Goal: Task Accomplishment & Management: Manage account settings

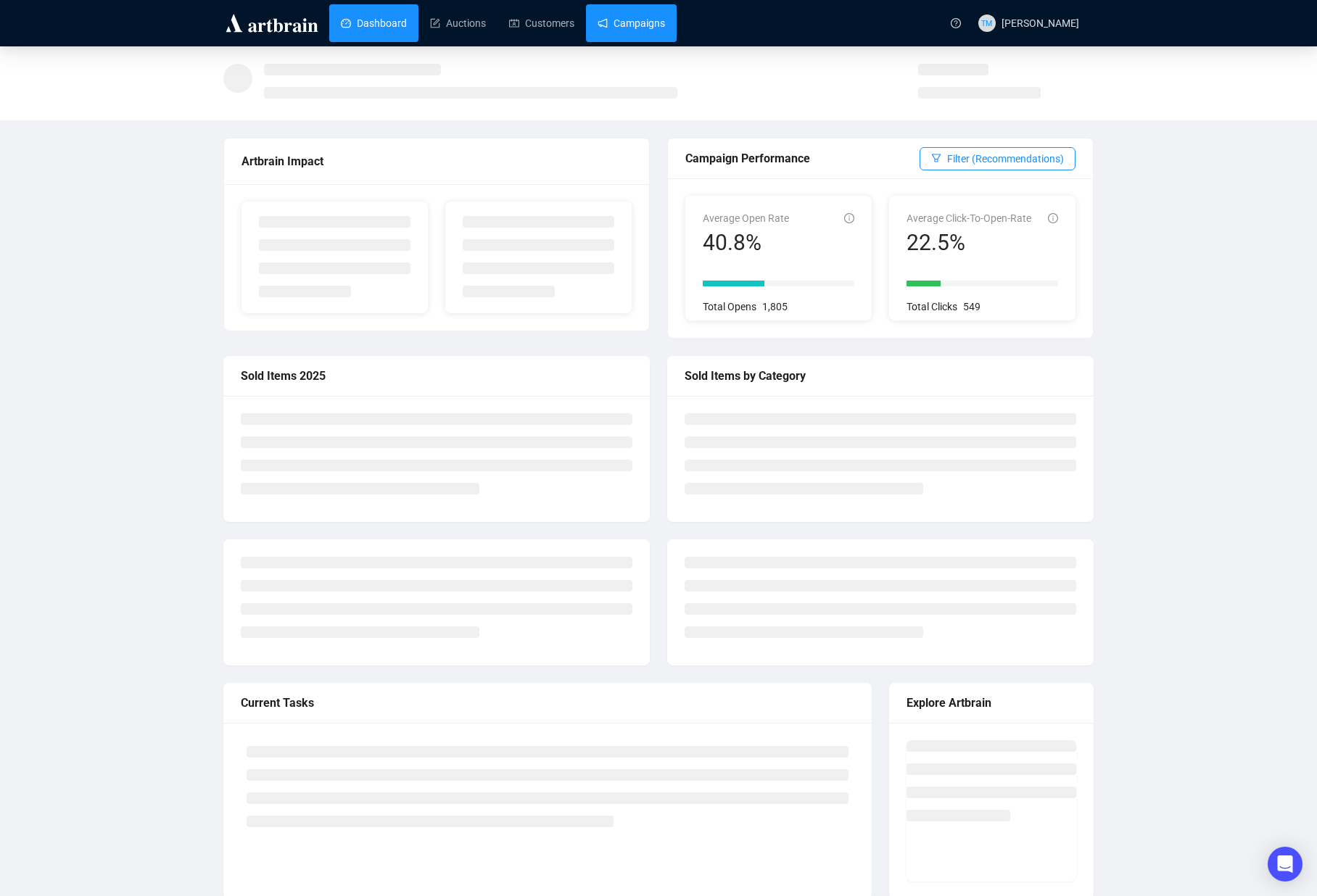
click at [644, 28] on link "Campaigns" at bounding box center [631, 23] width 68 height 38
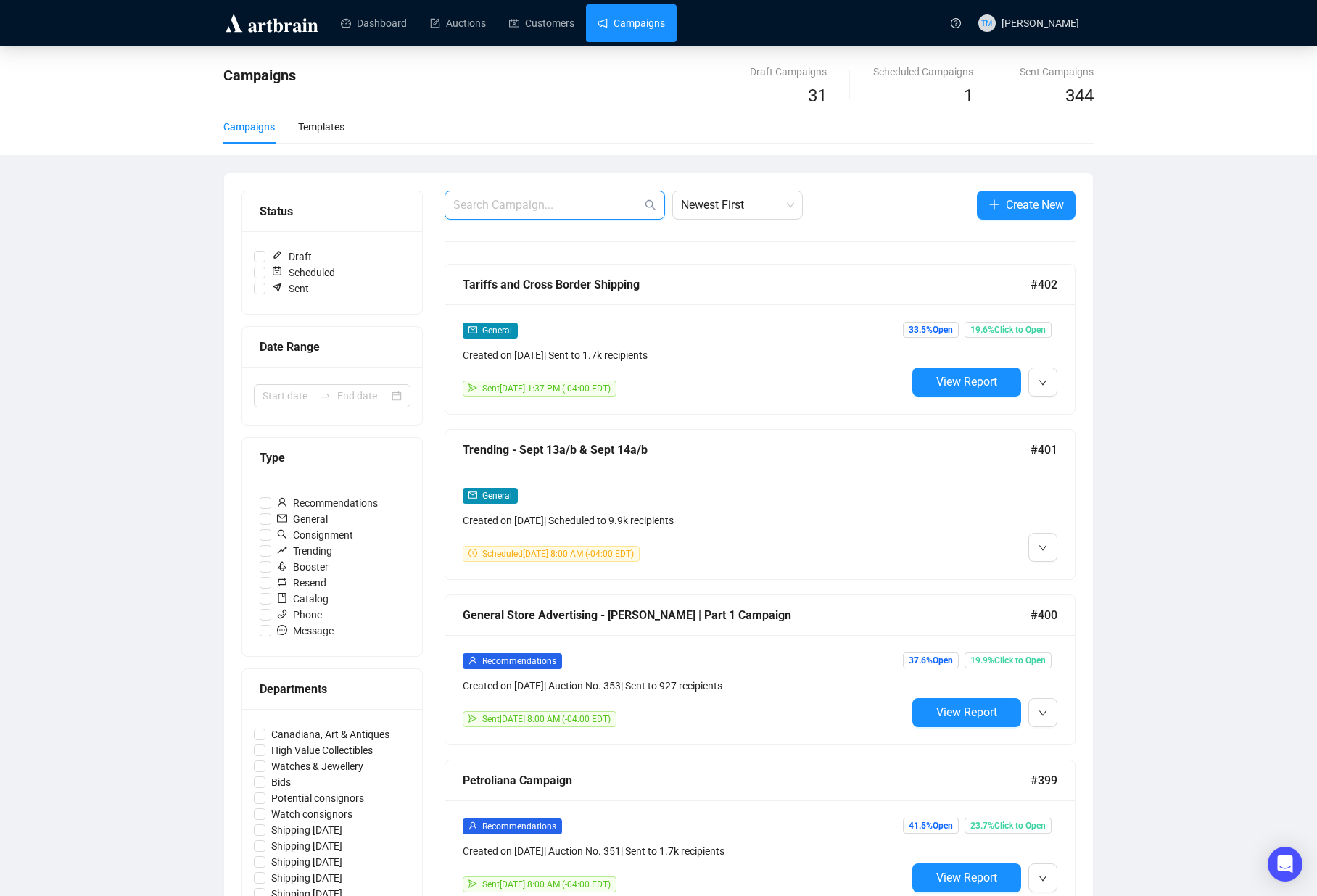
click at [521, 205] on input "text" at bounding box center [548, 205] width 188 height 18
type input "[PERSON_NAME] times"
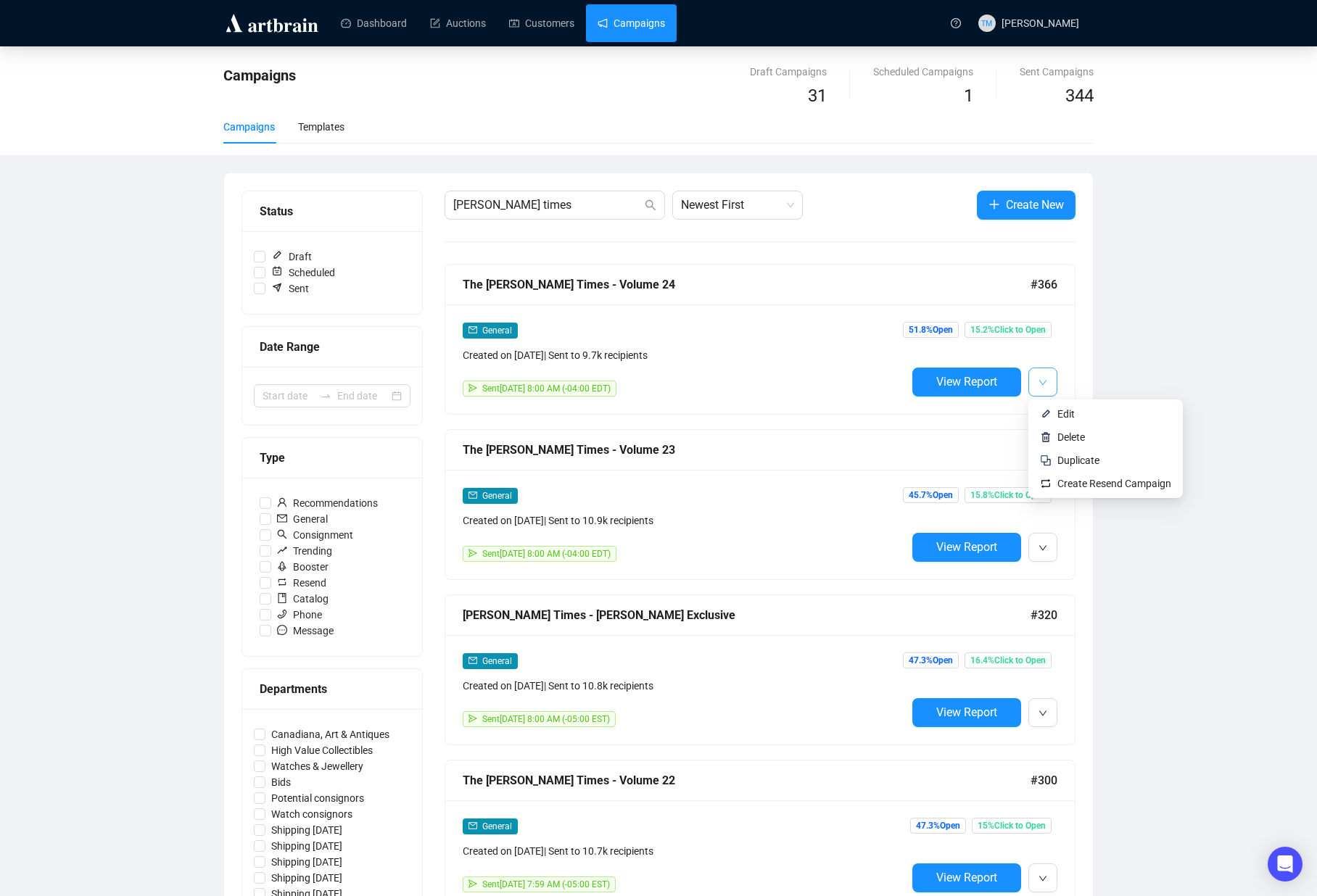
click at [1046, 379] on icon "down" at bounding box center [1043, 383] width 9 height 9
click at [1077, 457] on span "Duplicate" at bounding box center [1078, 460] width 42 height 11
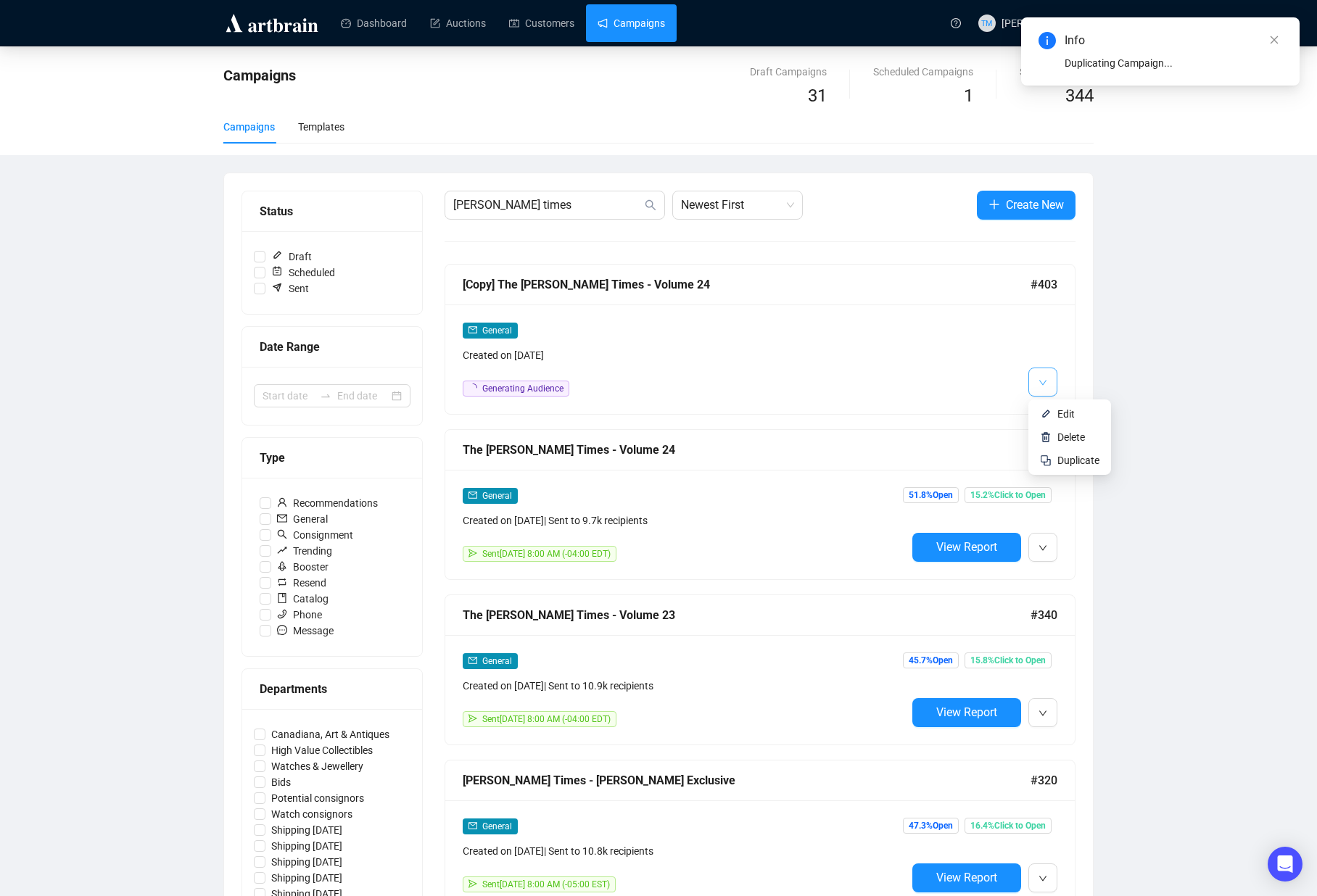
click at [1040, 385] on icon "down" at bounding box center [1043, 383] width 9 height 9
click at [1057, 406] on span "Edit" at bounding box center [1078, 414] width 42 height 16
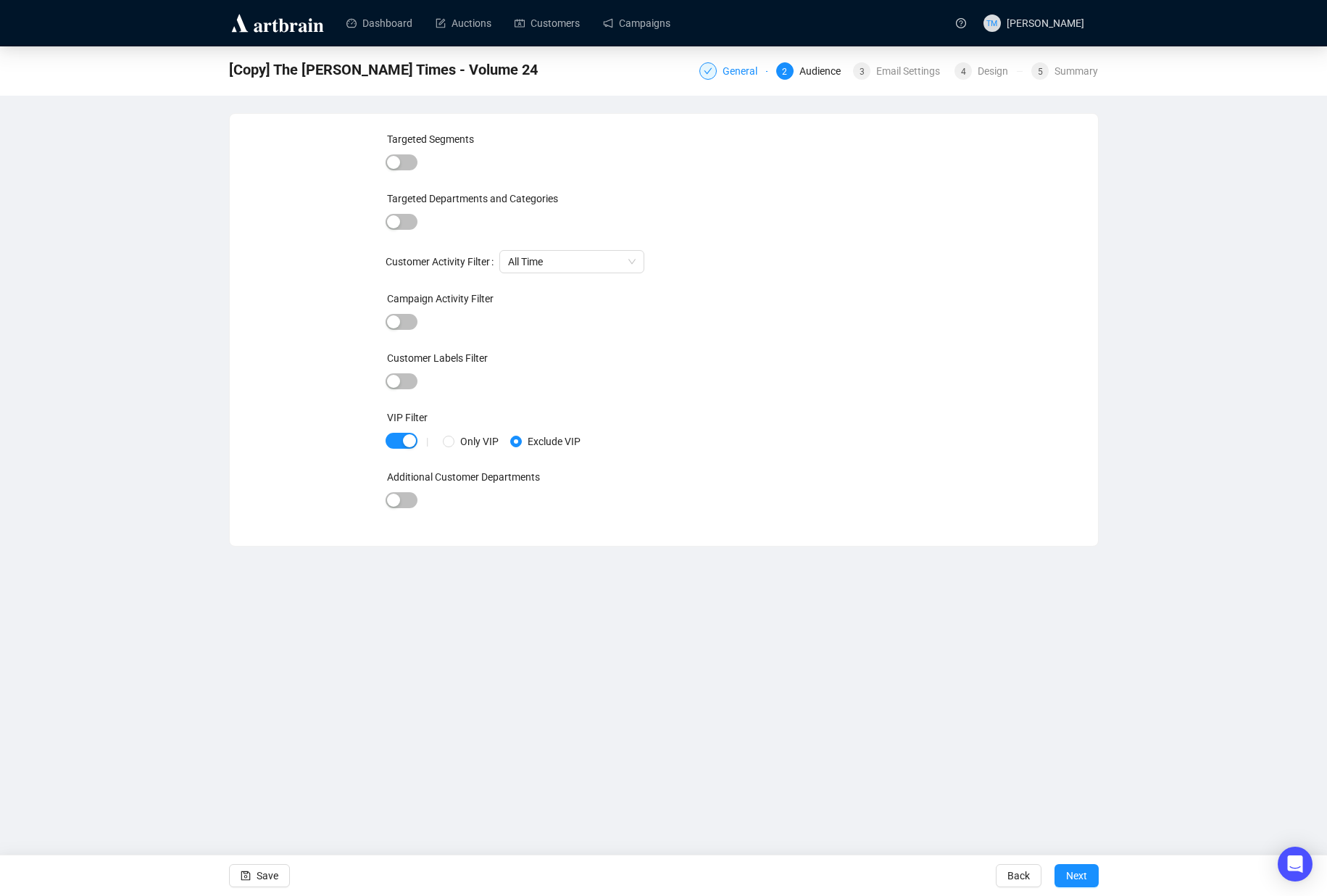
click at [735, 77] on div "General" at bounding box center [744, 72] width 43 height 18
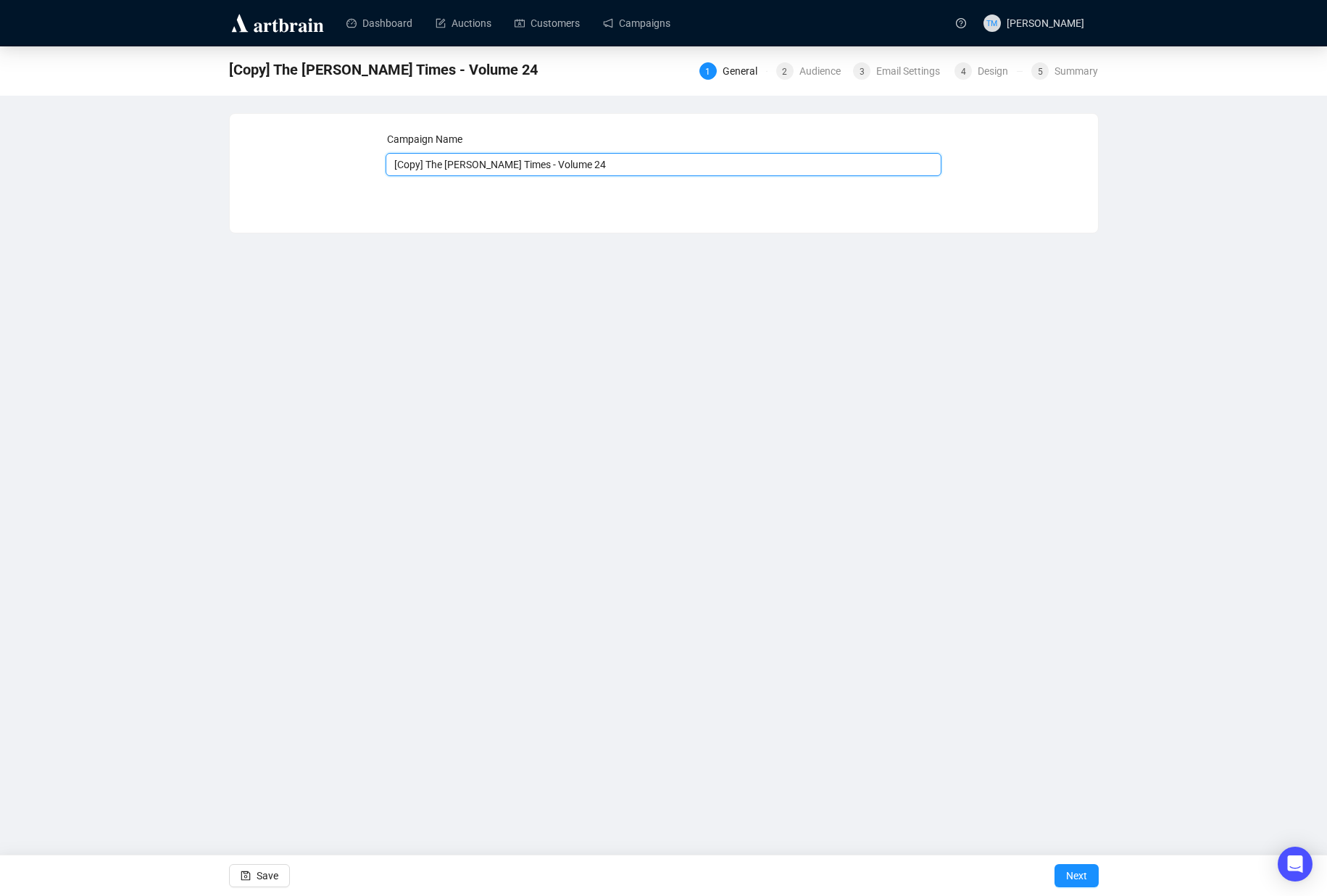
drag, startPoint x: 432, startPoint y: 162, endPoint x: 353, endPoint y: 158, distance: 79.1
click at [353, 158] on div "Campaign Name [Copy] The [PERSON_NAME] Times - Volume 24 Save Next" at bounding box center [664, 162] width 833 height 63
click at [610, 165] on input "The [PERSON_NAME] Times - Volume 24" at bounding box center [664, 164] width 556 height 23
type input "The [PERSON_NAME] Times - Volume 25"
click at [281, 868] on button "Save" at bounding box center [260, 875] width 61 height 23
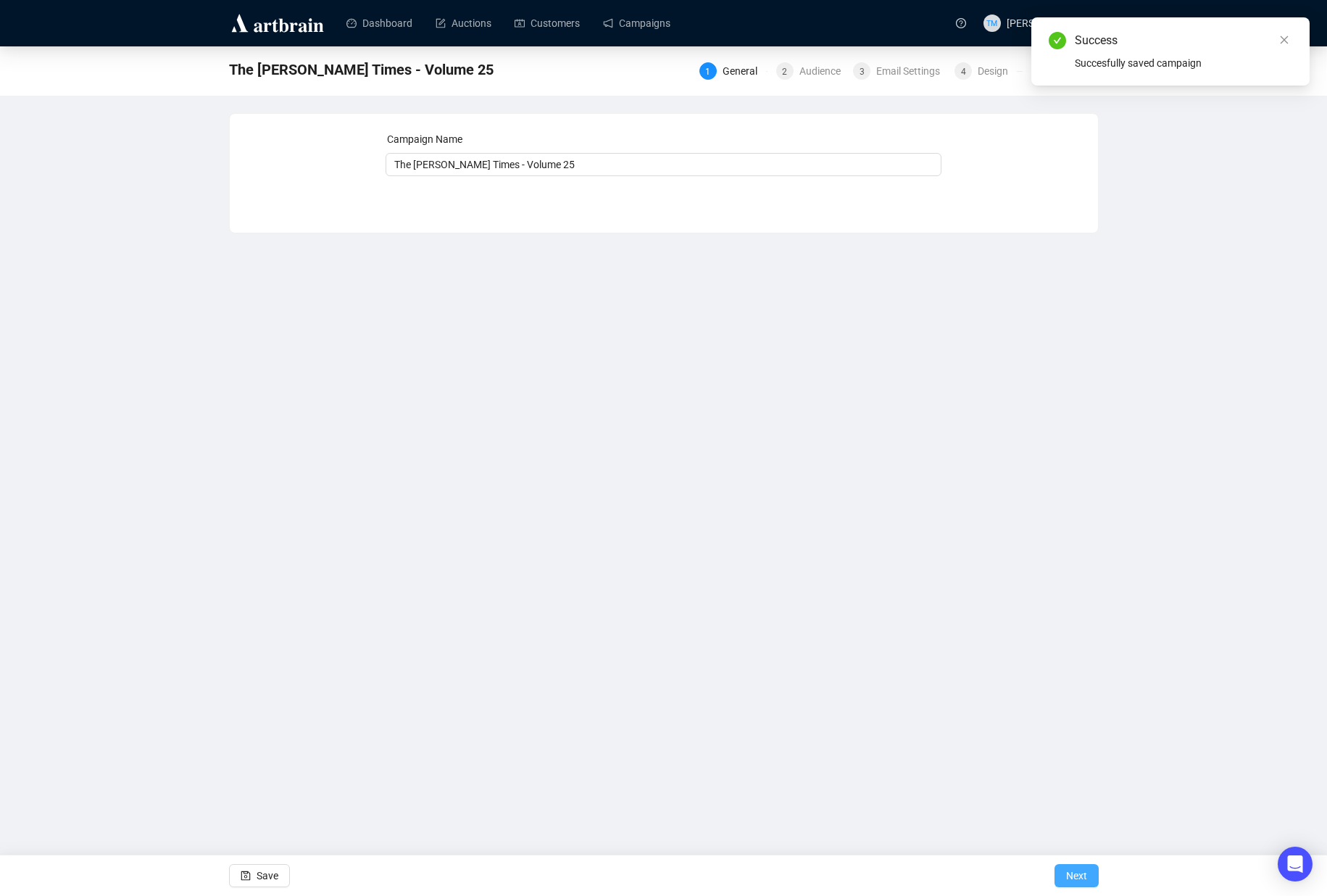
click at [1070, 872] on span "Next" at bounding box center [1077, 875] width 21 height 41
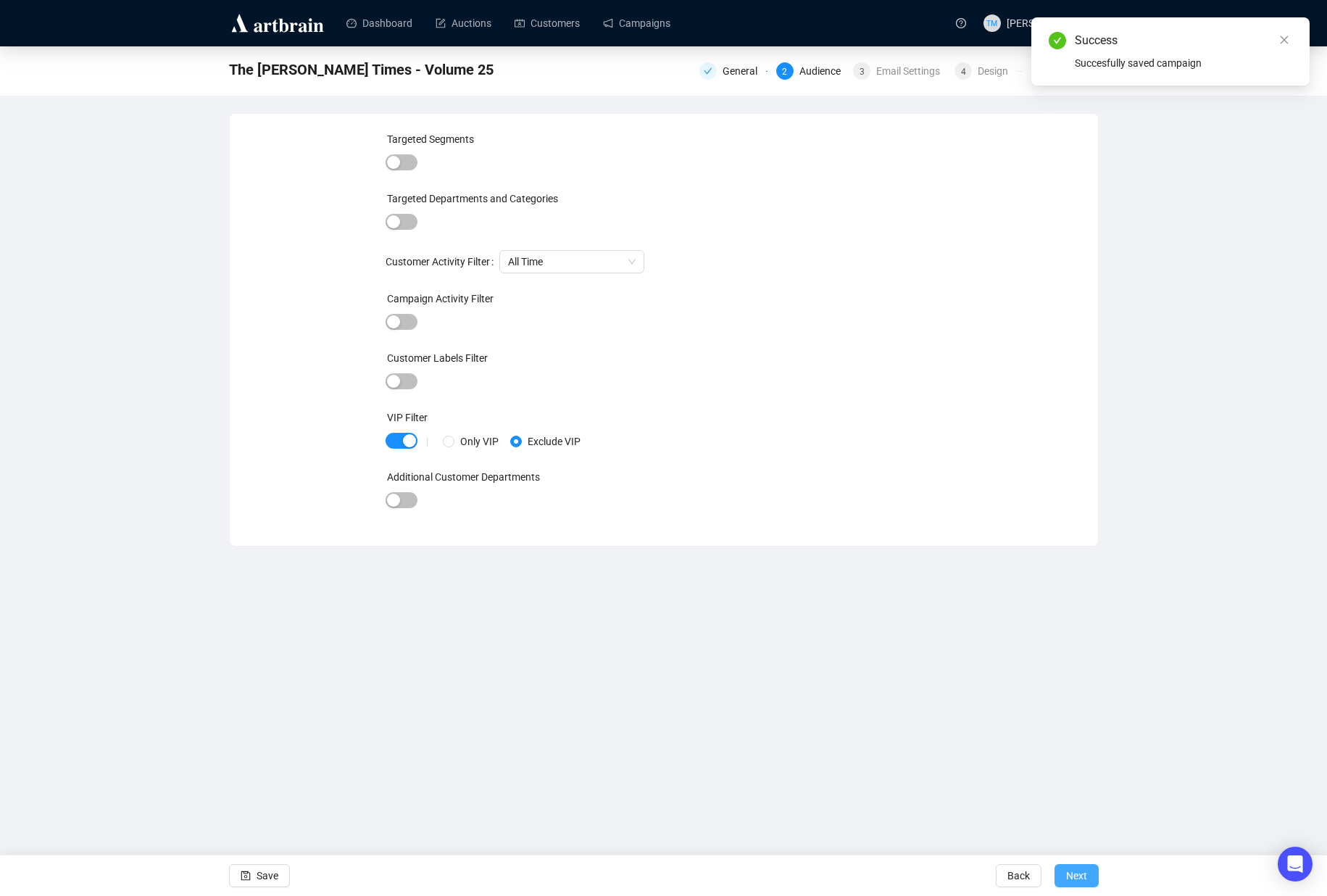
click at [1075, 876] on span "Next" at bounding box center [1077, 875] width 21 height 41
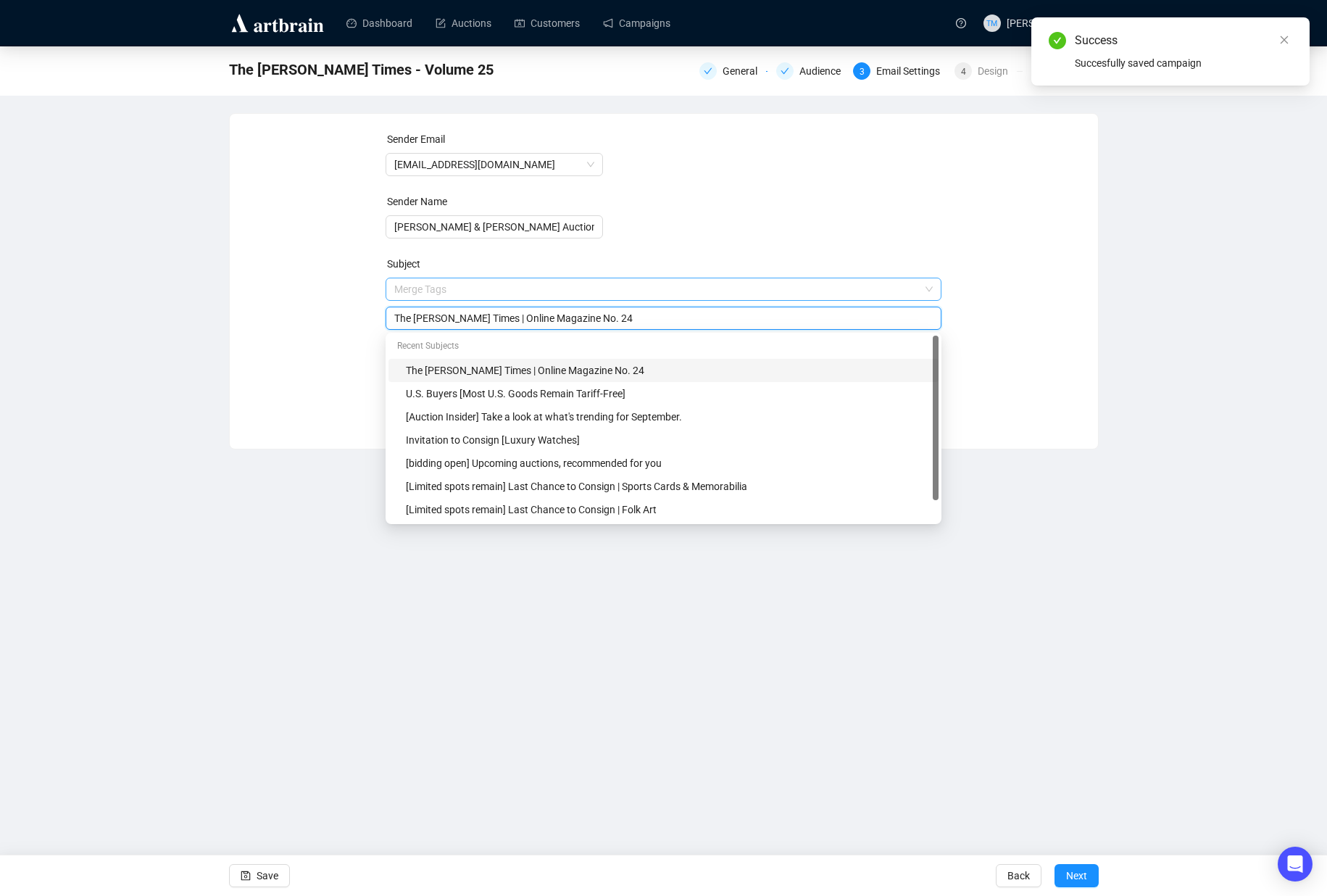
drag, startPoint x: 585, startPoint y: 288, endPoint x: 610, endPoint y: 295, distance: 26.0
click at [610, 295] on span "Merge Tags The [PERSON_NAME] Times | Online Magazine No. 24" at bounding box center [664, 304] width 556 height 41
click at [605, 317] on input "The [PERSON_NAME] Times | Online Magazine No. 24" at bounding box center [664, 318] width 539 height 16
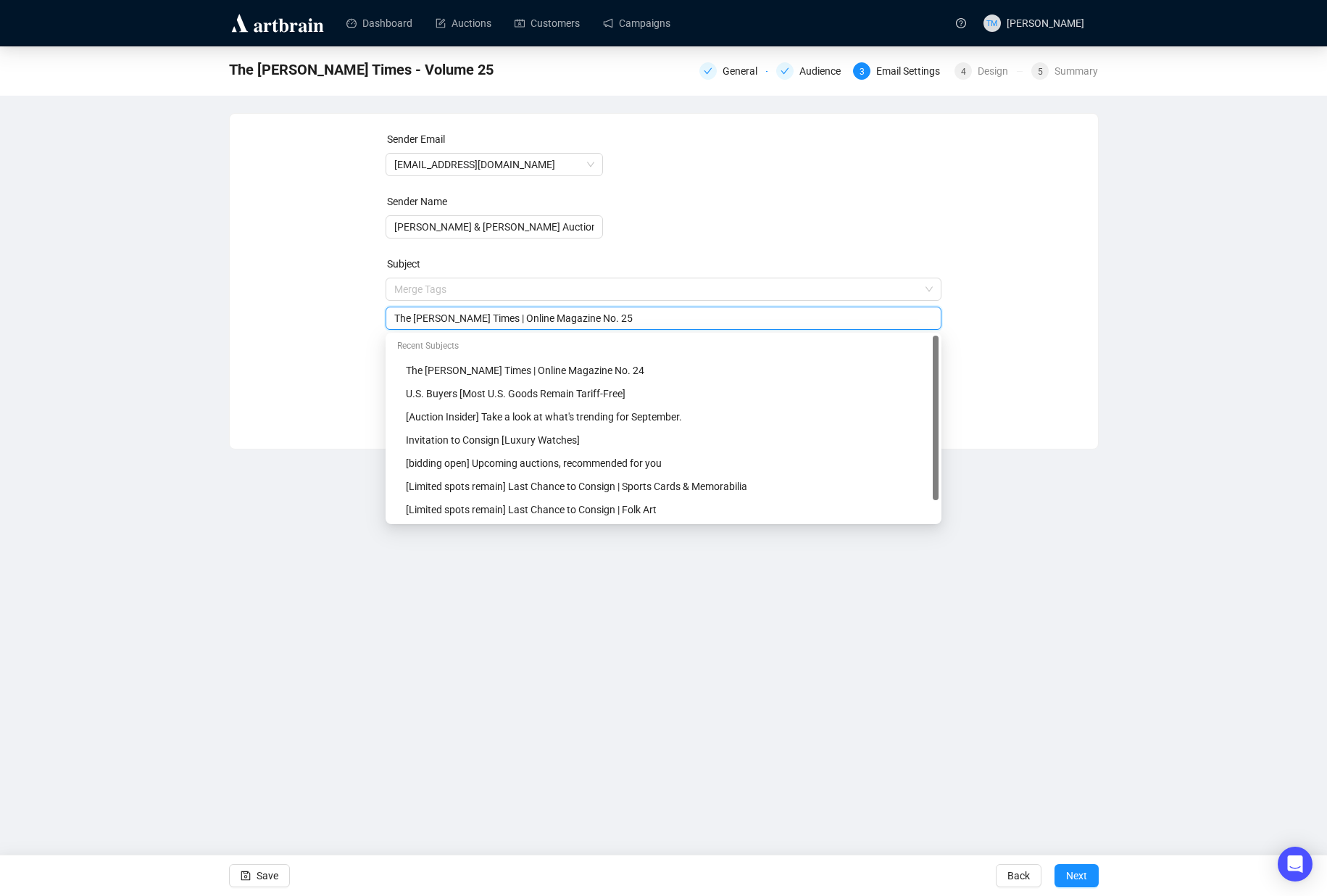
type input "The [PERSON_NAME] Times | Online Magazine No. 25"
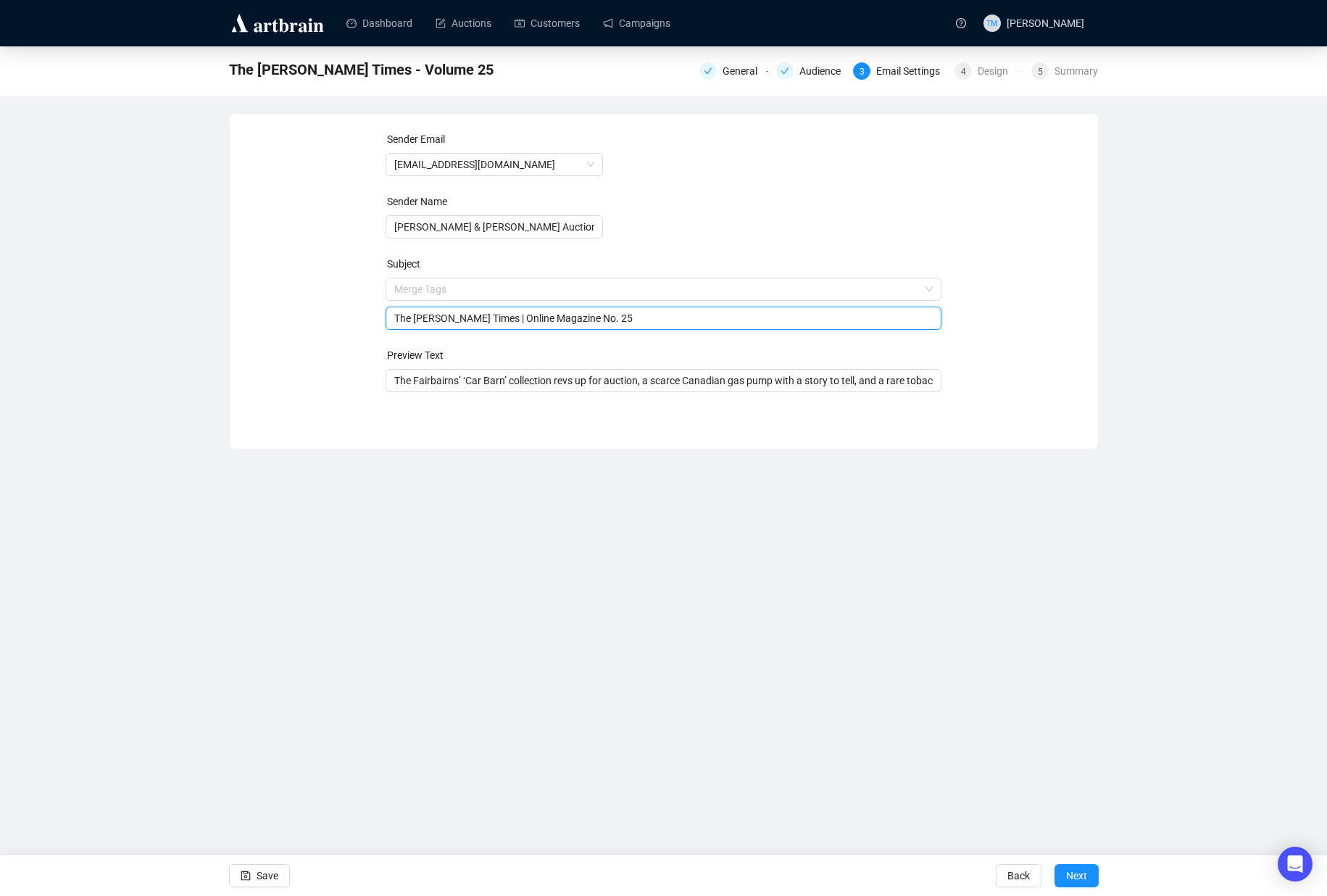
click at [608, 668] on div "Dashboard Auctions Customers Campaigns TM [PERSON_NAME] The [PERSON_NAME] Times…" at bounding box center [663, 448] width 1327 height 896
click at [569, 383] on input "The Fairbairns’ ‘Car Barn’ collection revs up for auction, a scarce Canadian ga…" at bounding box center [664, 381] width 539 height 16
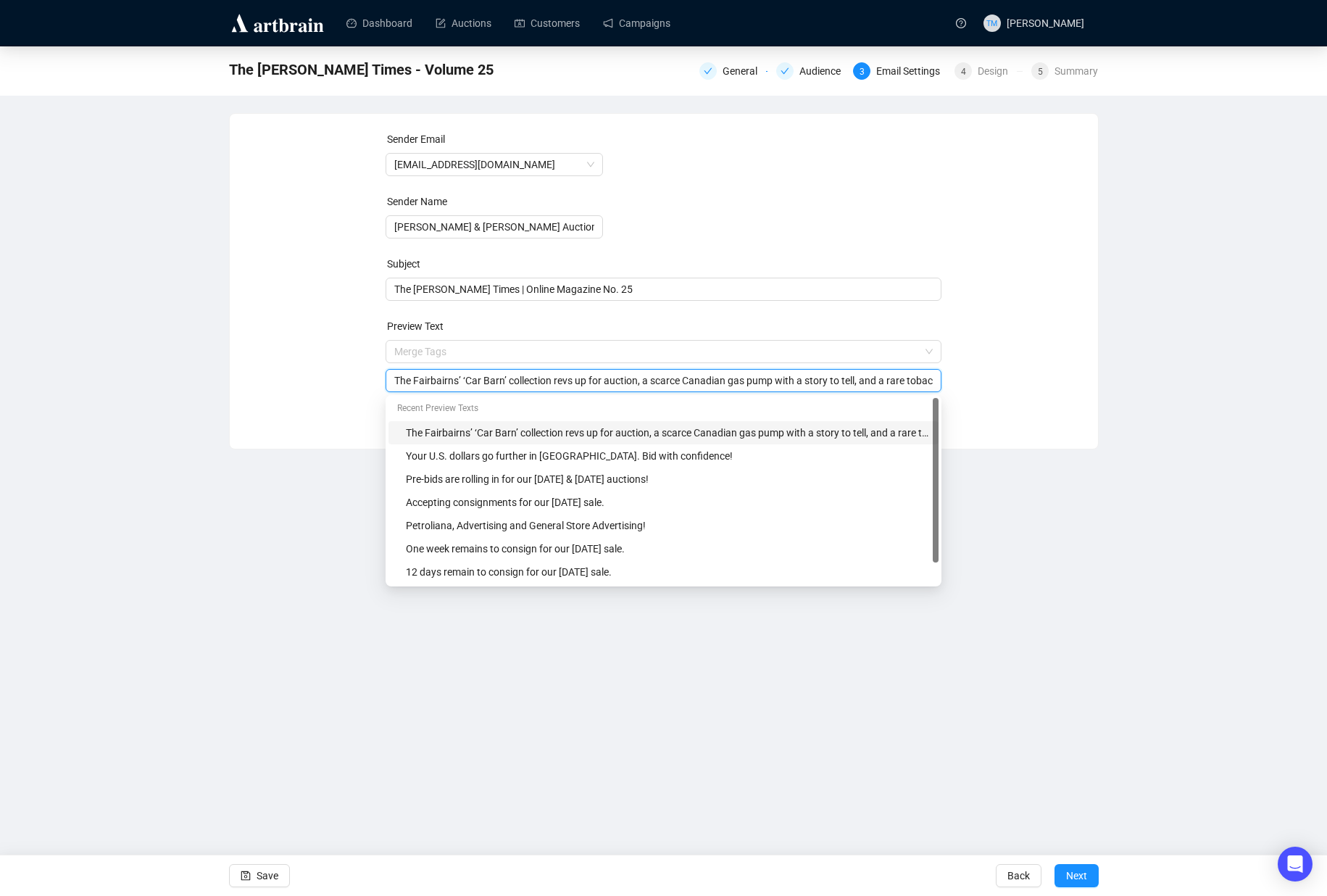
click at [569, 383] on input "The Fairbairns’ ‘Car Barn’ collection revs up for auction, a scarce Canadian ga…" at bounding box center [664, 381] width 539 height 16
paste input "Meet [PERSON_NAME], the man who ran out of space; explore the subliminal elemen…"
click at [351, 635] on div "Dashboard Auctions Customers Campaigns TM [PERSON_NAME] The [PERSON_NAME] Times…" at bounding box center [663, 448] width 1327 height 896
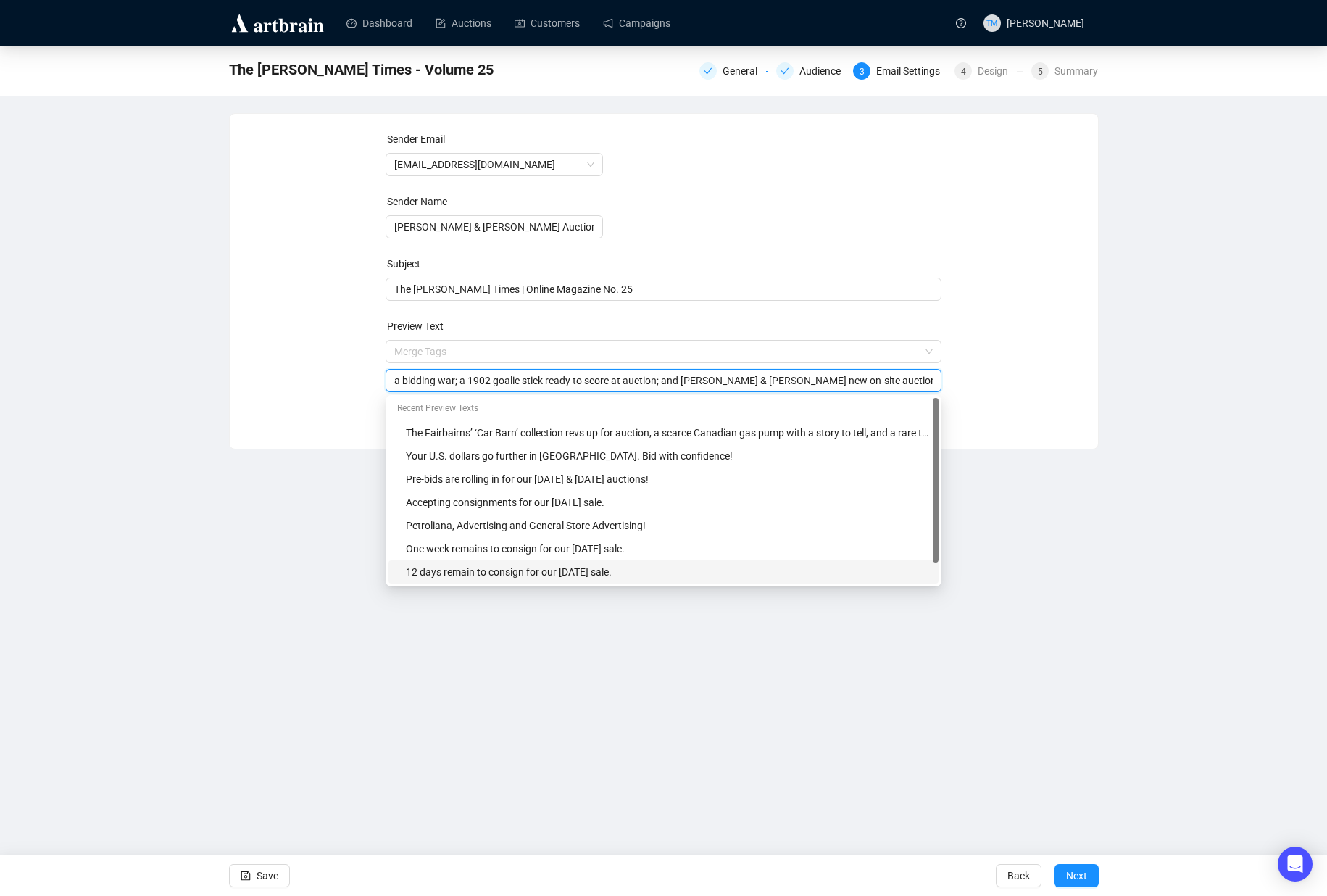
scroll to position [0, 0]
click at [905, 381] on input "Meet [PERSON_NAME], the man who ran out of space; explore the subliminal elemen…" at bounding box center [664, 381] width 539 height 16
click at [735, 378] on input "Meet [PERSON_NAME], the man who ran out of space; explore the subliminal elemen…" at bounding box center [664, 381] width 539 height 16
click at [890, 379] on input "Meet [PERSON_NAME], the man who ran out of space; explore the subliminal elemen…" at bounding box center [664, 381] width 539 height 16
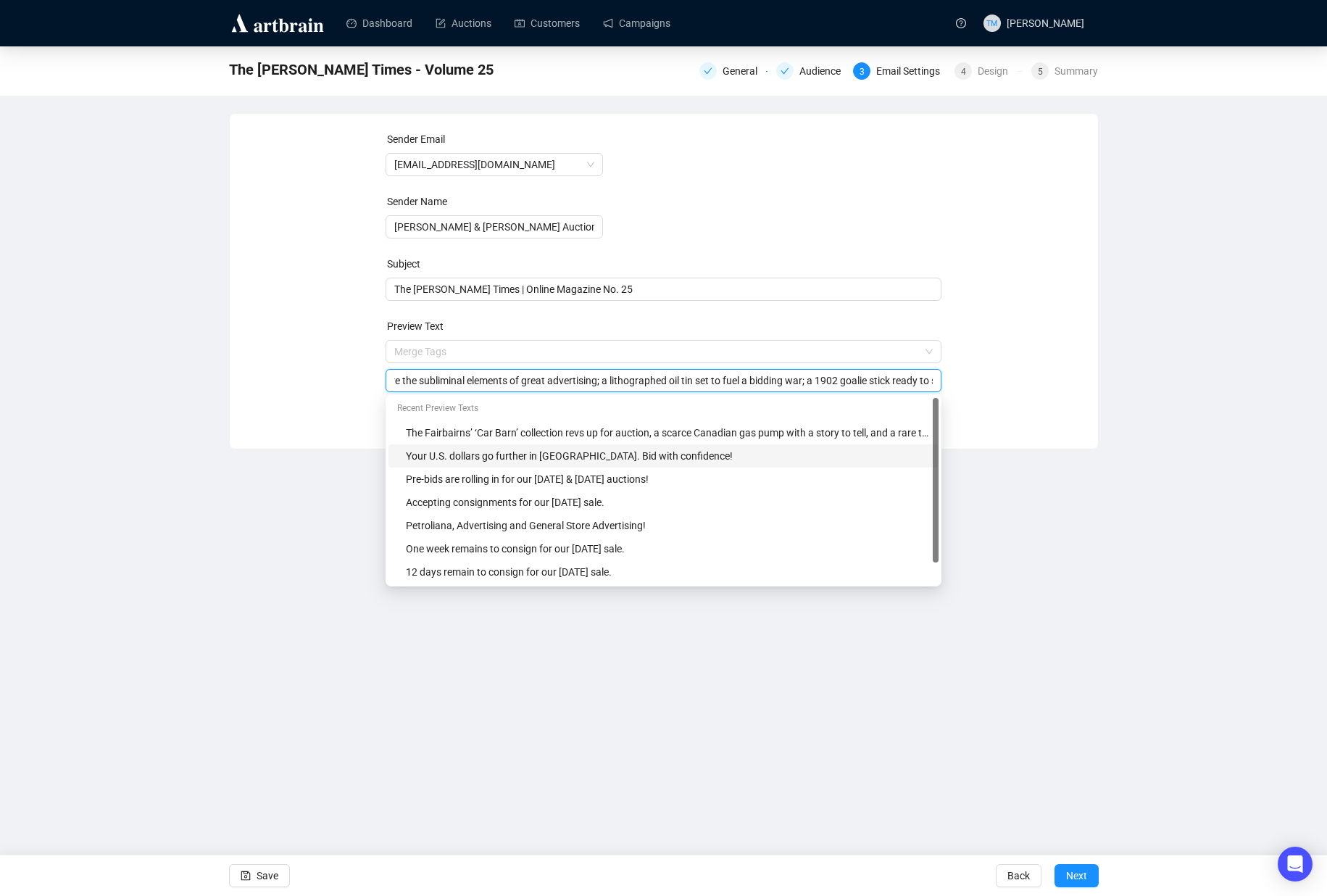
scroll to position [0, 543]
drag, startPoint x: 658, startPoint y: 382, endPoint x: 685, endPoint y: 382, distance: 27.0
click at [685, 382] on input "Meet [PERSON_NAME], the man who ran out of space; explore the subliminal elemen…" at bounding box center [664, 381] width 539 height 16
click at [824, 383] on input "Meet [PERSON_NAME], the man who ran out of space; explore the subliminal elemen…" at bounding box center [664, 381] width 539 height 16
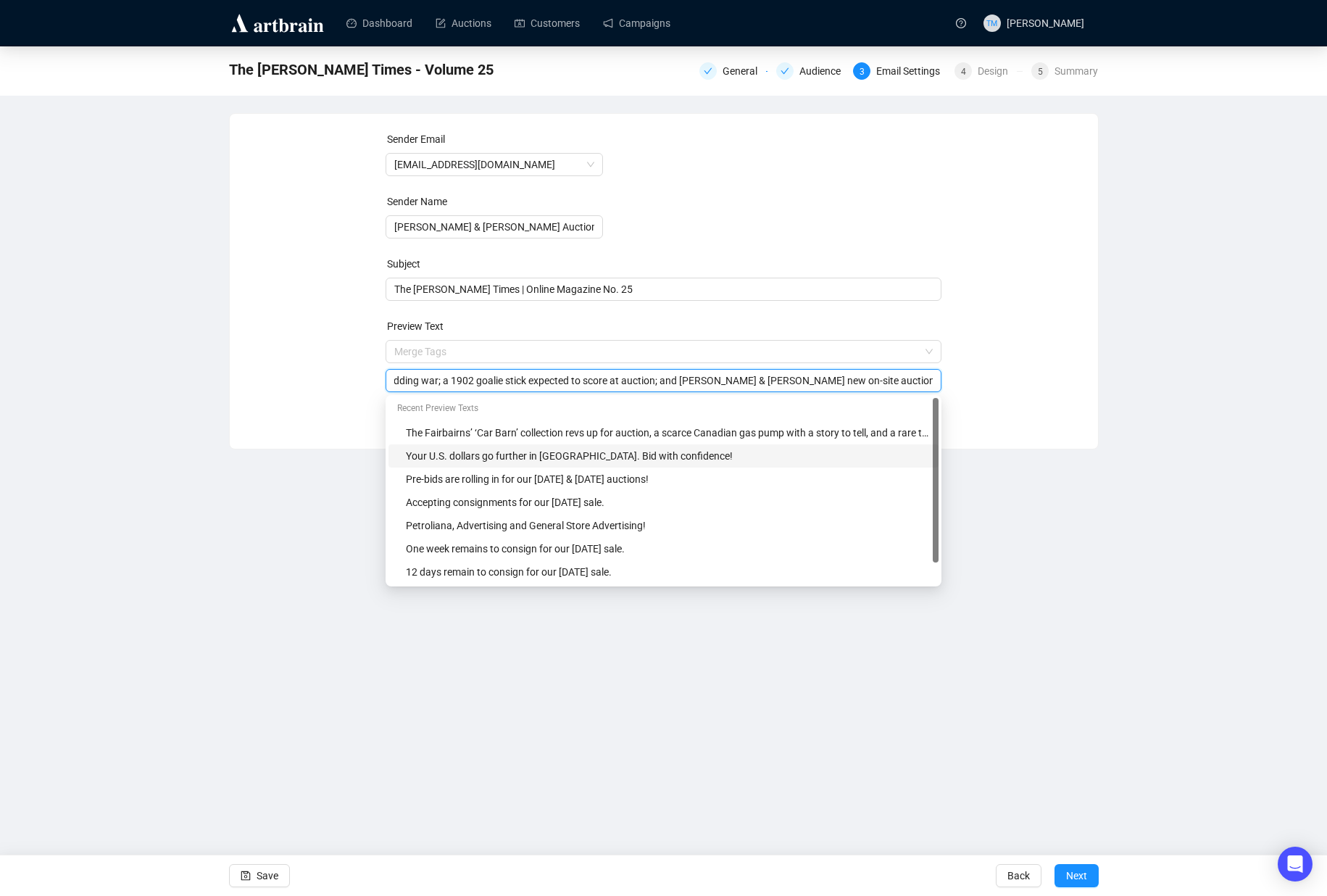
drag, startPoint x: 802, startPoint y: 382, endPoint x: 819, endPoint y: 381, distance: 17.0
click at [819, 381] on input "Meet [PERSON_NAME], the man who ran out of space; explore the subliminal elemen…" at bounding box center [664, 381] width 539 height 16
click at [866, 383] on input "Meet [PERSON_NAME], the man who ran out of space; explore the subliminal elemen…" at bounding box center [664, 381] width 539 height 16
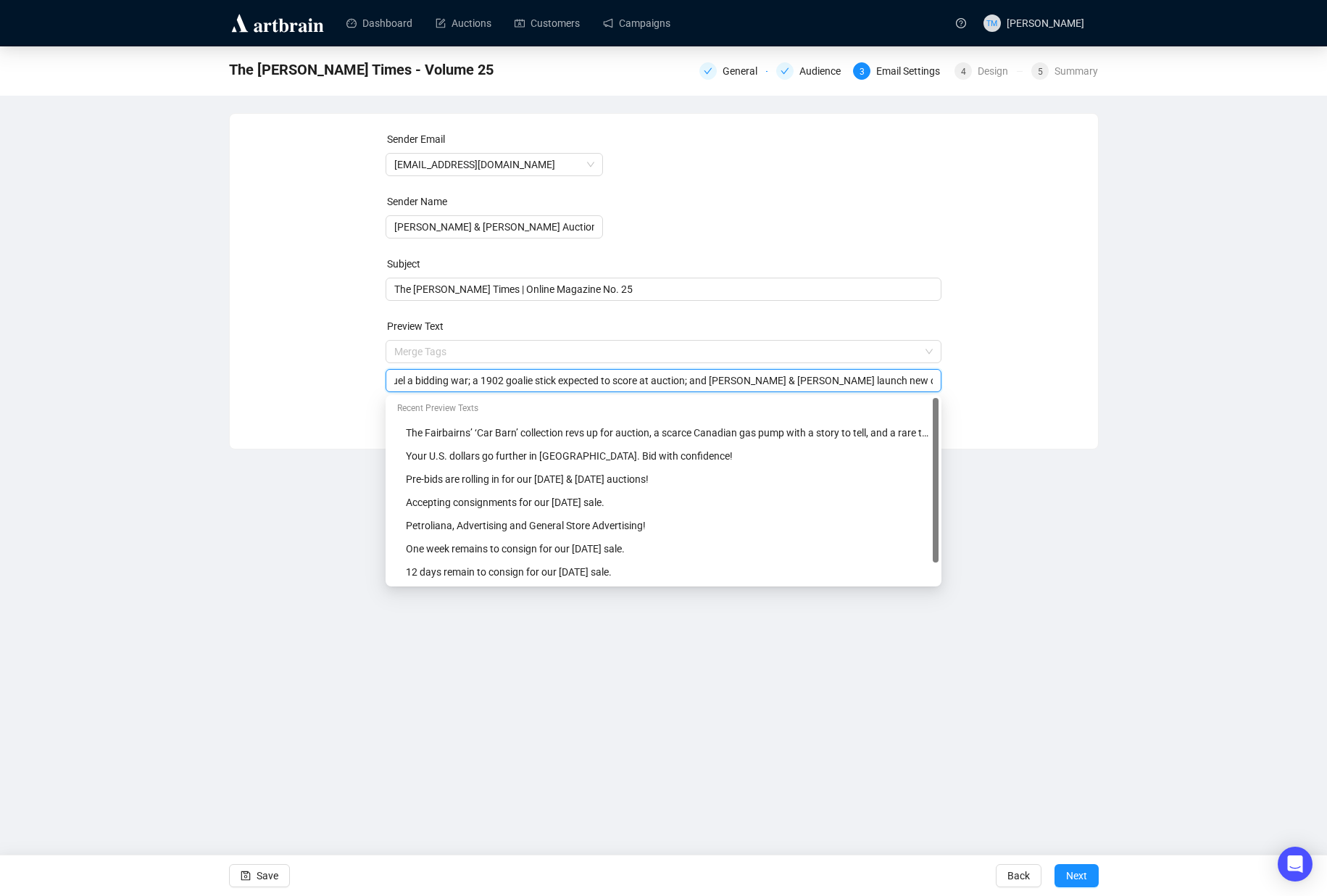
click at [866, 383] on input "Meet [PERSON_NAME], the man who ran out of space; explore the subliminal elemen…" at bounding box center [664, 381] width 539 height 16
type input "Meet [PERSON_NAME], the man who ran out of space; explore the subliminal elemen…"
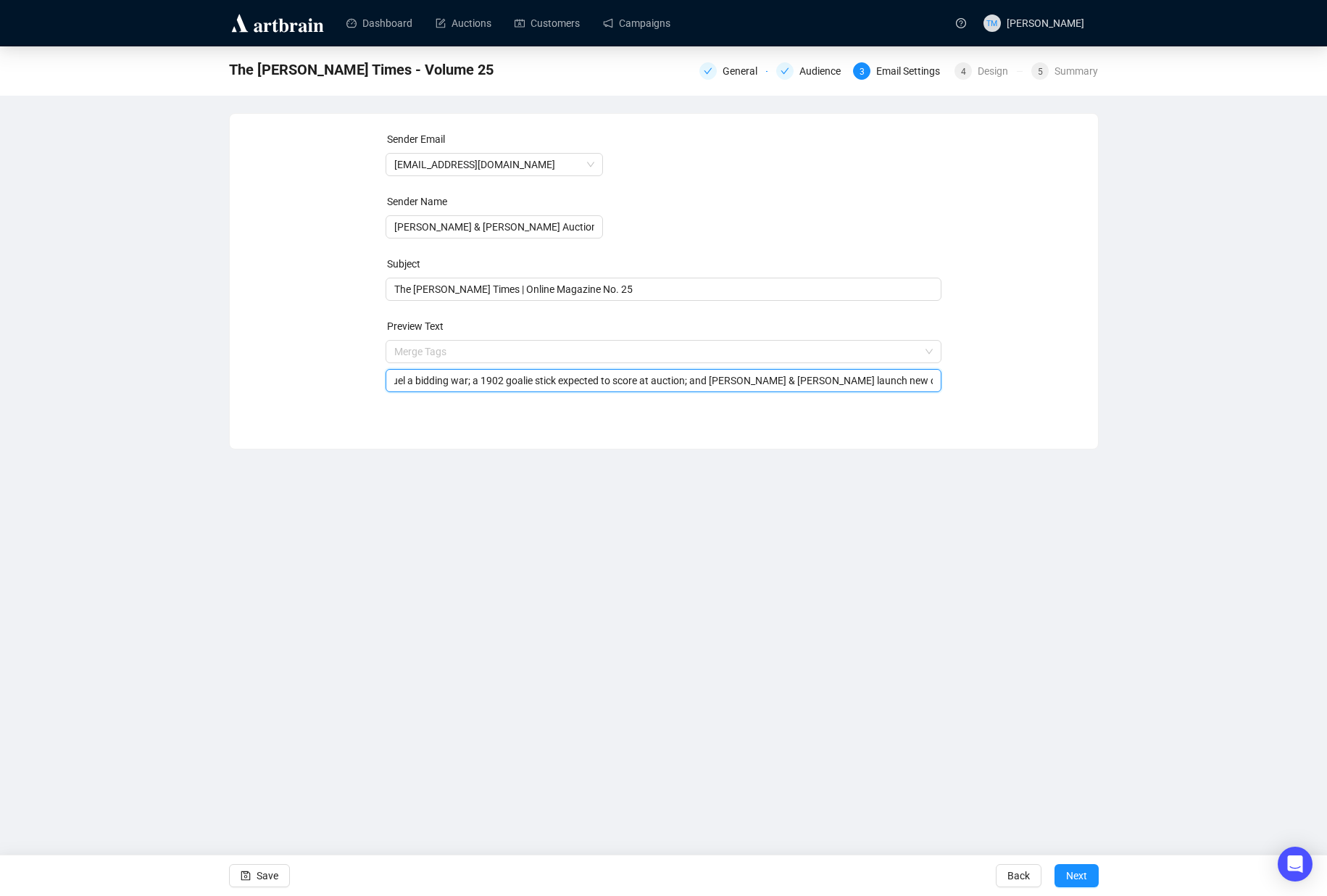
click at [1134, 553] on div "Dashboard Auctions Customers Campaigns TM [PERSON_NAME] The [PERSON_NAME] Times…" at bounding box center [663, 448] width 1327 height 896
click at [277, 882] on span "Save" at bounding box center [267, 875] width 22 height 41
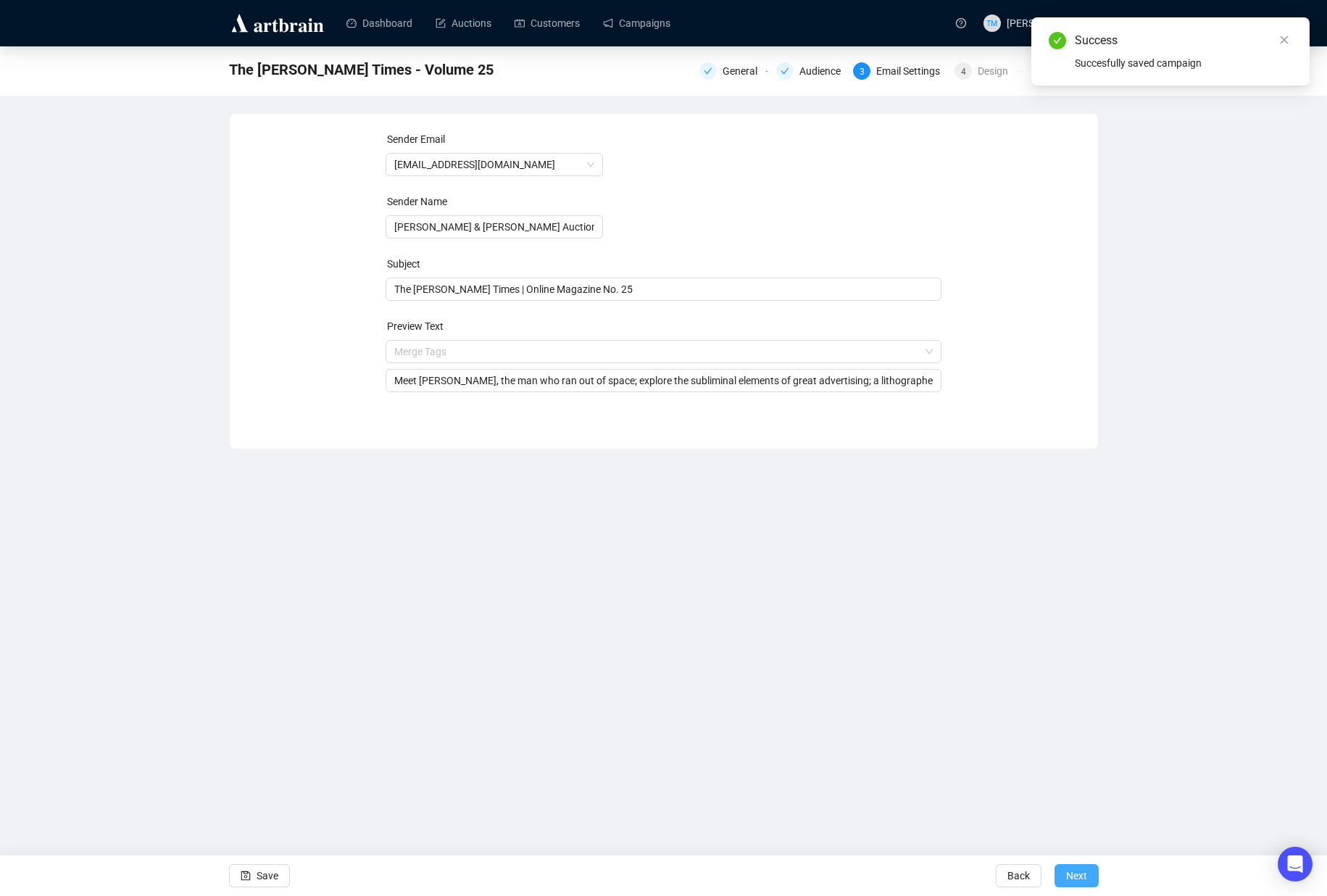
click at [1078, 873] on span "Next" at bounding box center [1077, 875] width 21 height 41
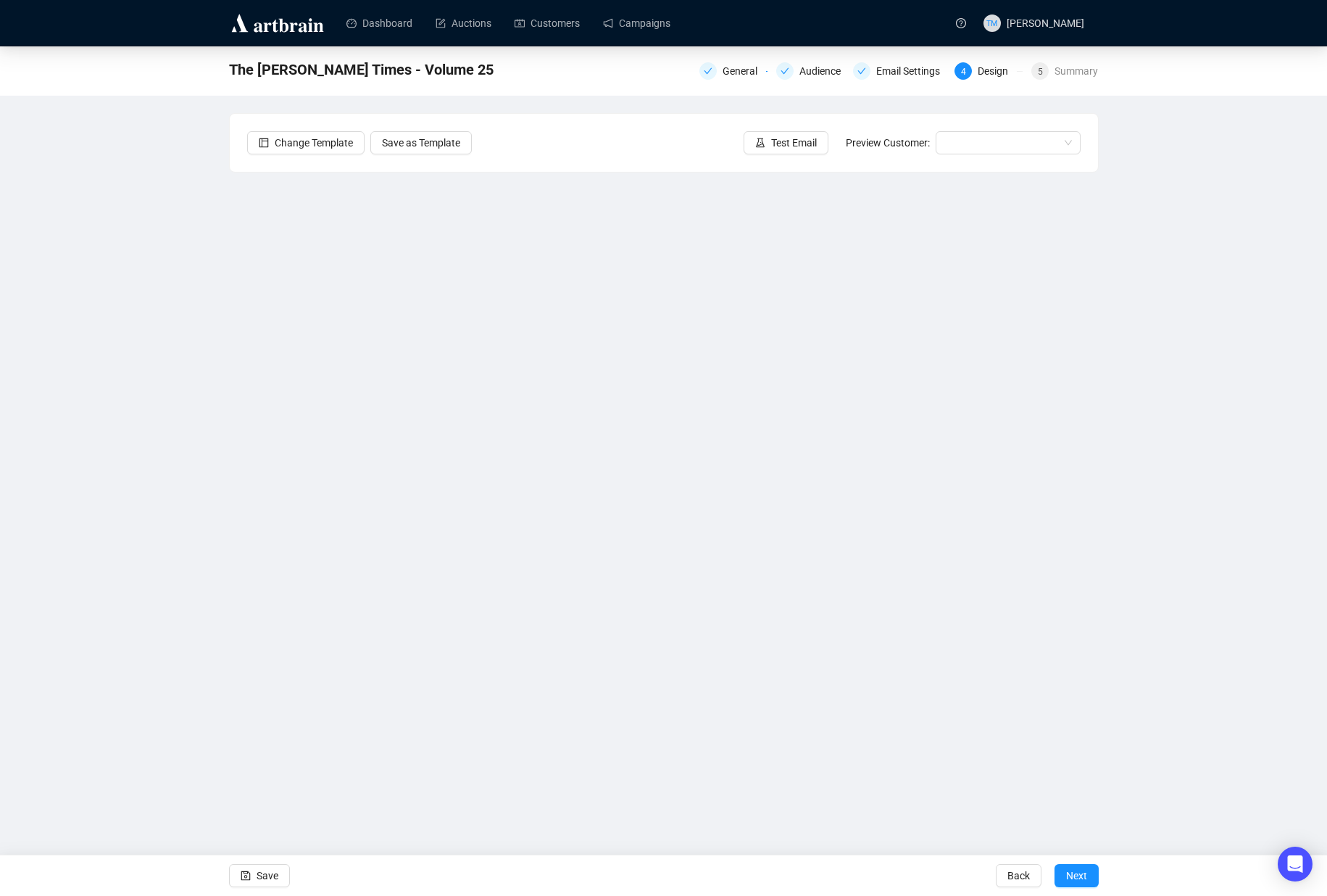
click at [154, 388] on div "The [PERSON_NAME] Times - Volume 25 General Audience Email Settings 4 Design 5 …" at bounding box center [663, 387] width 1327 height 681
click at [277, 874] on span "Save" at bounding box center [267, 875] width 22 height 41
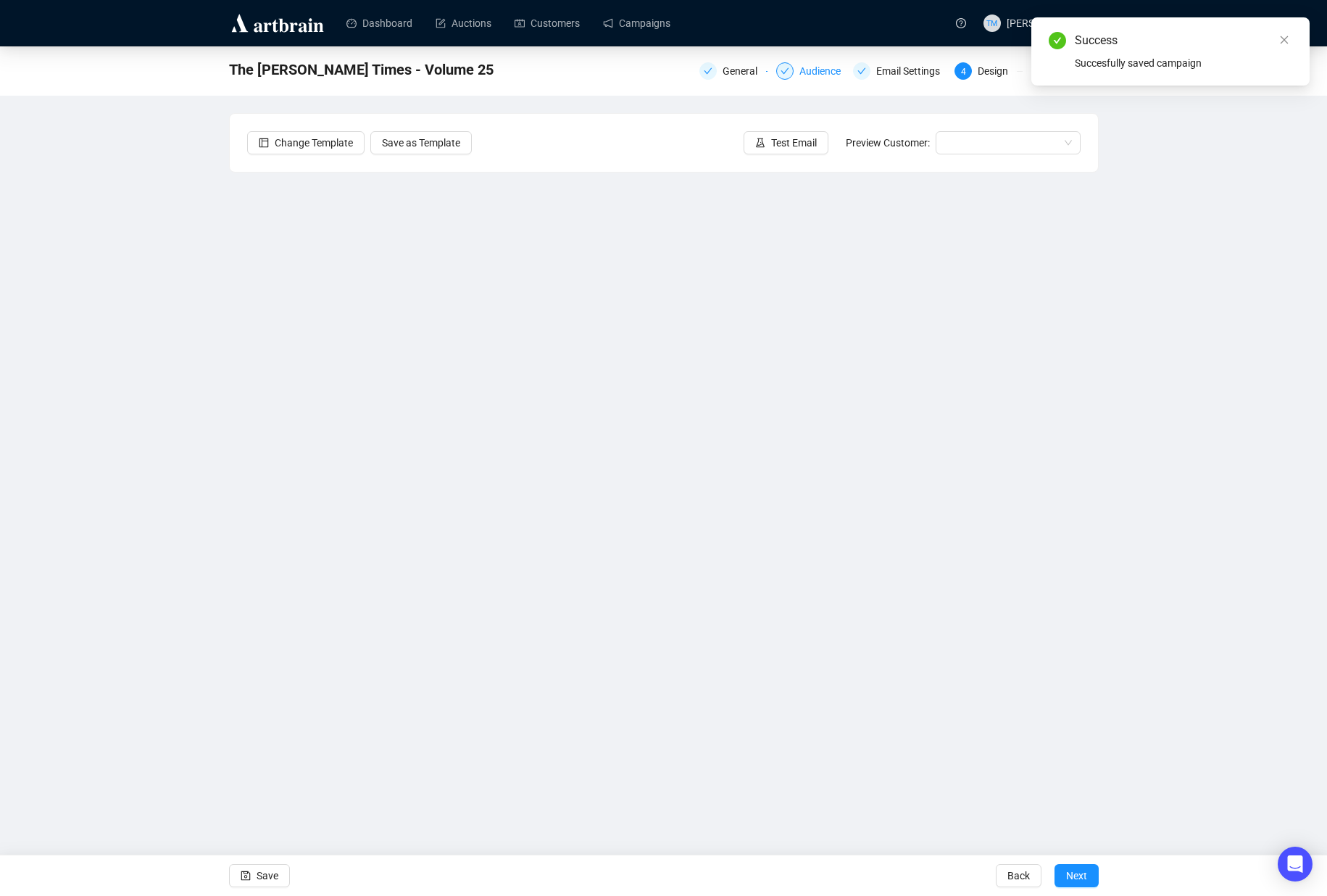
click at [780, 71] on icon "check" at bounding box center [784, 72] width 8 height 6
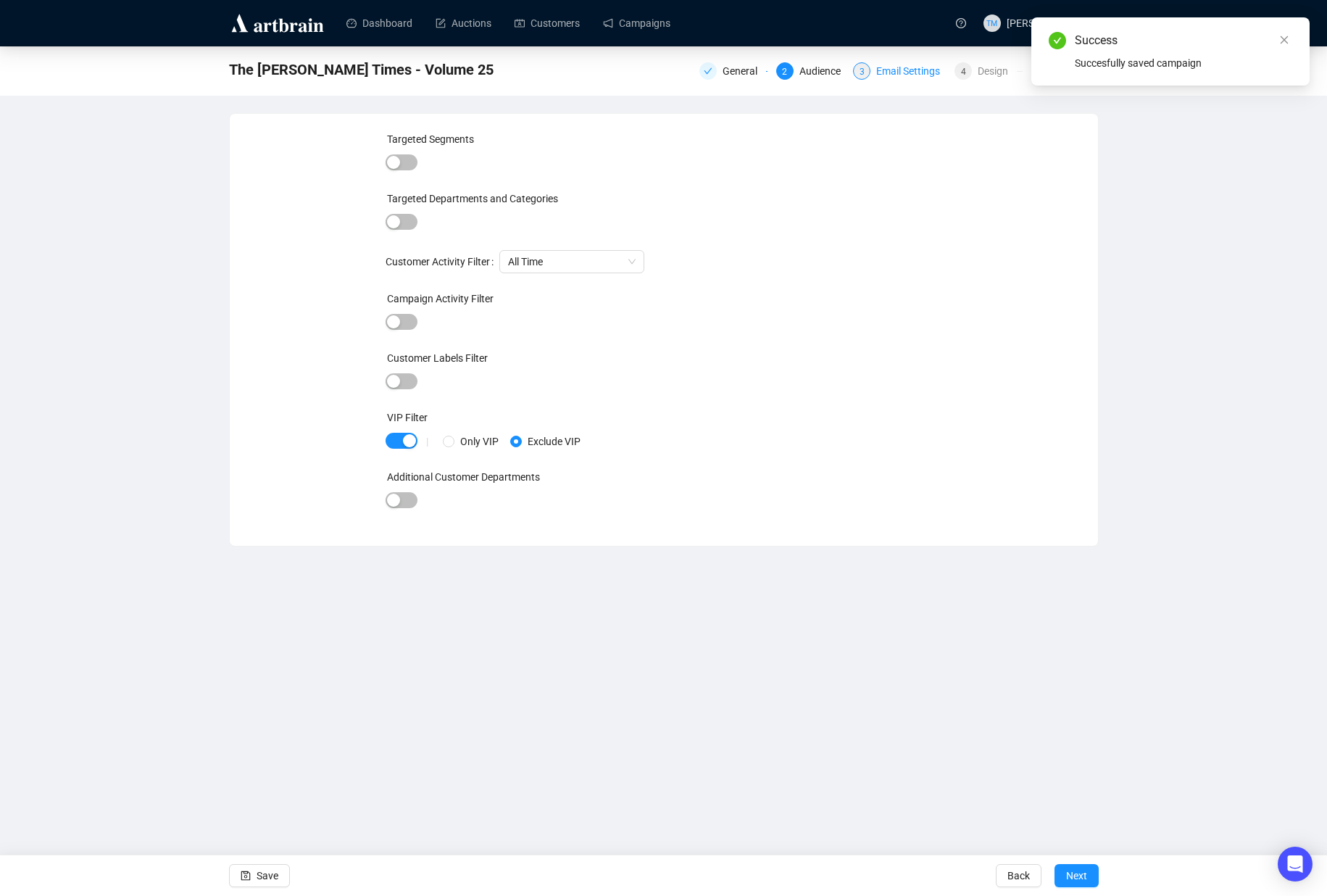
click at [903, 72] on div "Email Settings" at bounding box center [912, 72] width 72 height 18
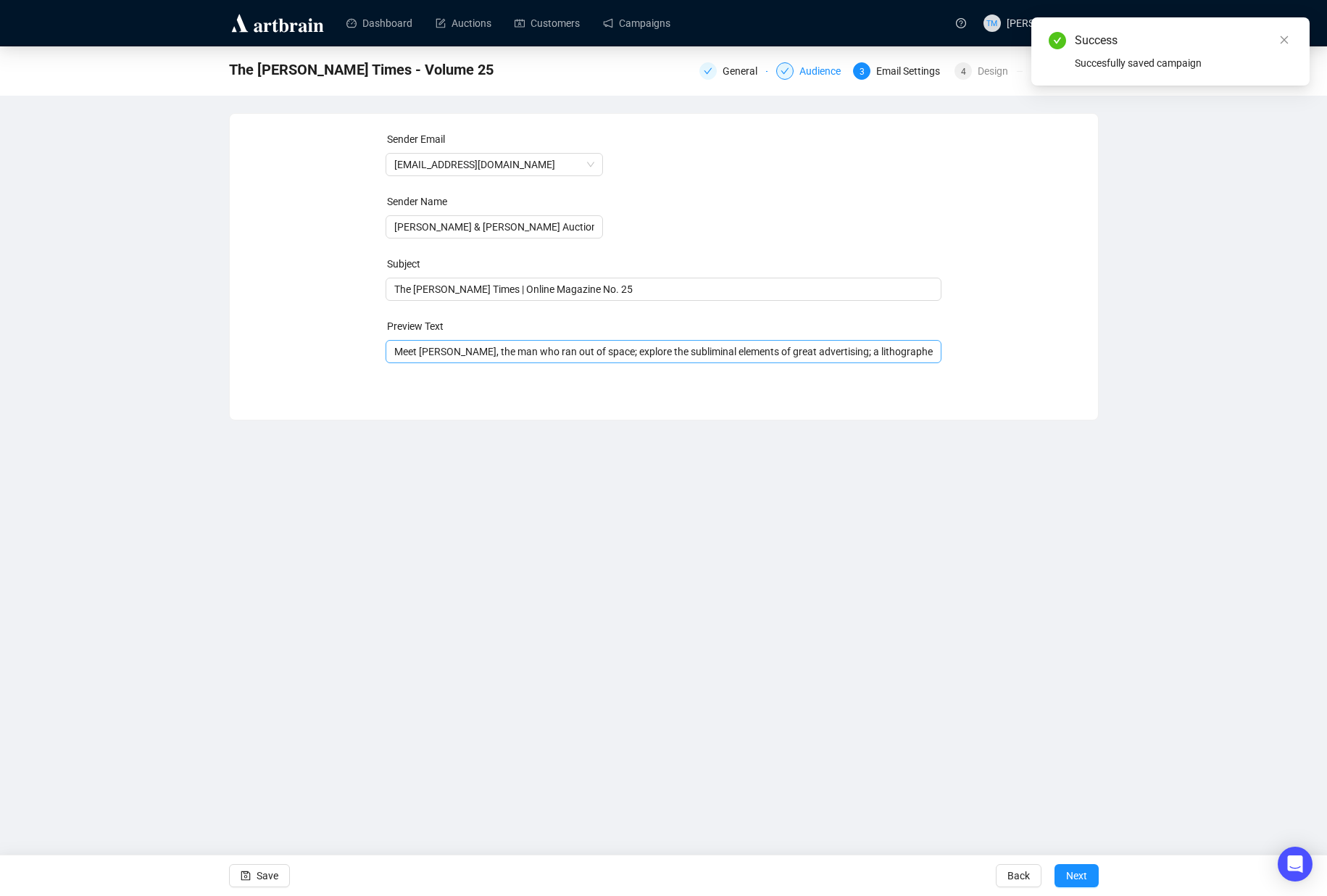
click at [620, 346] on span "Meet [PERSON_NAME], the man who ran out of space; explore the subliminal elemen…" at bounding box center [664, 351] width 556 height 11
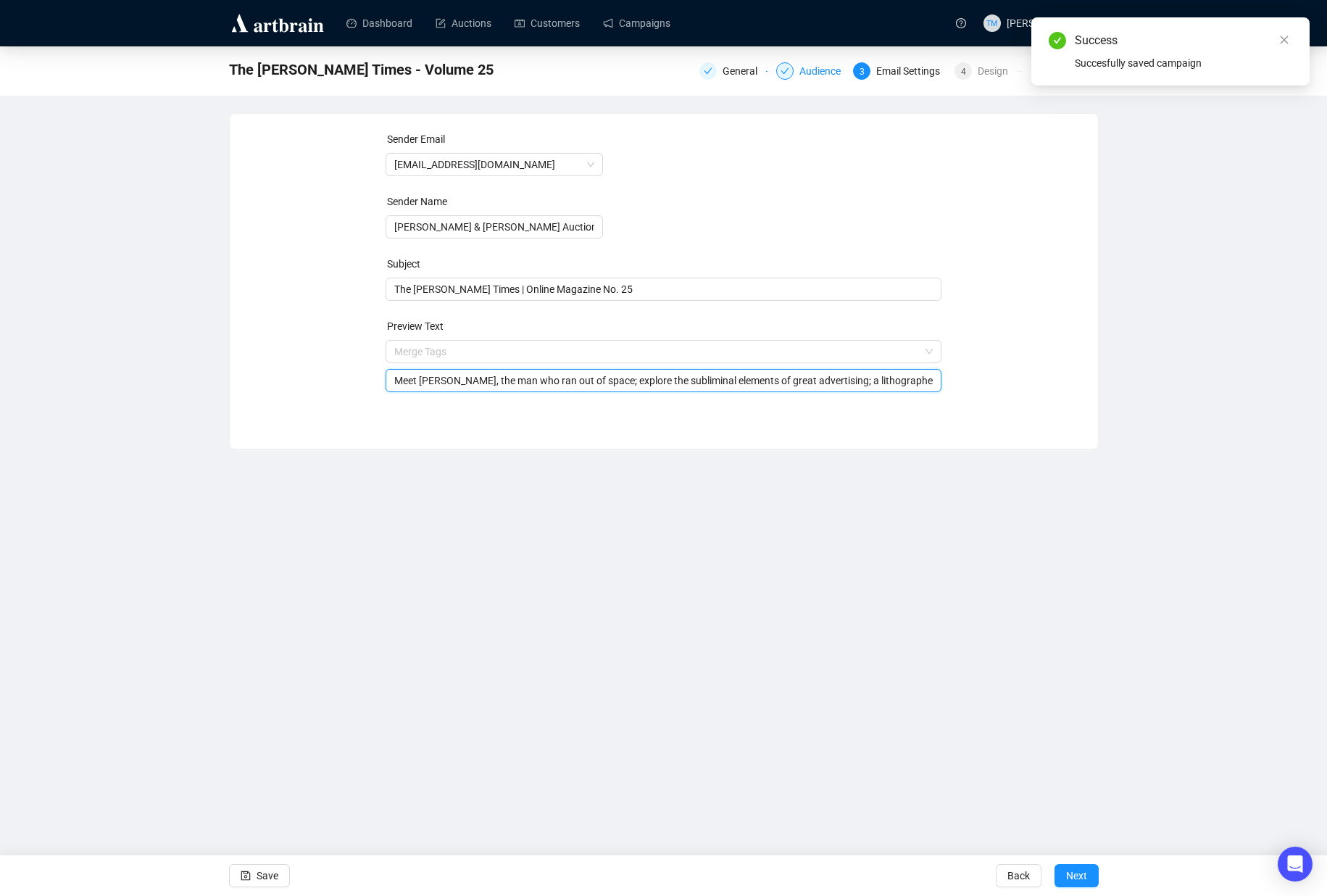
click at [620, 346] on input "search" at bounding box center [657, 351] width 526 height 22
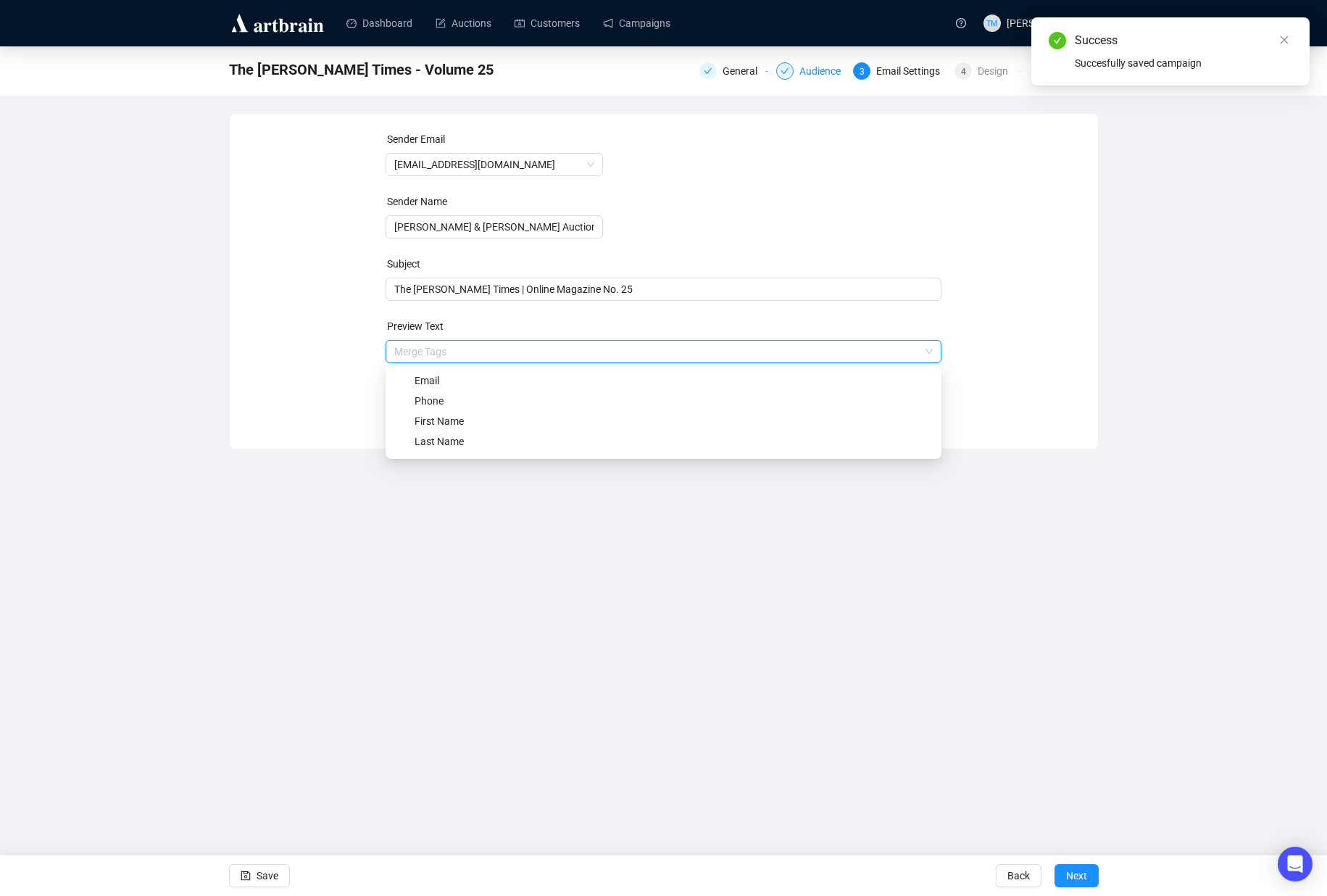
click at [387, 423] on div "Email Phone First Name Last Name" at bounding box center [664, 411] width 556 height 92
click at [328, 423] on div "Sender Email [EMAIL_ADDRESS][DOMAIN_NAME] Sender Name [PERSON_NAME] & [PERSON_N…" at bounding box center [664, 271] width 868 height 313
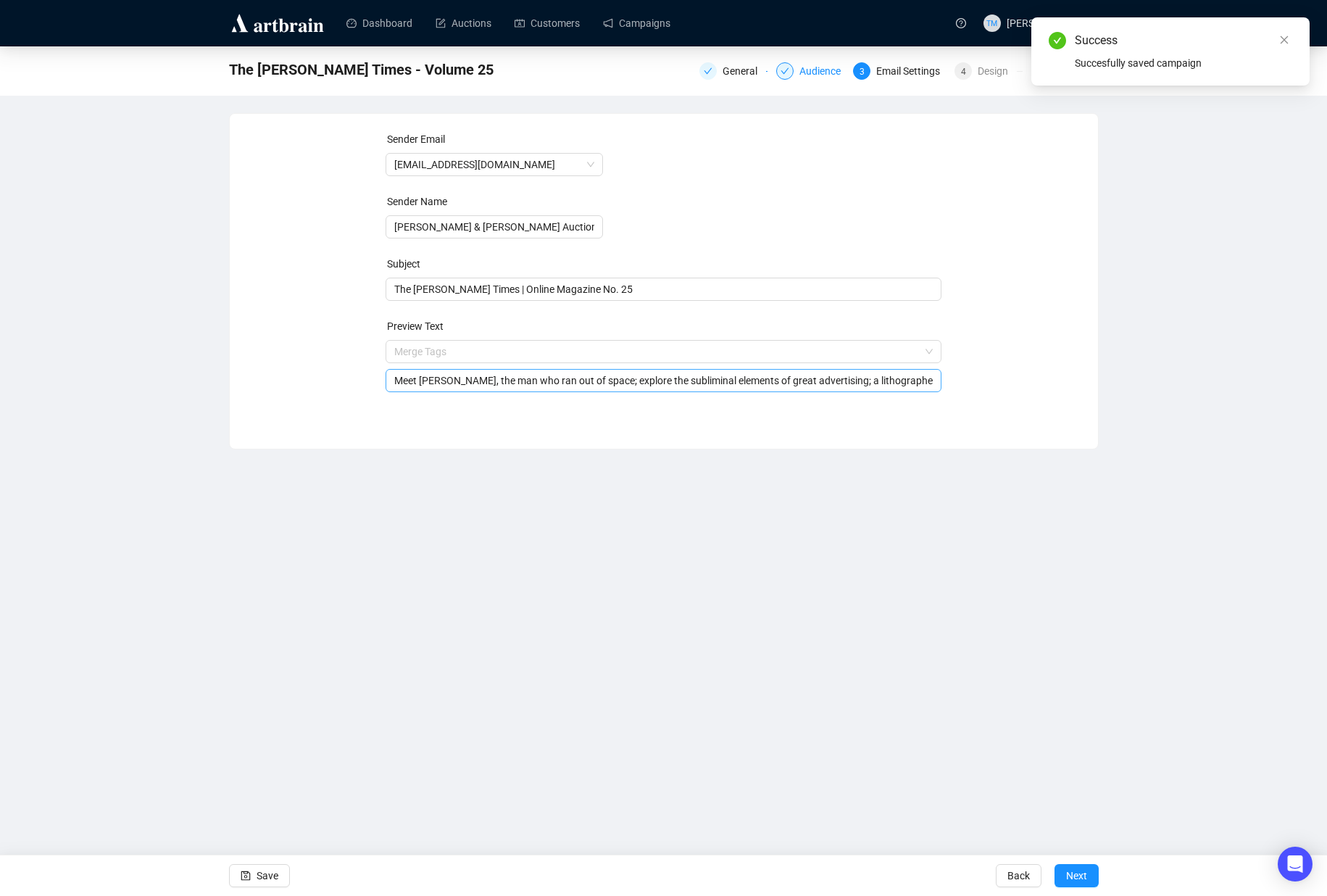
click at [493, 384] on input "Meet [PERSON_NAME], the man who ran out of space; explore the subliminal elemen…" at bounding box center [664, 381] width 539 height 16
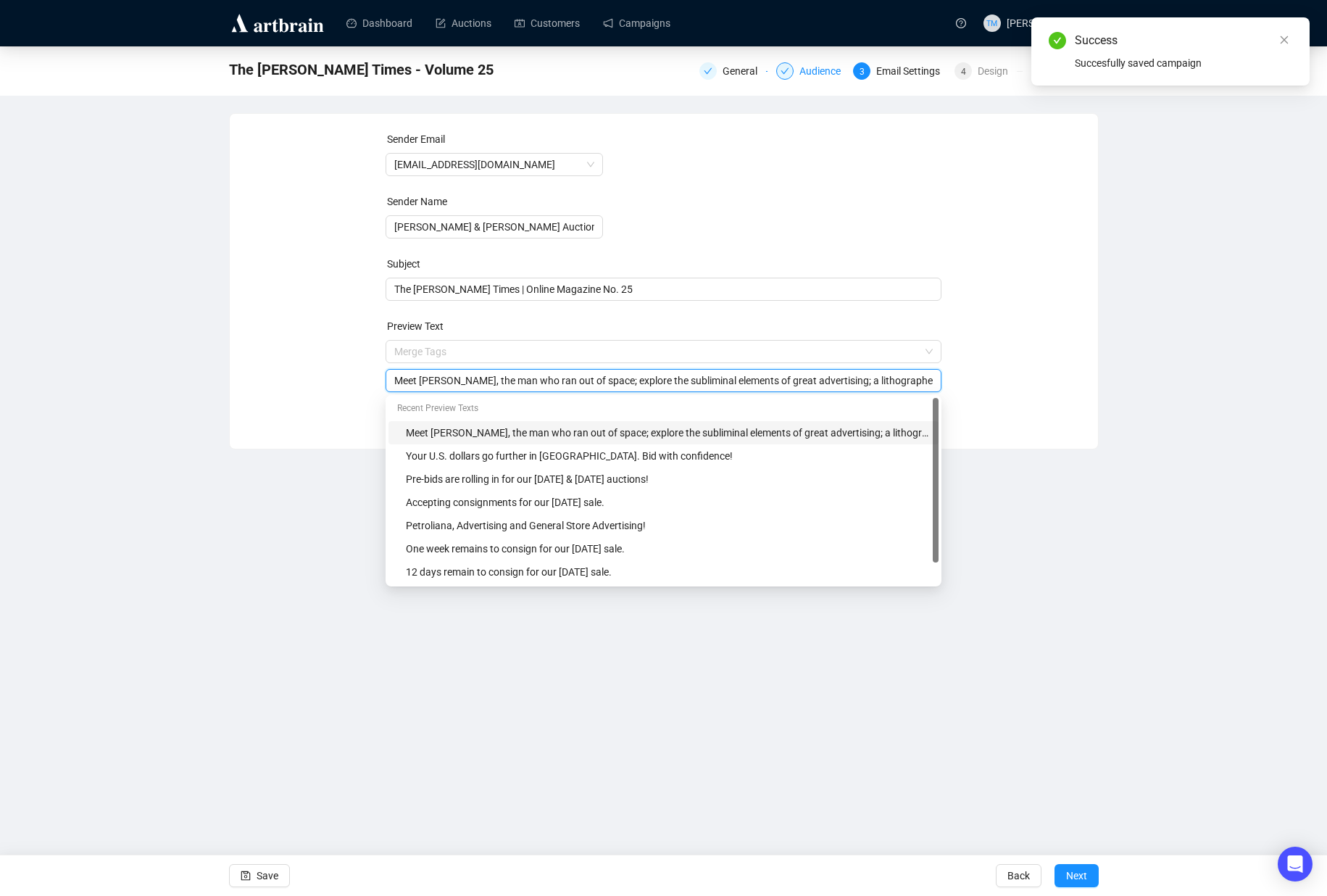
click at [493, 384] on input "Meet [PERSON_NAME], the man who ran out of space; explore the subliminal elemen…" at bounding box center [664, 381] width 539 height 16
paste input "[PERSON_NAME], the man who ran out of space; the subliminal elements of great a…"
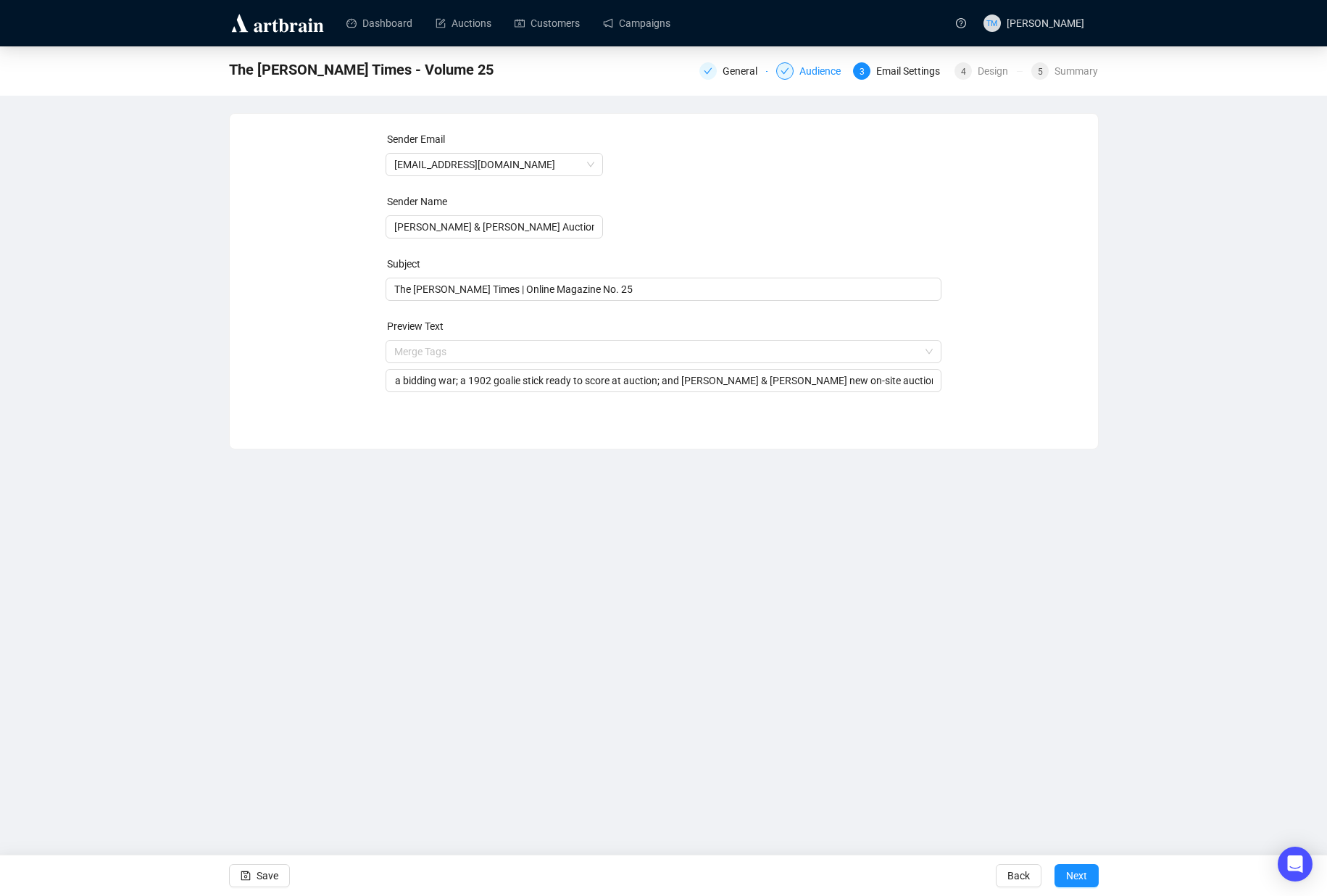
click at [291, 473] on div "Dashboard Auctions Customers Campaigns TM [PERSON_NAME] The [PERSON_NAME] Times…" at bounding box center [663, 448] width 1327 height 896
click at [256, 873] on span "Save" at bounding box center [267, 875] width 22 height 41
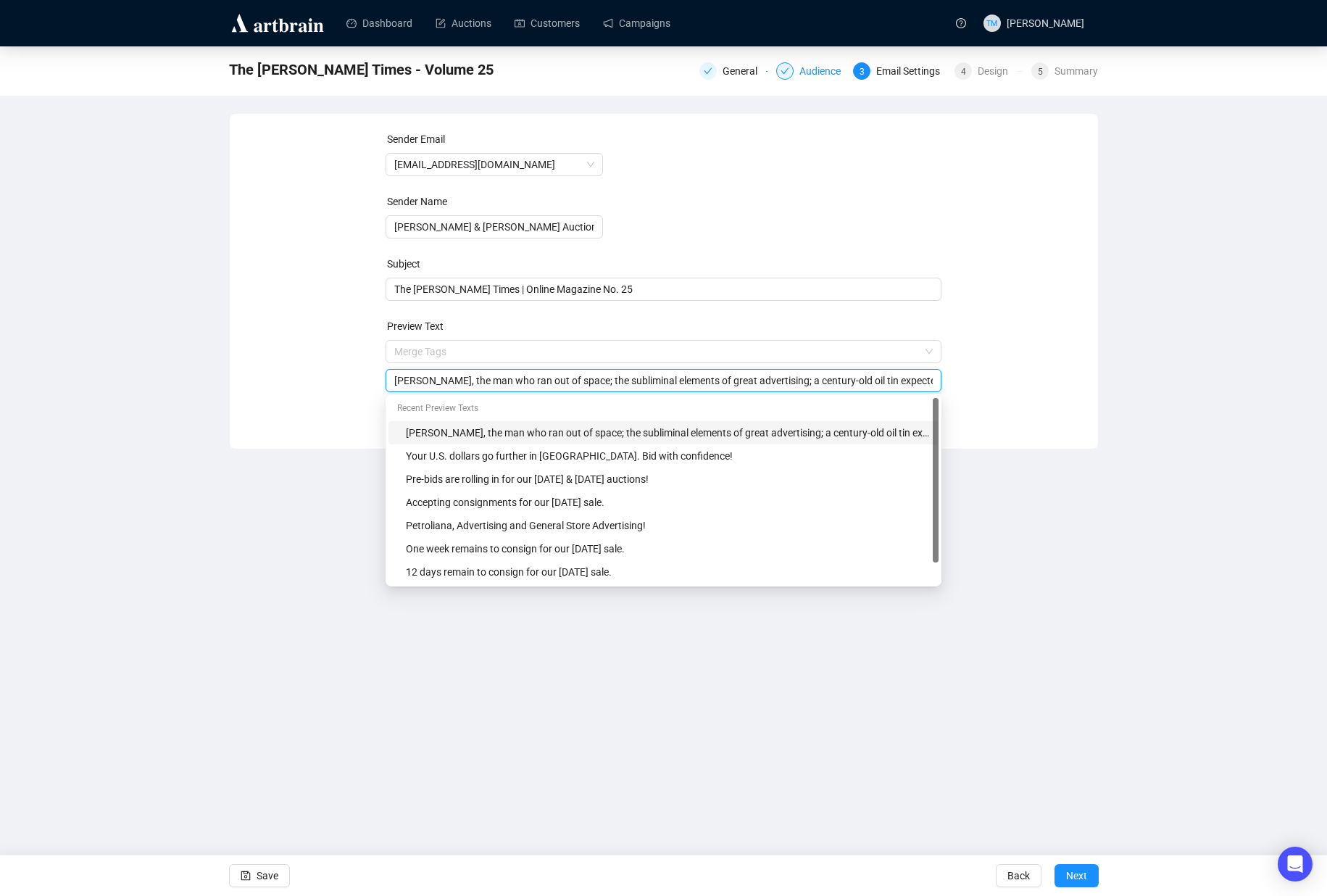
drag, startPoint x: 617, startPoint y: 380, endPoint x: 356, endPoint y: 376, distance: 261.0
click at [356, 376] on div "Sender Email [EMAIL_ADDRESS][DOMAIN_NAME] Sender Name [PERSON_NAME] & [PERSON_N…" at bounding box center [664, 270] width 833 height 278
click at [570, 380] on input "47-year advertising collection come sto market; the subliminal elements of grea…" at bounding box center [664, 381] width 539 height 16
click at [396, 381] on input "47-year advertising collection comes to market; the subliminal elements of grea…" at bounding box center [664, 381] width 539 height 16
click at [572, 381] on input "[PERSON_NAME] 47-year advertising collection comes to market; the subliminal el…" at bounding box center [664, 381] width 539 height 16
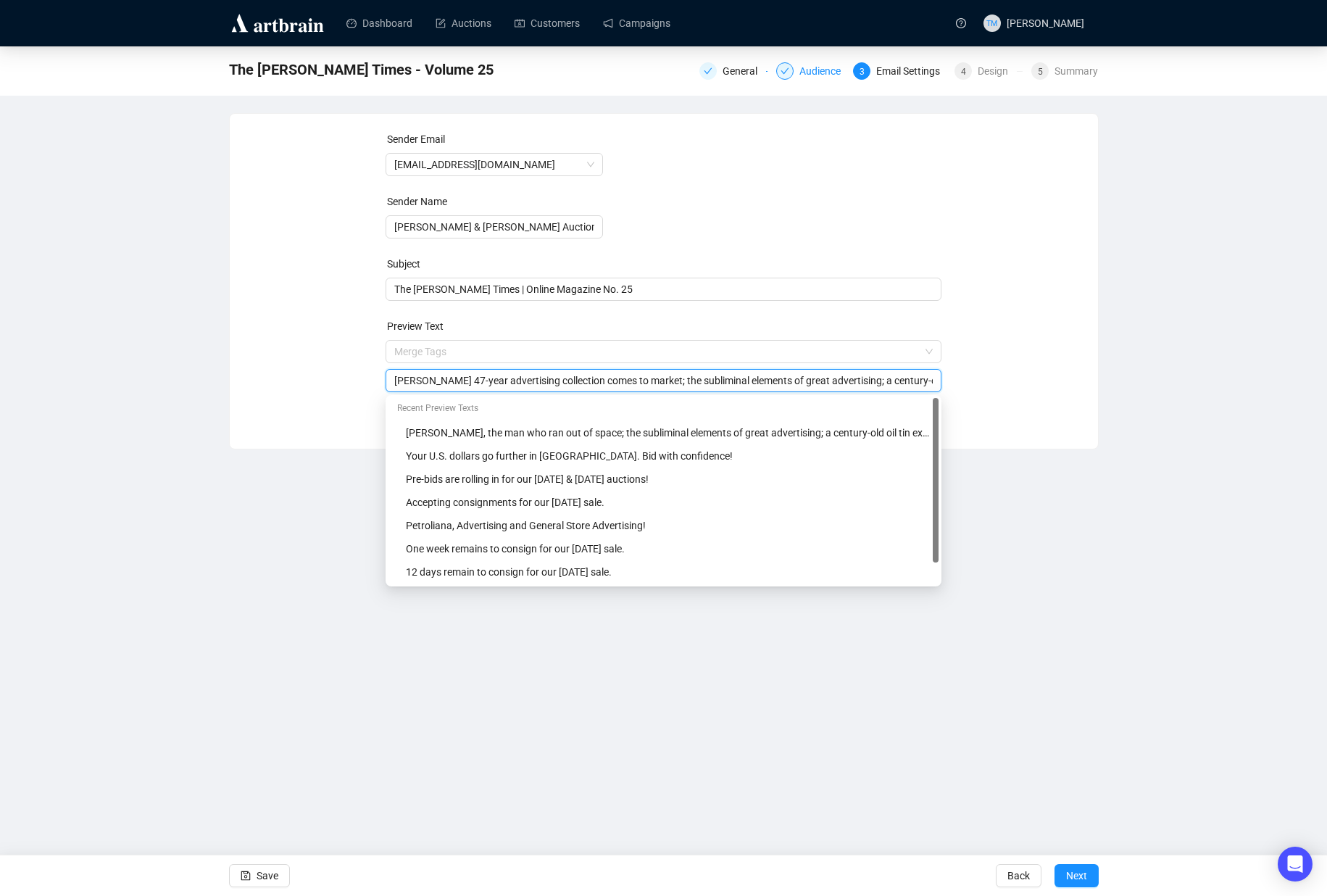
click at [709, 380] on input "[PERSON_NAME] 47-year advertising collection comes to market; the subliminal el…" at bounding box center [664, 381] width 539 height 16
click at [558, 381] on input "[PERSON_NAME] 47-year advertising collection comes to market; the subliminal el…" at bounding box center [664, 381] width 539 height 16
type input "[PERSON_NAME] 47-year advertising collection comes to market; the subliminal el…"
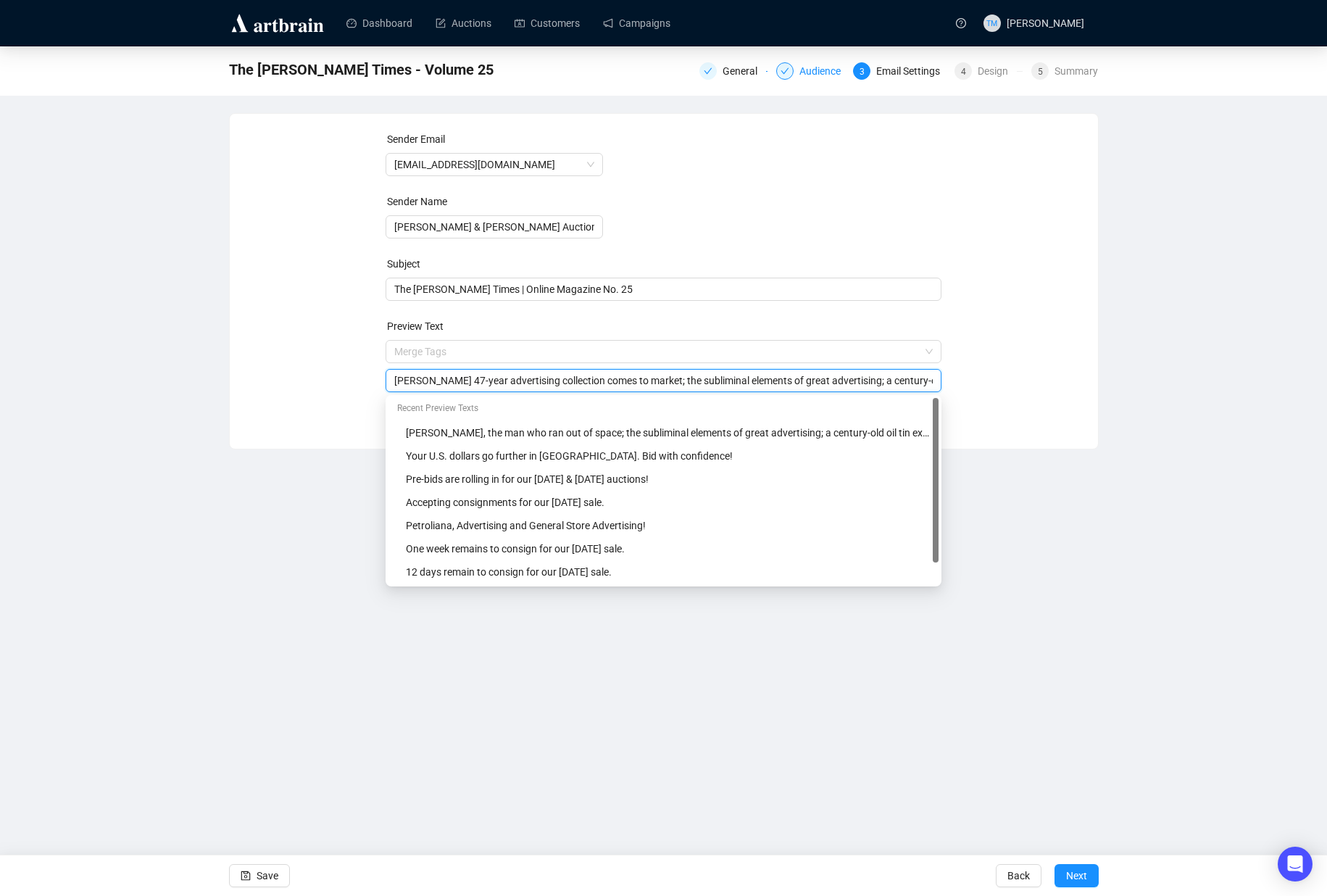
click at [280, 517] on div "Dashboard Auctions Customers Campaigns TM [PERSON_NAME] The [PERSON_NAME] Times…" at bounding box center [663, 448] width 1327 height 896
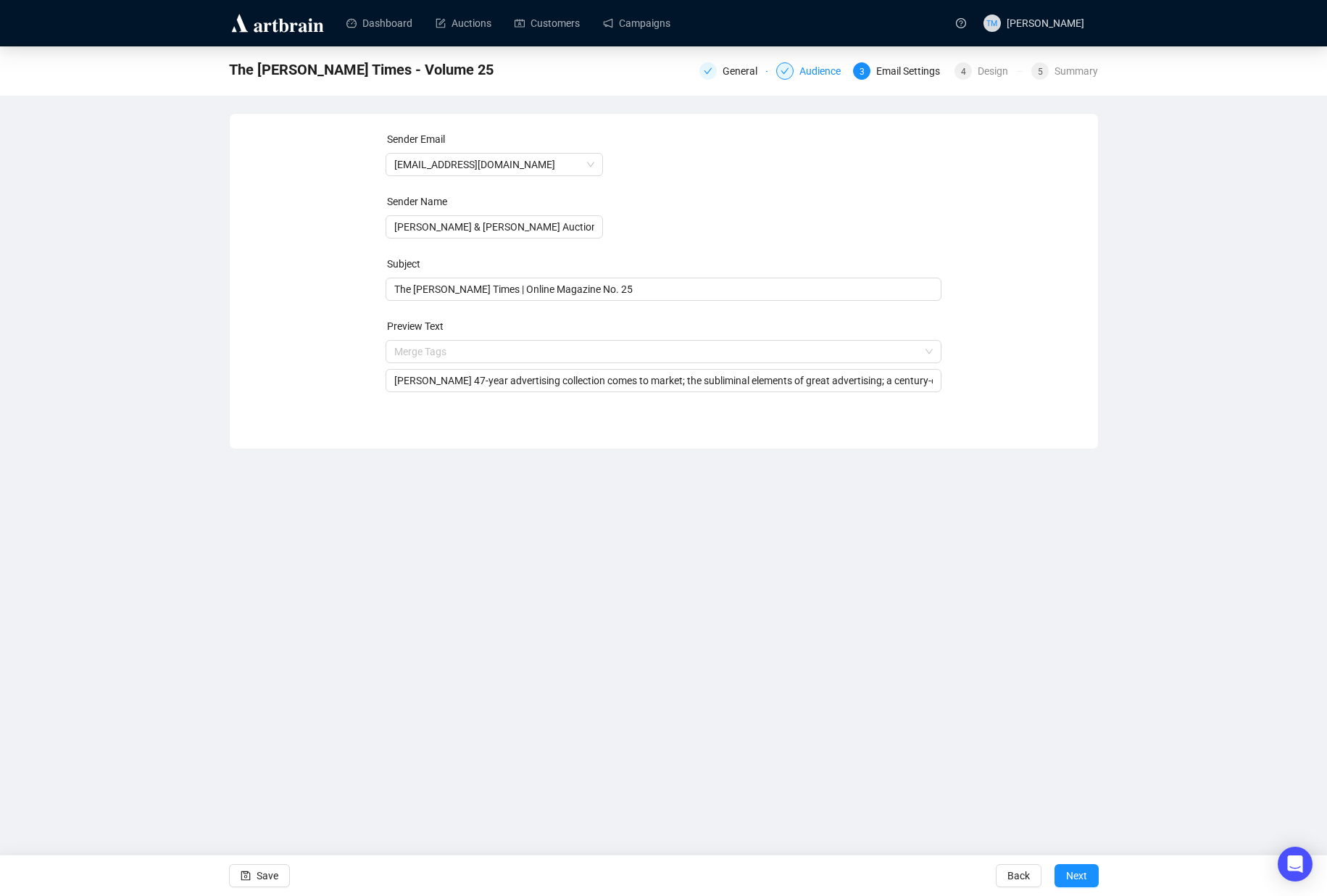
click at [276, 867] on span "Save" at bounding box center [267, 875] width 22 height 41
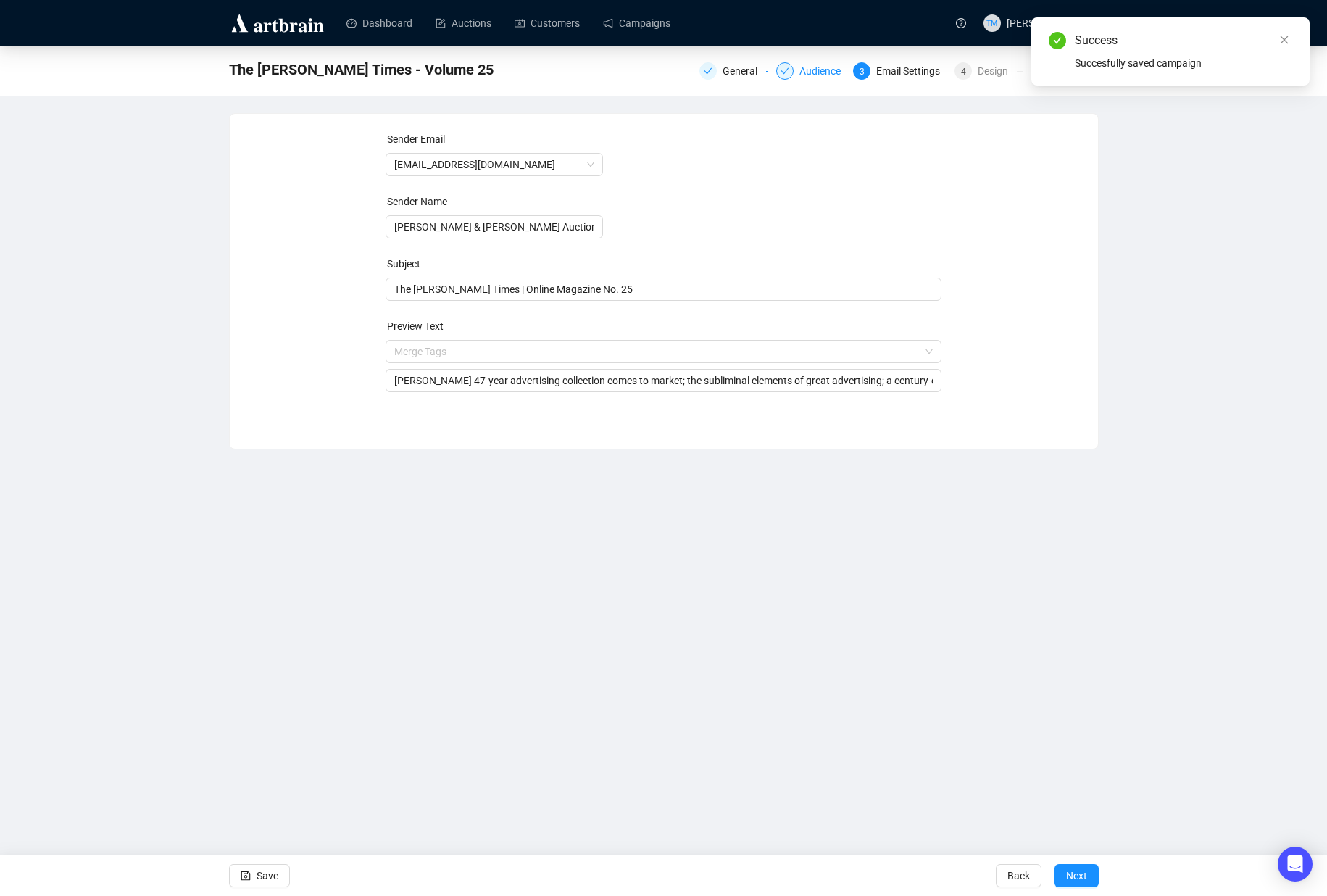
click at [818, 76] on div "Audience" at bounding box center [825, 72] width 50 height 18
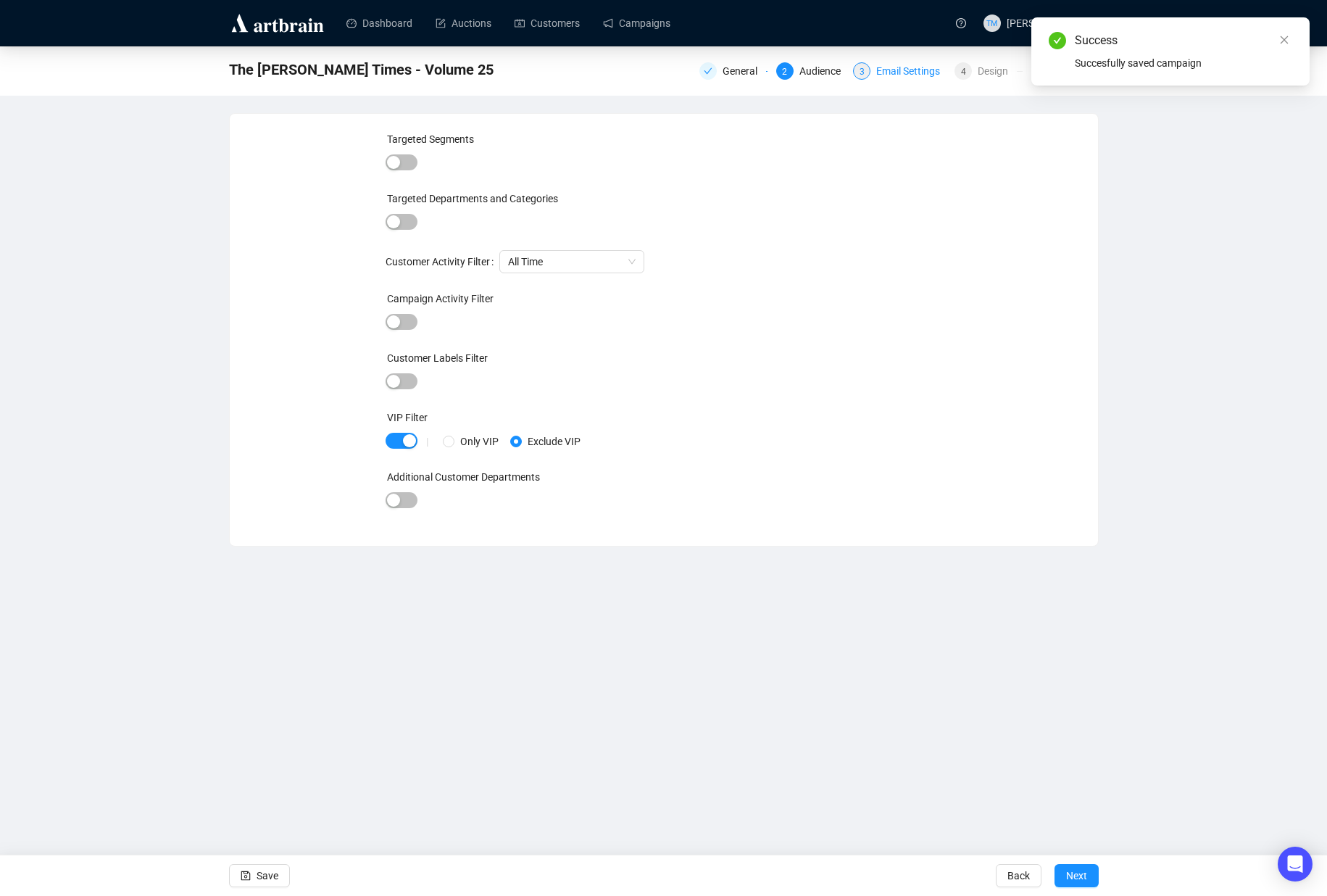
click at [928, 75] on div "Email Settings" at bounding box center [912, 72] width 72 height 18
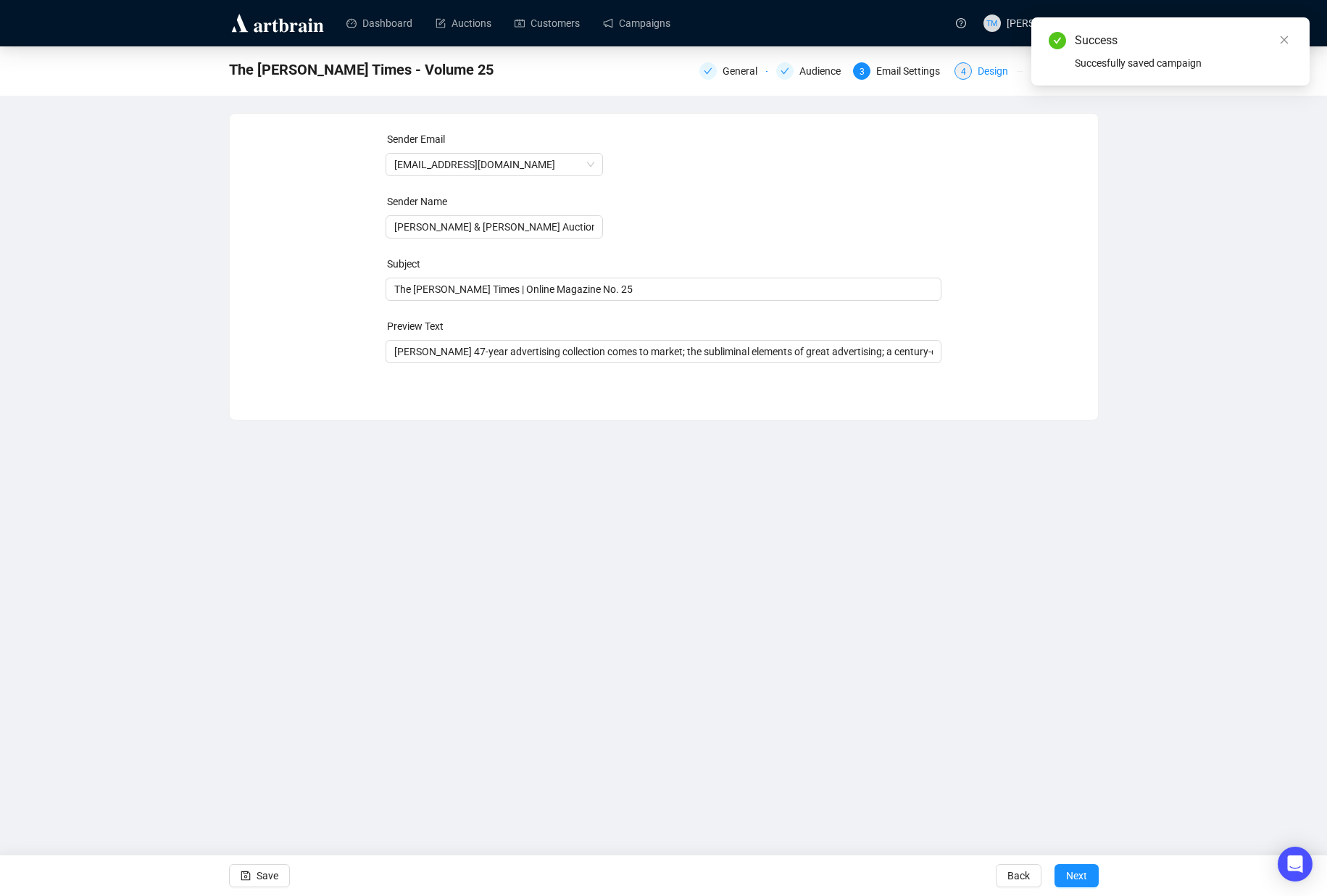
click at [989, 71] on div "Design" at bounding box center [997, 72] width 39 height 18
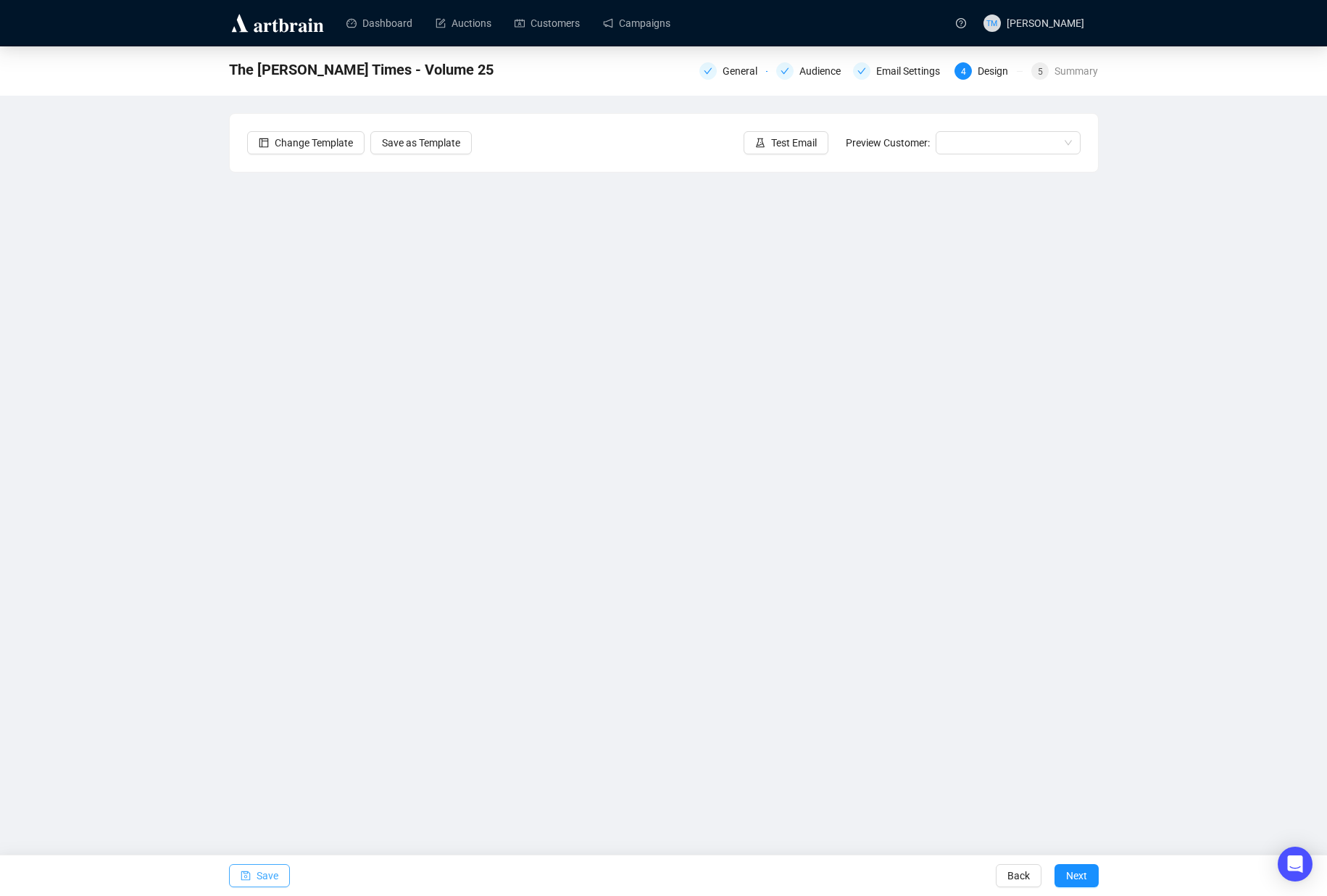
click at [244, 878] on icon "save" at bounding box center [245, 875] width 10 height 10
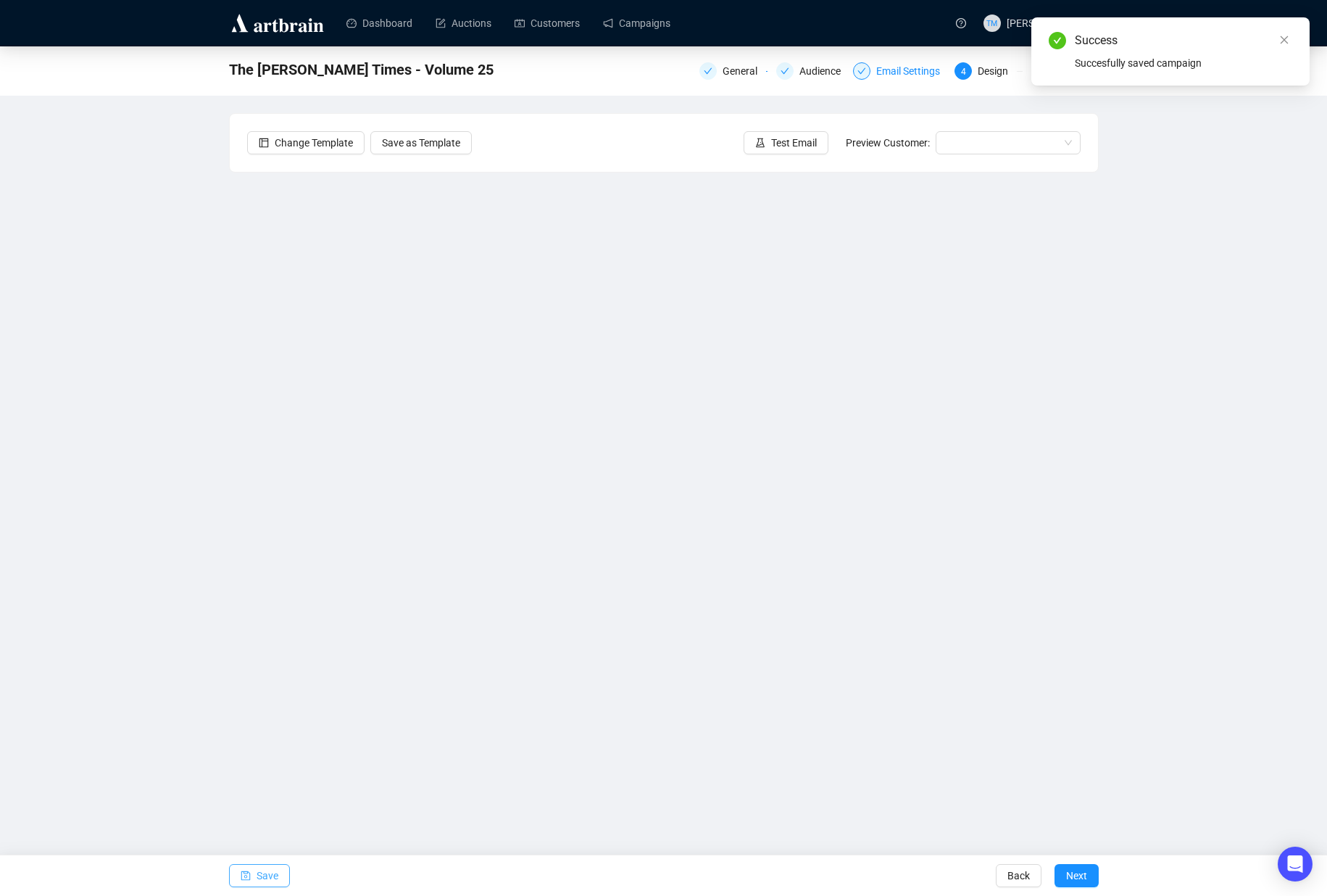
click at [898, 75] on div "Email Settings" at bounding box center [912, 72] width 72 height 18
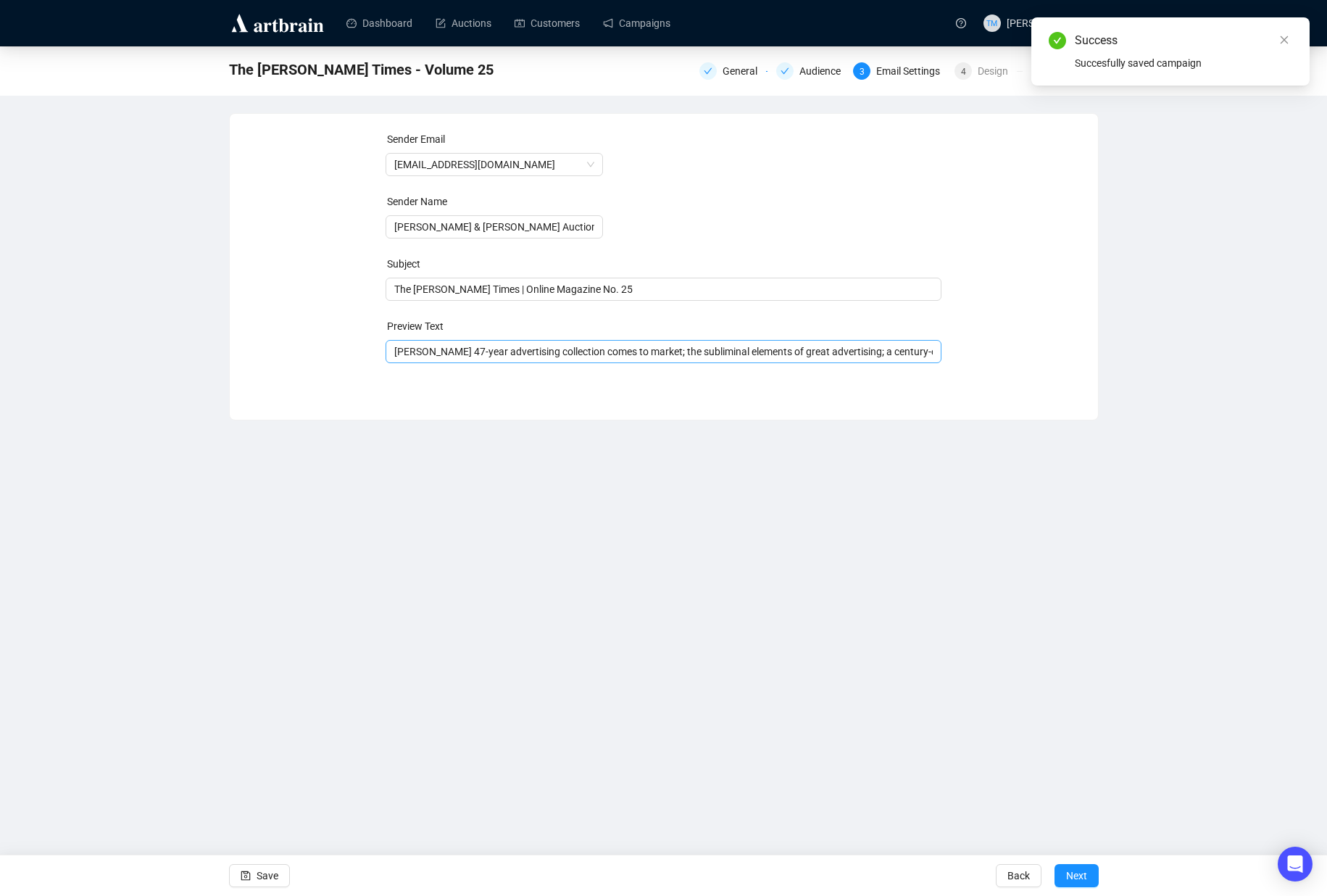
click at [625, 349] on span "[PERSON_NAME] 47-year advertising collection comes to market; the subliminal el…" at bounding box center [664, 351] width 556 height 11
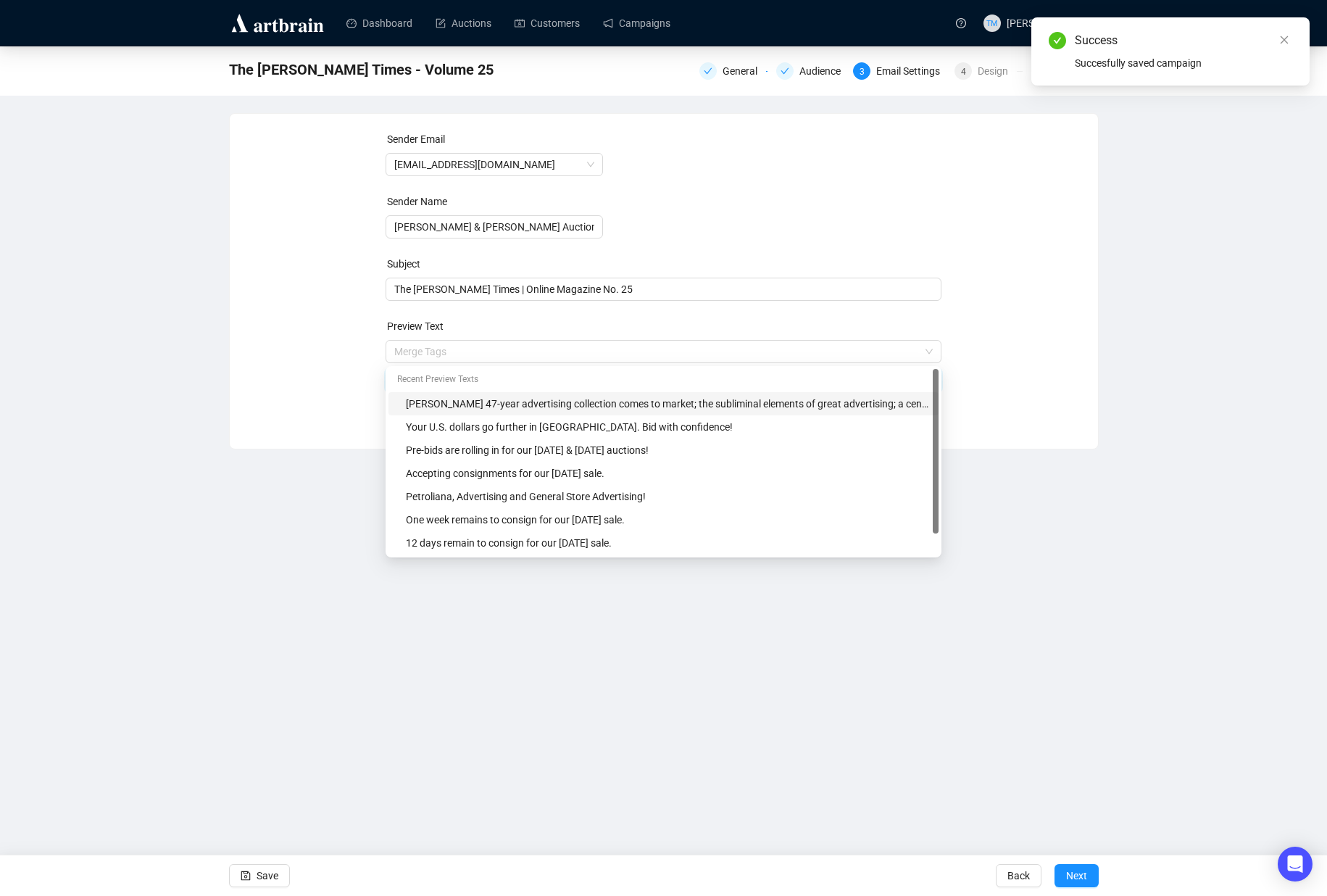
click at [625, 349] on input "search" at bounding box center [657, 351] width 526 height 22
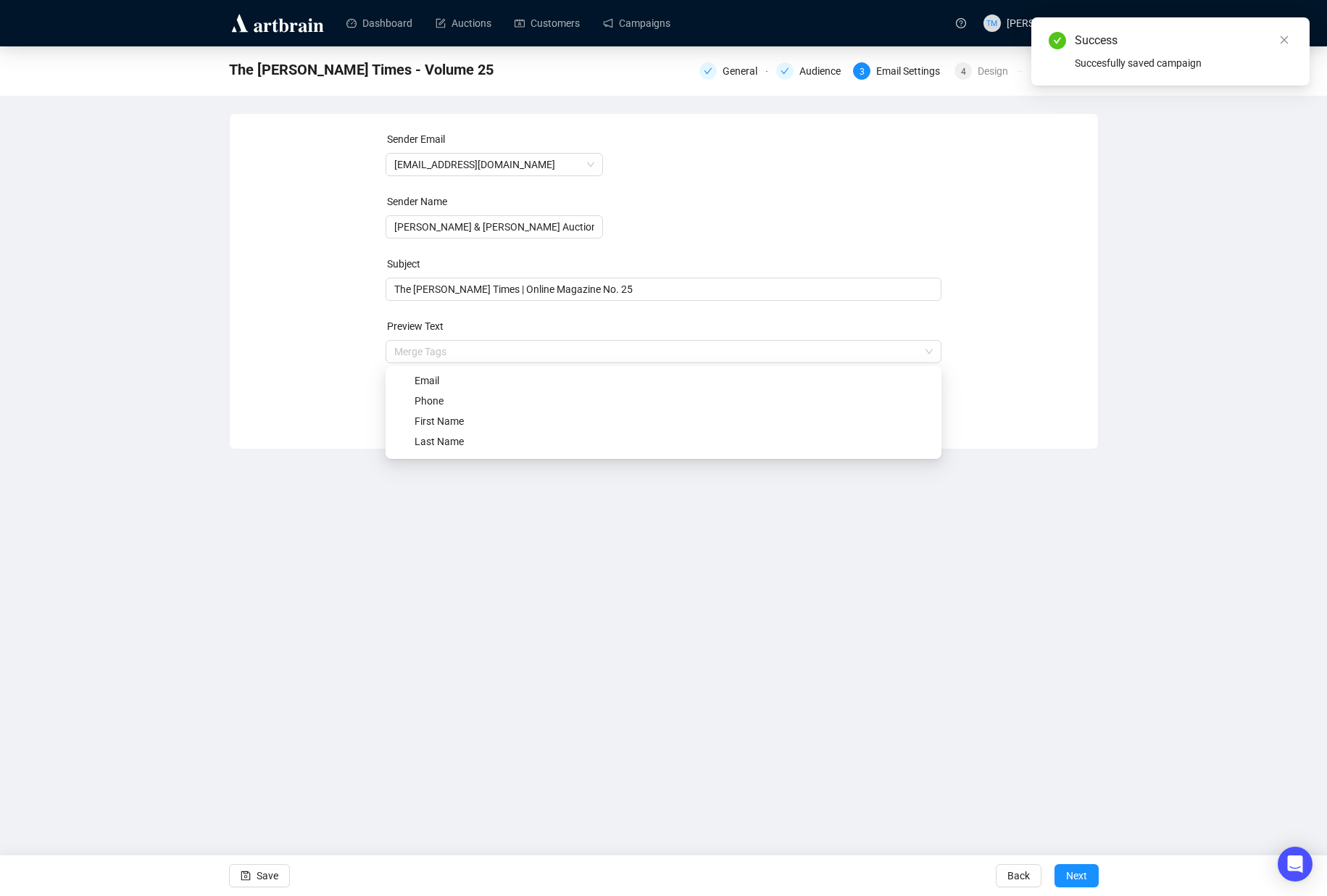
click at [287, 431] on div "Sender Email [EMAIL_ADDRESS][DOMAIN_NAME] Sender Name [PERSON_NAME] & [PERSON_N…" at bounding box center [664, 281] width 870 height 336
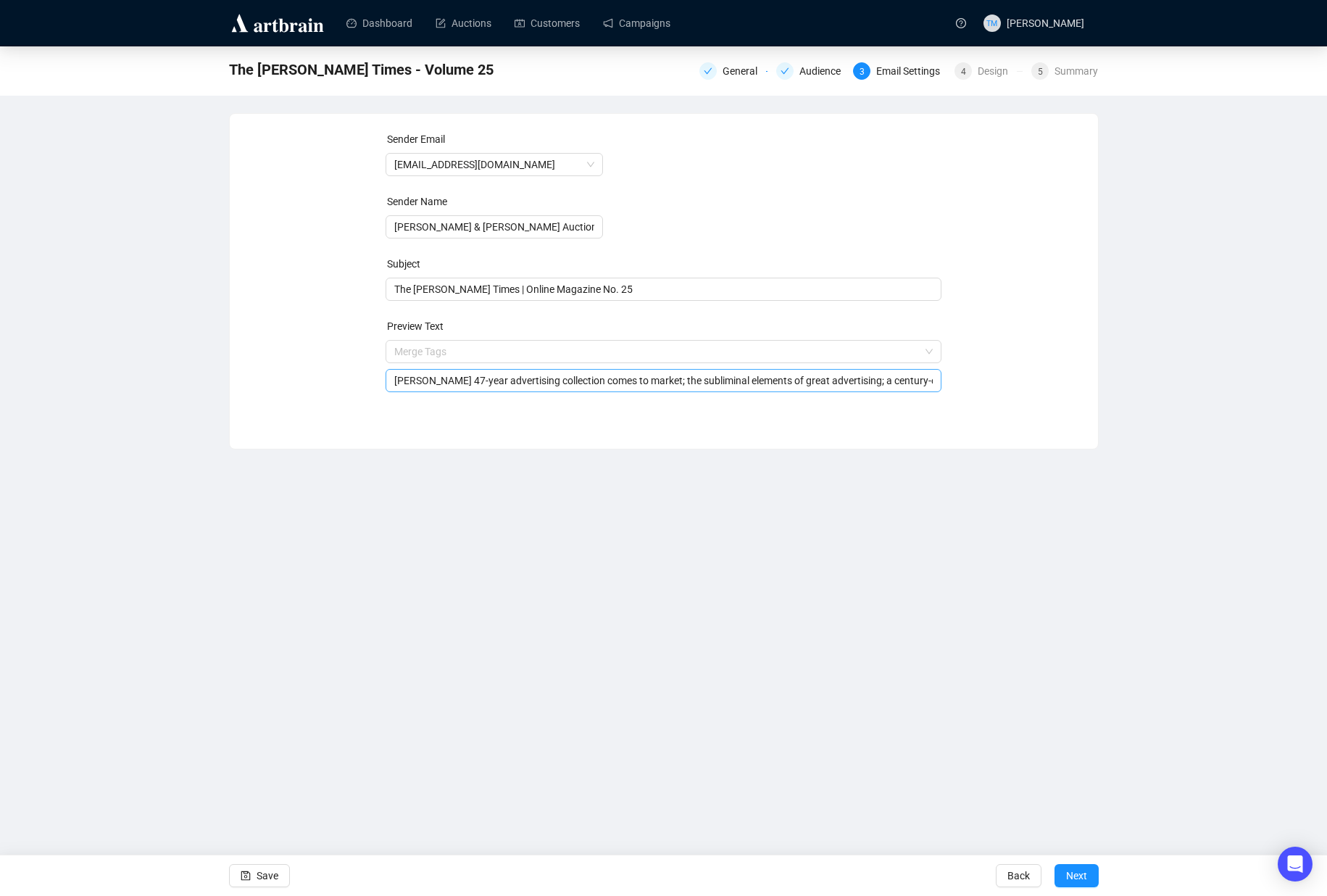
click at [455, 388] on div "[PERSON_NAME] 47-year advertising collection comes to market; the subliminal el…" at bounding box center [664, 380] width 556 height 23
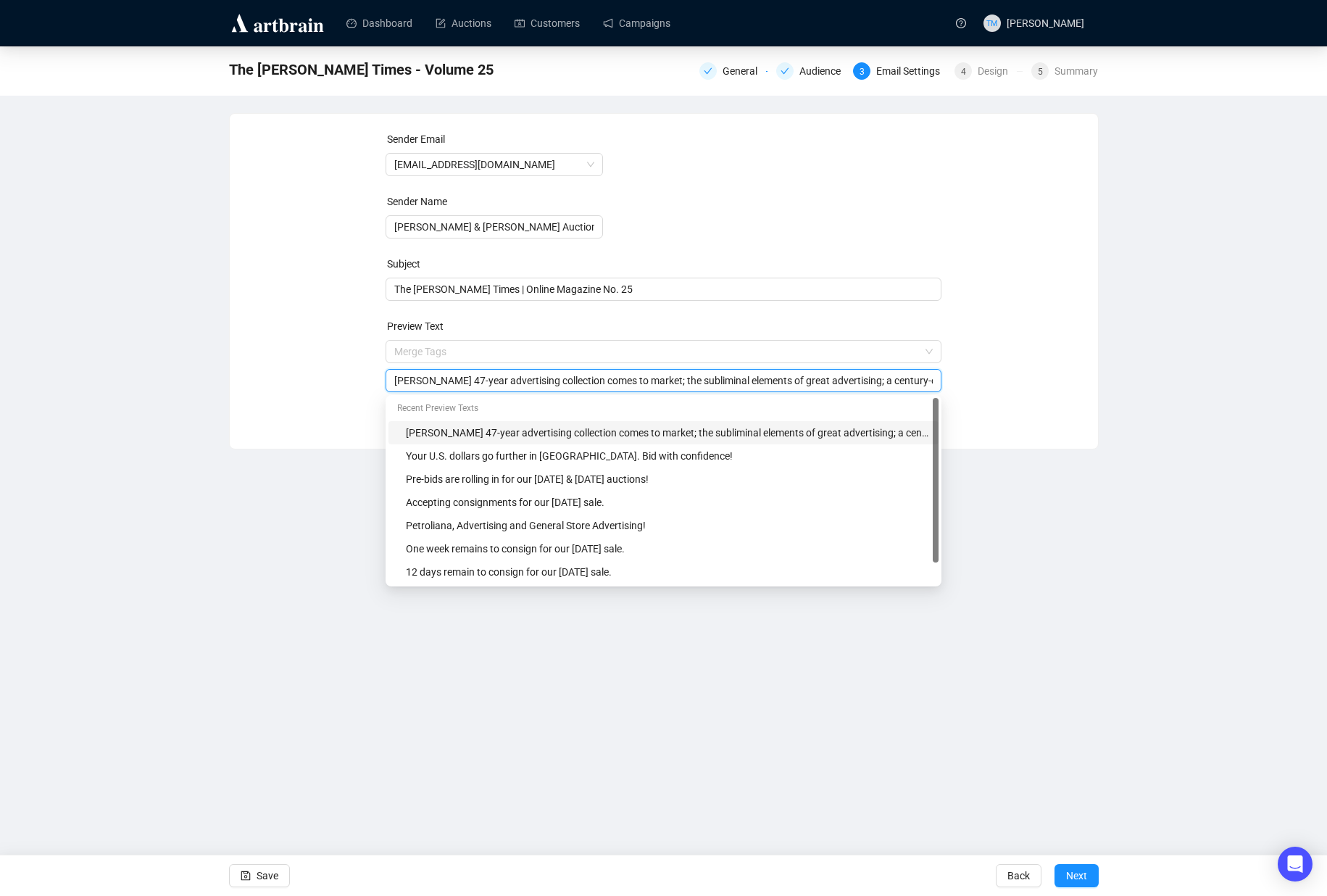
click at [455, 388] on div "[PERSON_NAME] 47-year advertising collection comes to market; the subliminal el…" at bounding box center [664, 380] width 556 height 23
click at [460, 379] on input "[PERSON_NAME] 47-year advertising collection comes to market; the subliminal el…" at bounding box center [664, 381] width 539 height 16
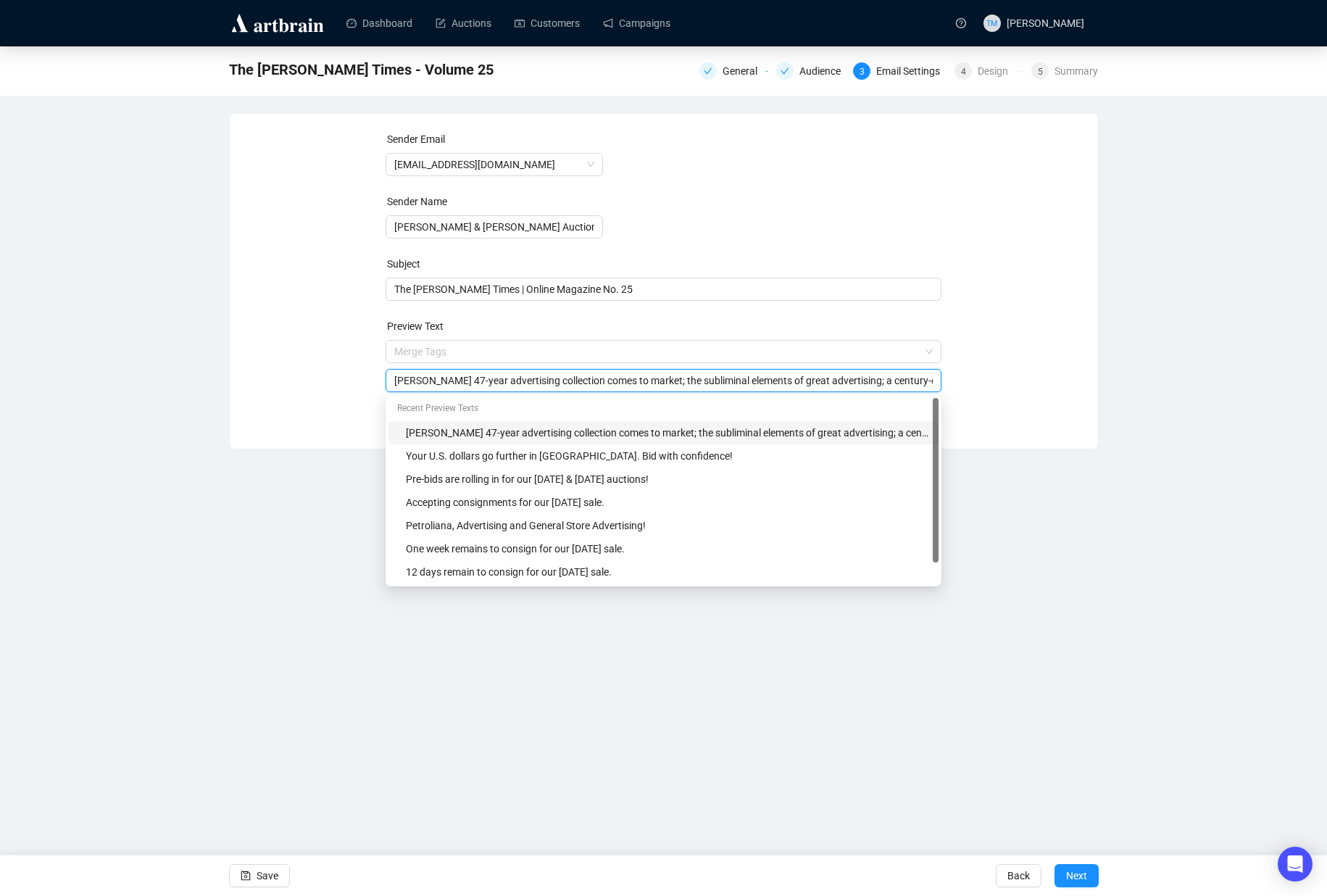
paste input "shoots"
type input "[PERSON_NAME] 47-year advertising collection comes to market; the subliminal el…"
click at [324, 534] on div "Dashboard Auctions Customers Campaigns TM [PERSON_NAME] The [PERSON_NAME] Times…" at bounding box center [663, 448] width 1327 height 896
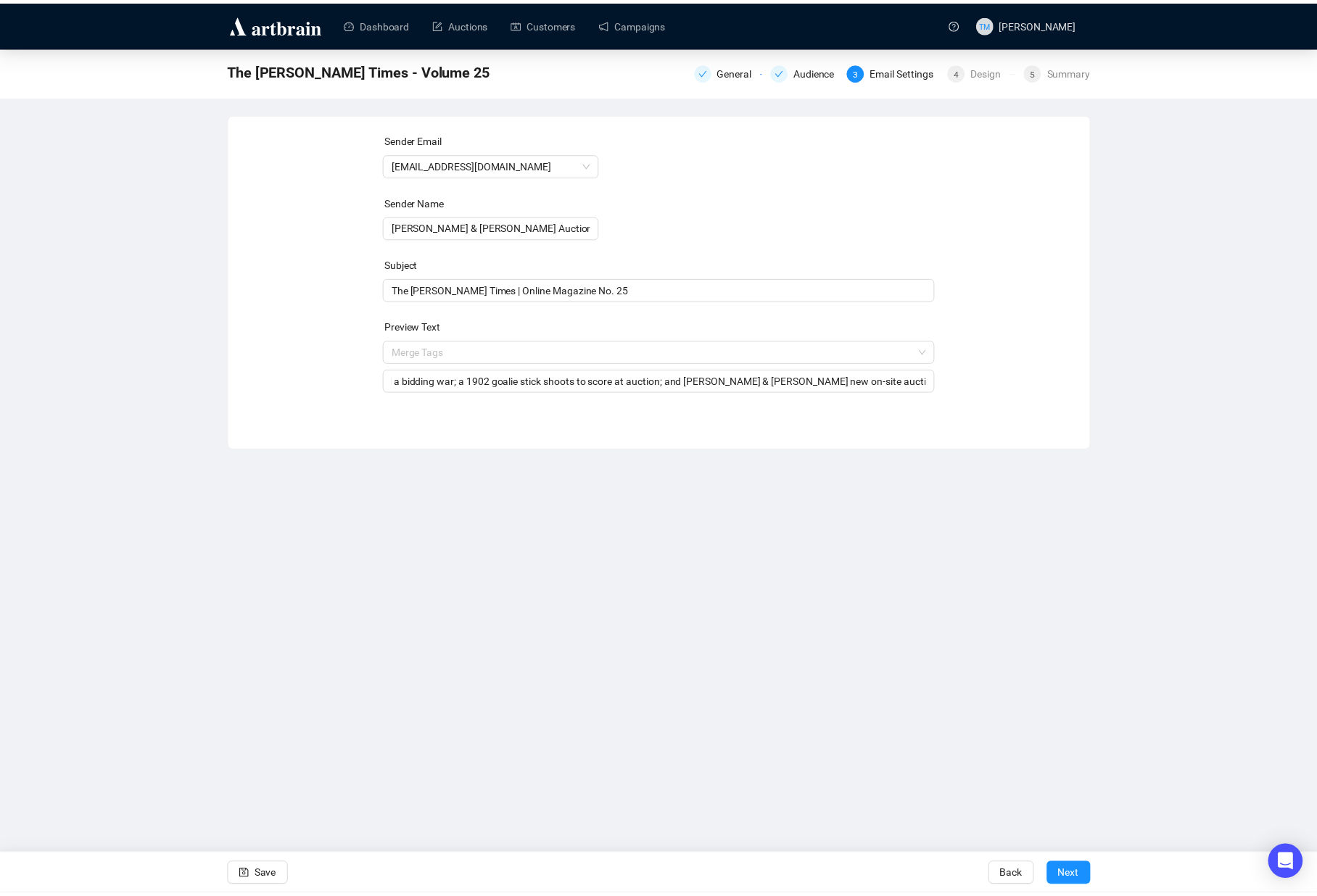
scroll to position [0, 0]
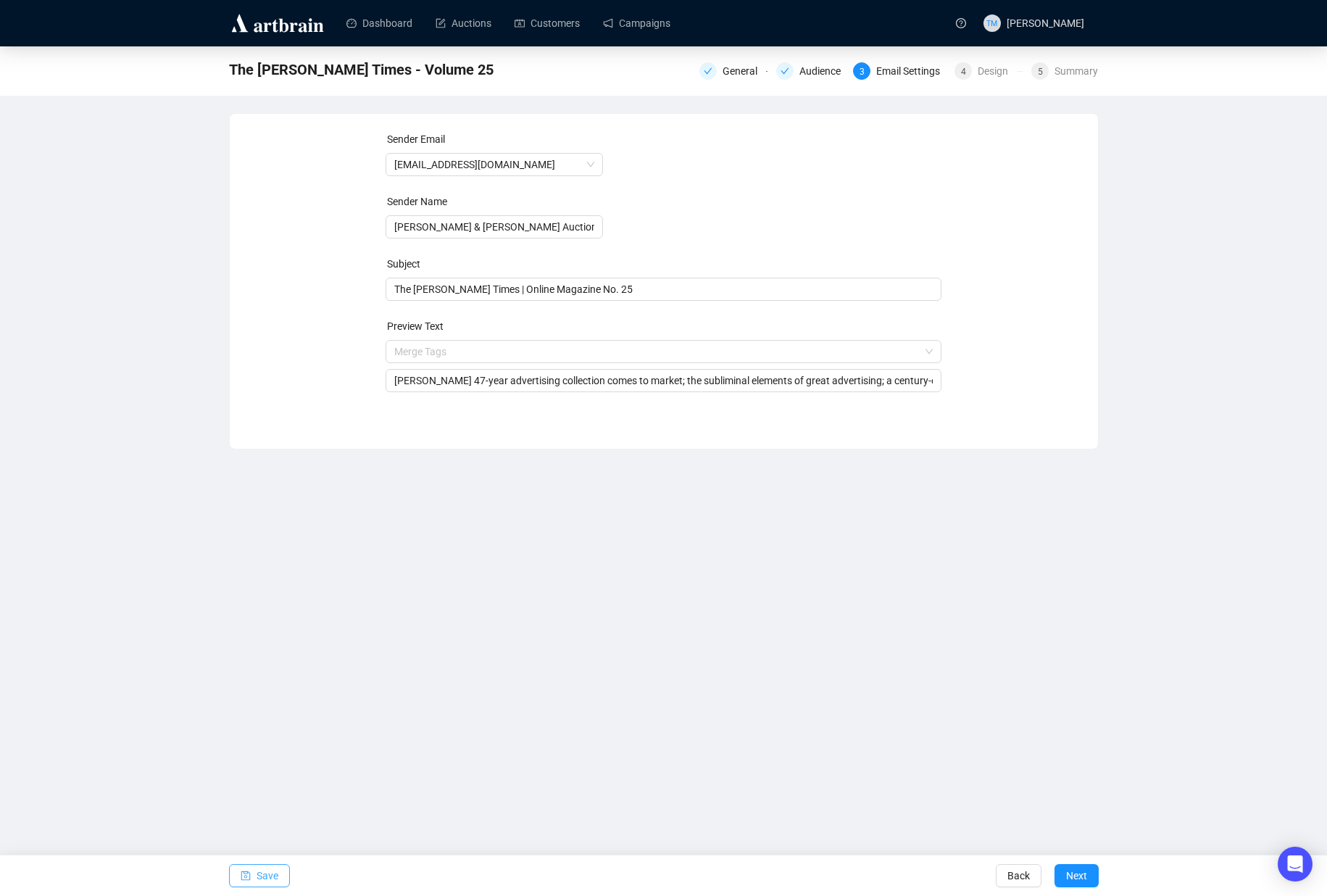
click at [277, 865] on span "Save" at bounding box center [267, 875] width 22 height 41
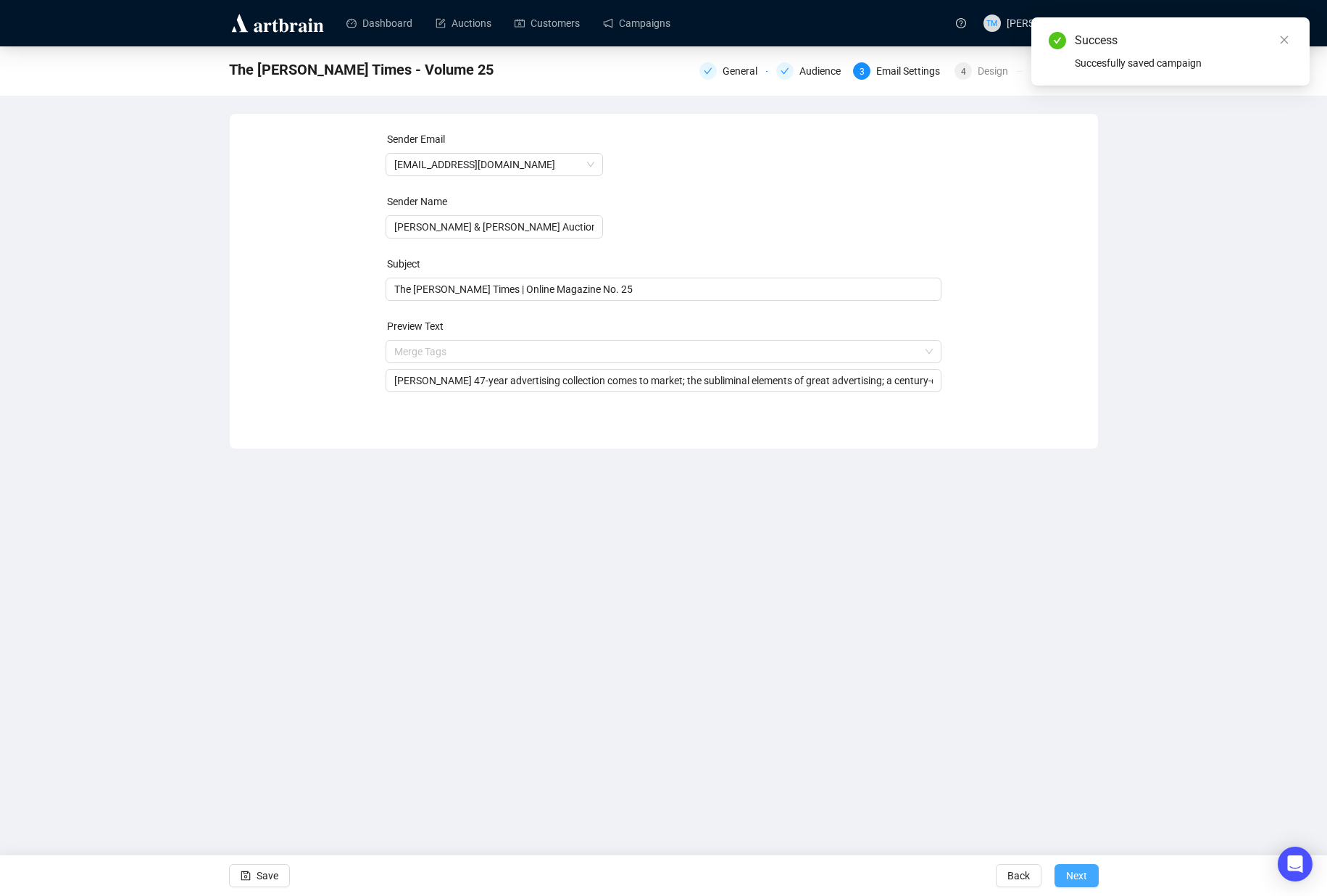
click at [1068, 873] on span "Next" at bounding box center [1077, 875] width 21 height 41
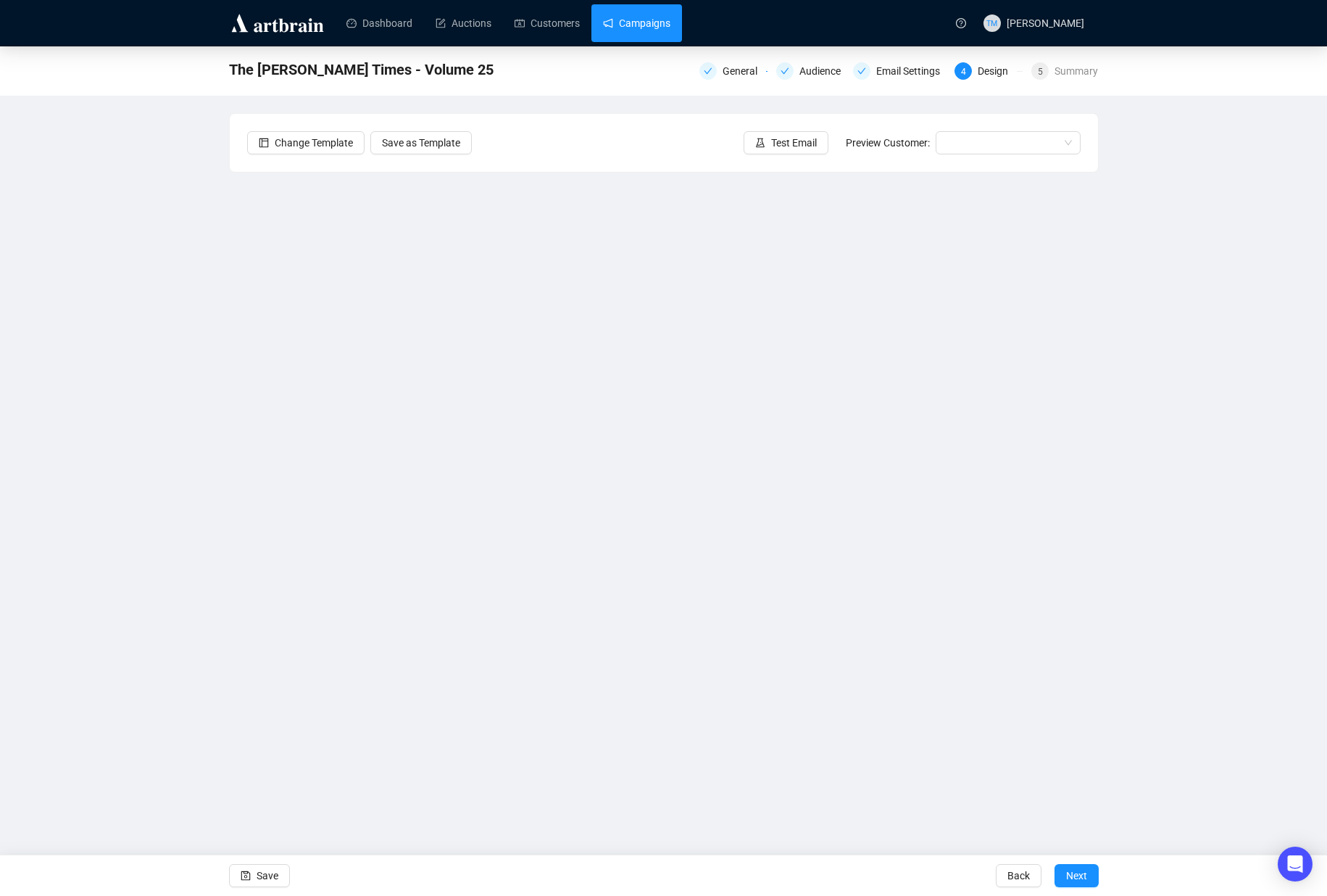
click at [629, 29] on link "Campaigns" at bounding box center [637, 23] width 68 height 38
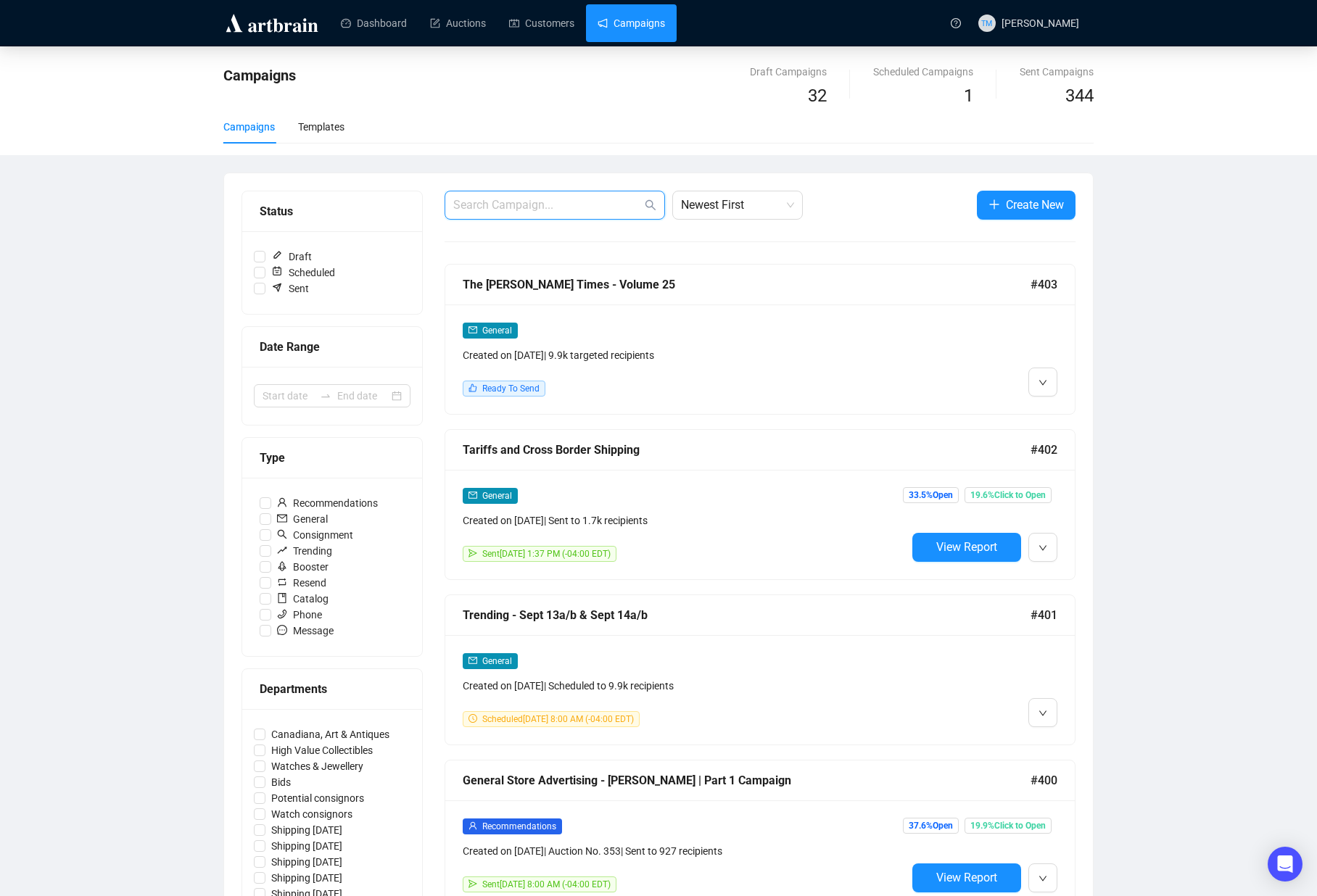
click at [581, 202] on input "text" at bounding box center [548, 205] width 188 height 18
type input "[PERSON_NAME] times"
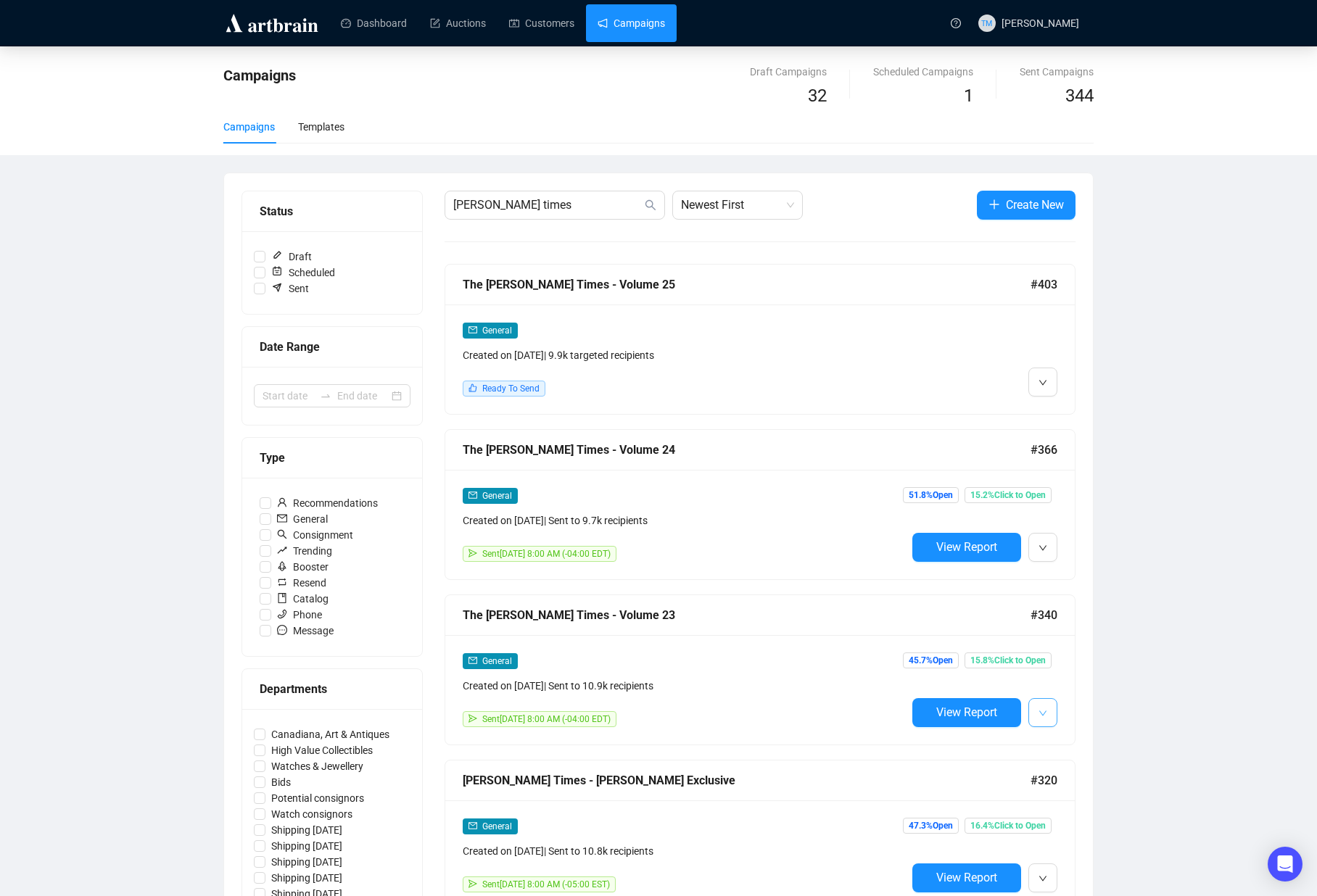
click at [1051, 716] on button "button" at bounding box center [1043, 713] width 29 height 29
click at [1069, 743] on span "Edit" at bounding box center [1066, 744] width 18 height 11
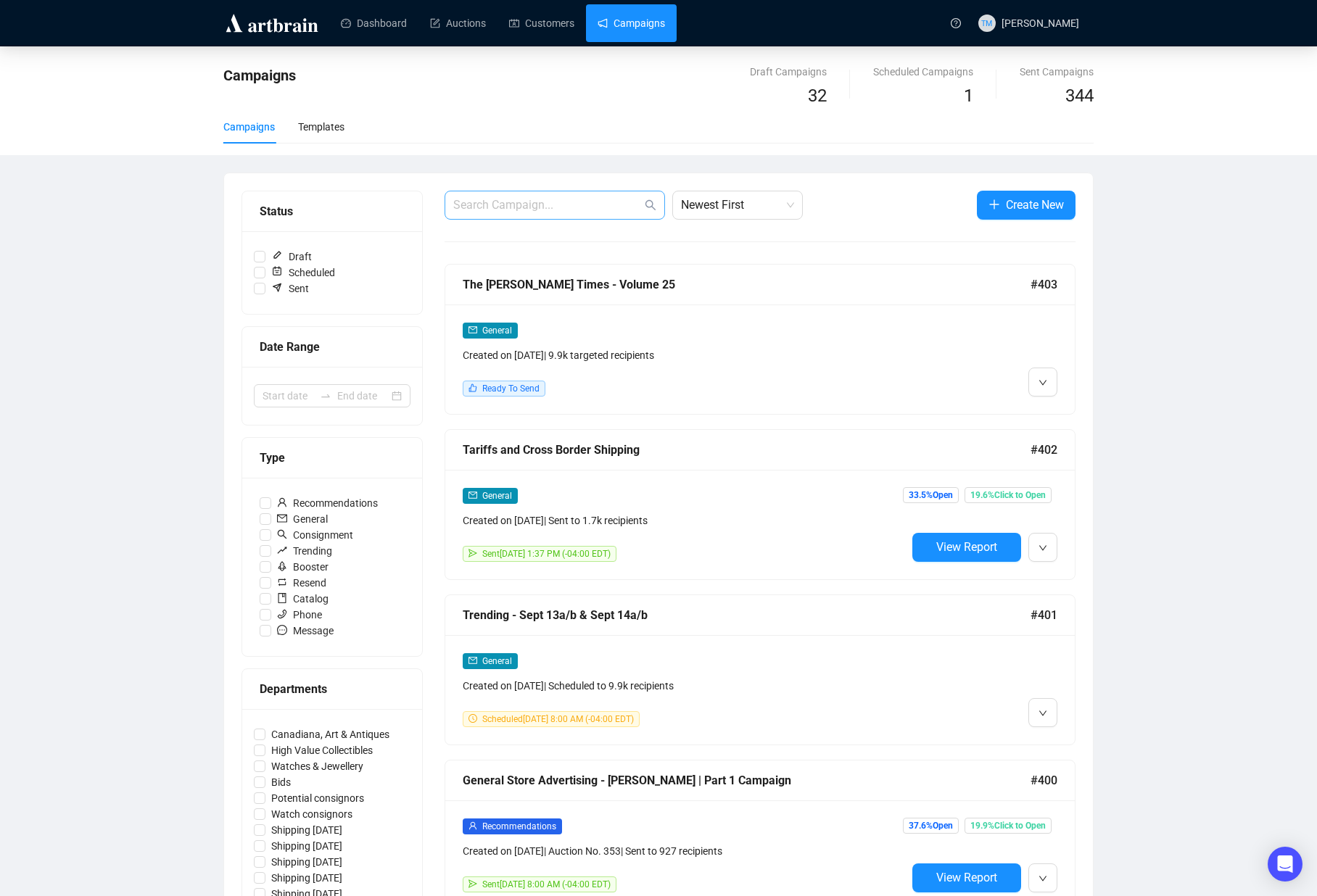
click at [517, 218] on span at bounding box center [555, 205] width 220 height 29
click at [519, 207] on input "text" at bounding box center [548, 205] width 188 height 18
type input "[PERSON_NAME] times"
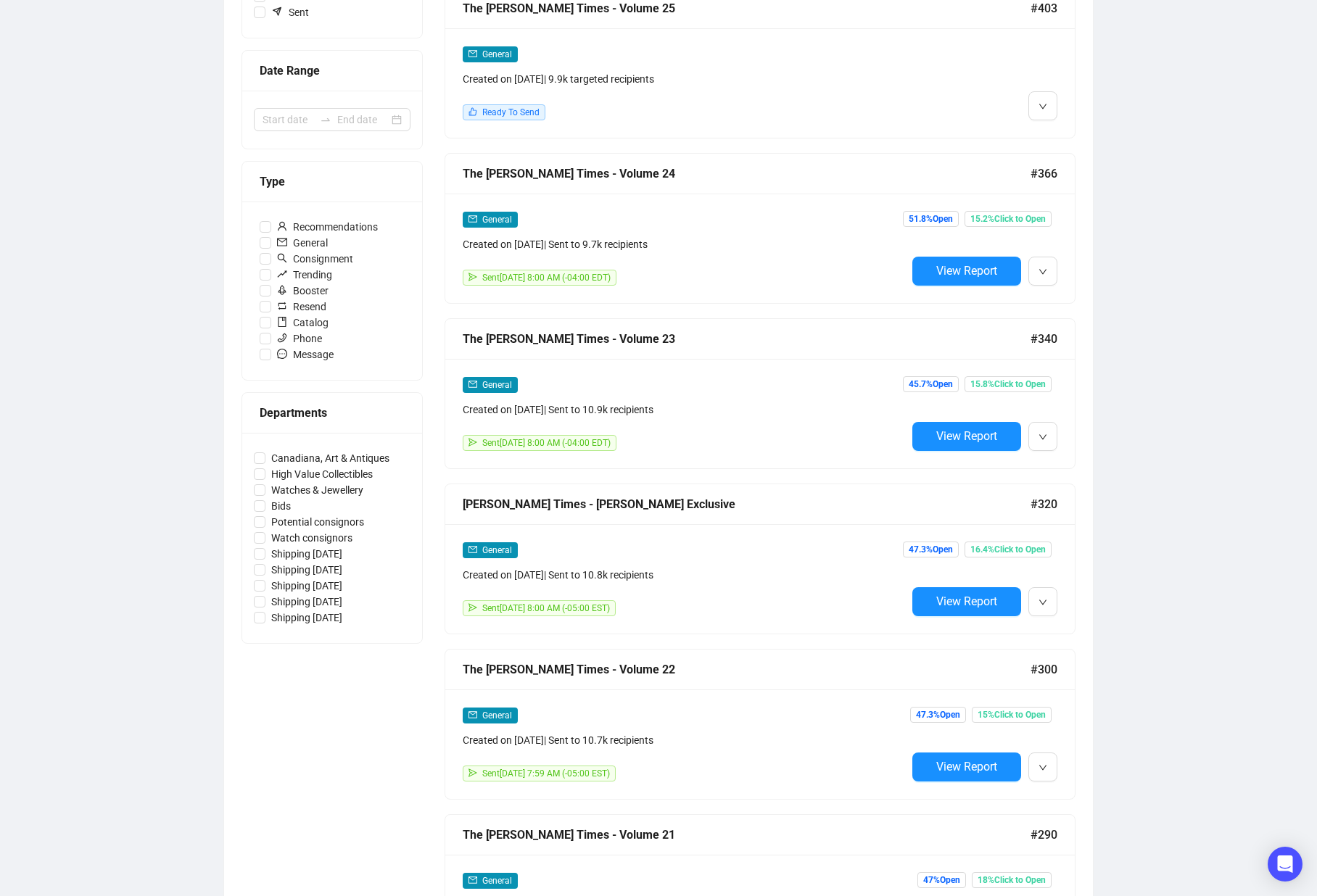
scroll to position [362, 0]
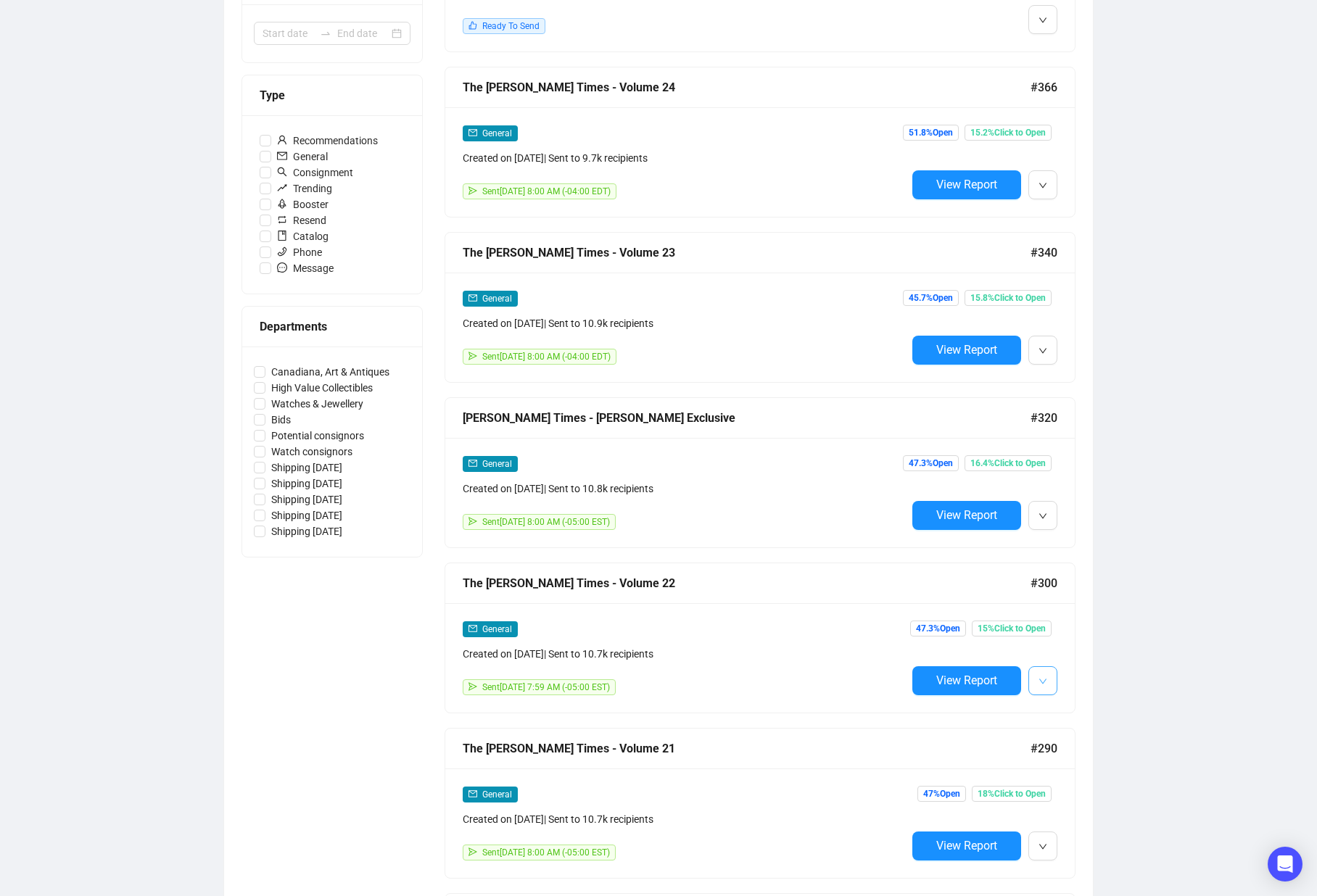
click at [1051, 685] on button "button" at bounding box center [1043, 681] width 29 height 29
click at [1057, 710] on span "Edit" at bounding box center [1066, 712] width 18 height 11
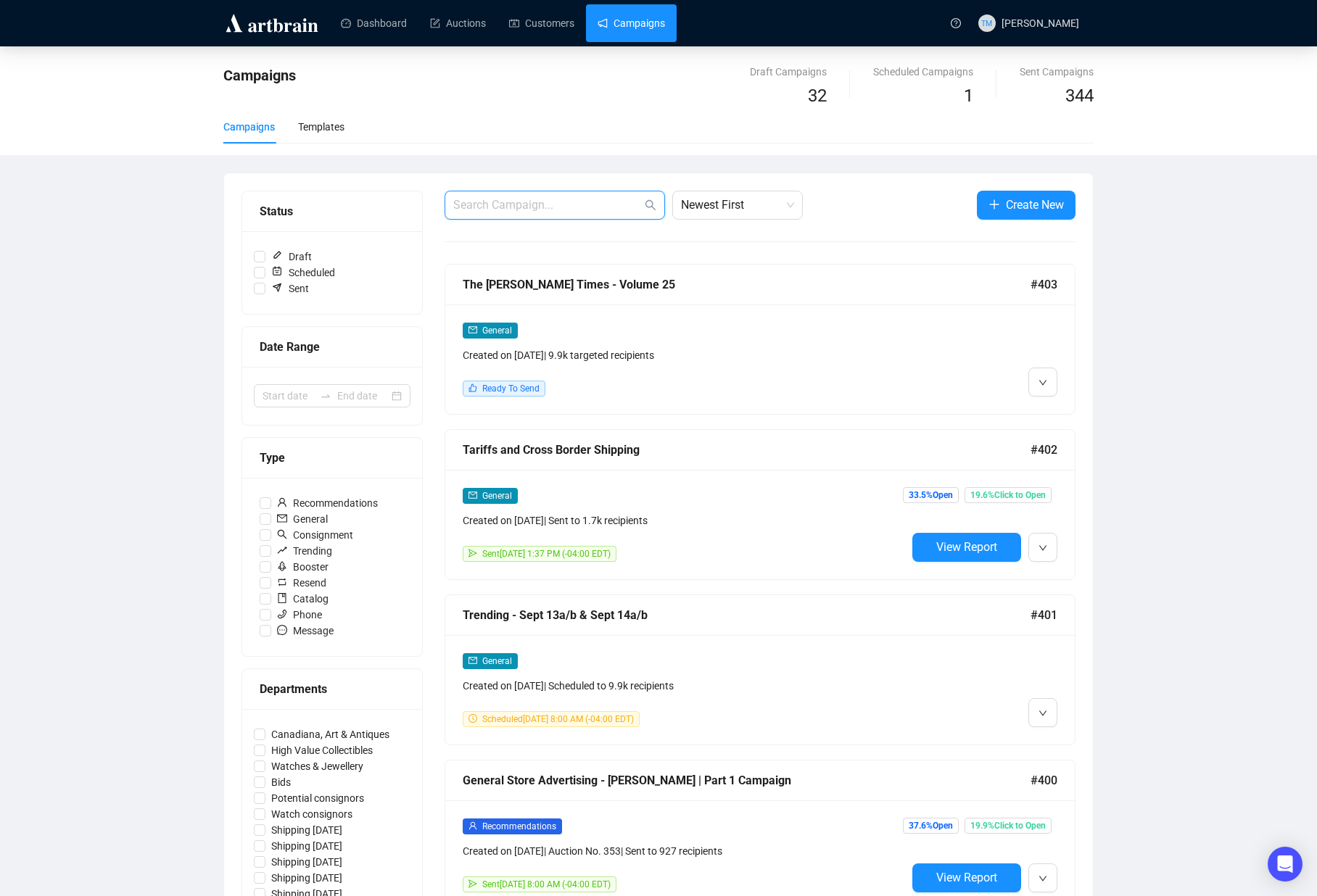
click at [544, 213] on input "text" at bounding box center [548, 205] width 188 height 18
type input "[PERSON_NAME] times"
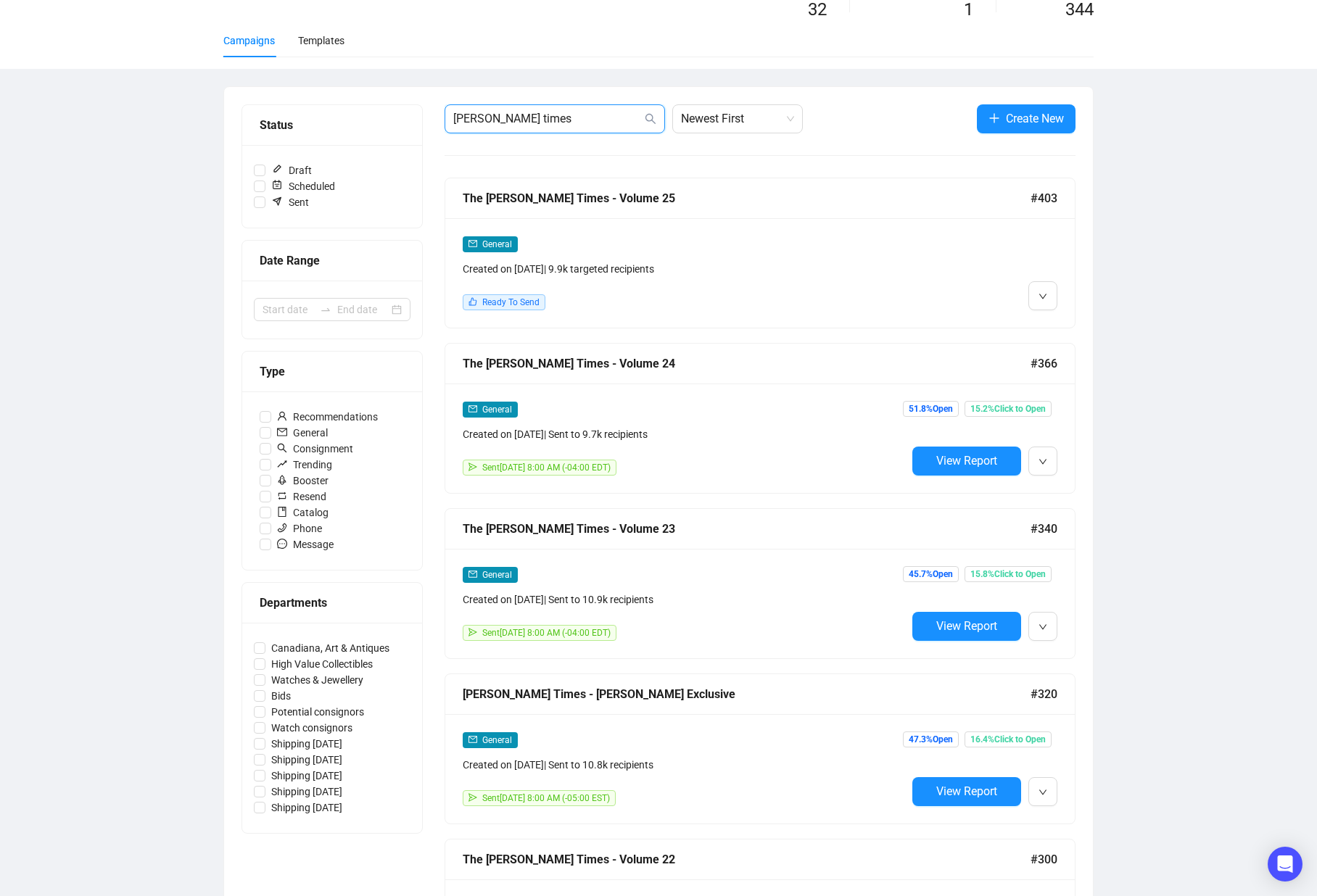
scroll to position [280, 0]
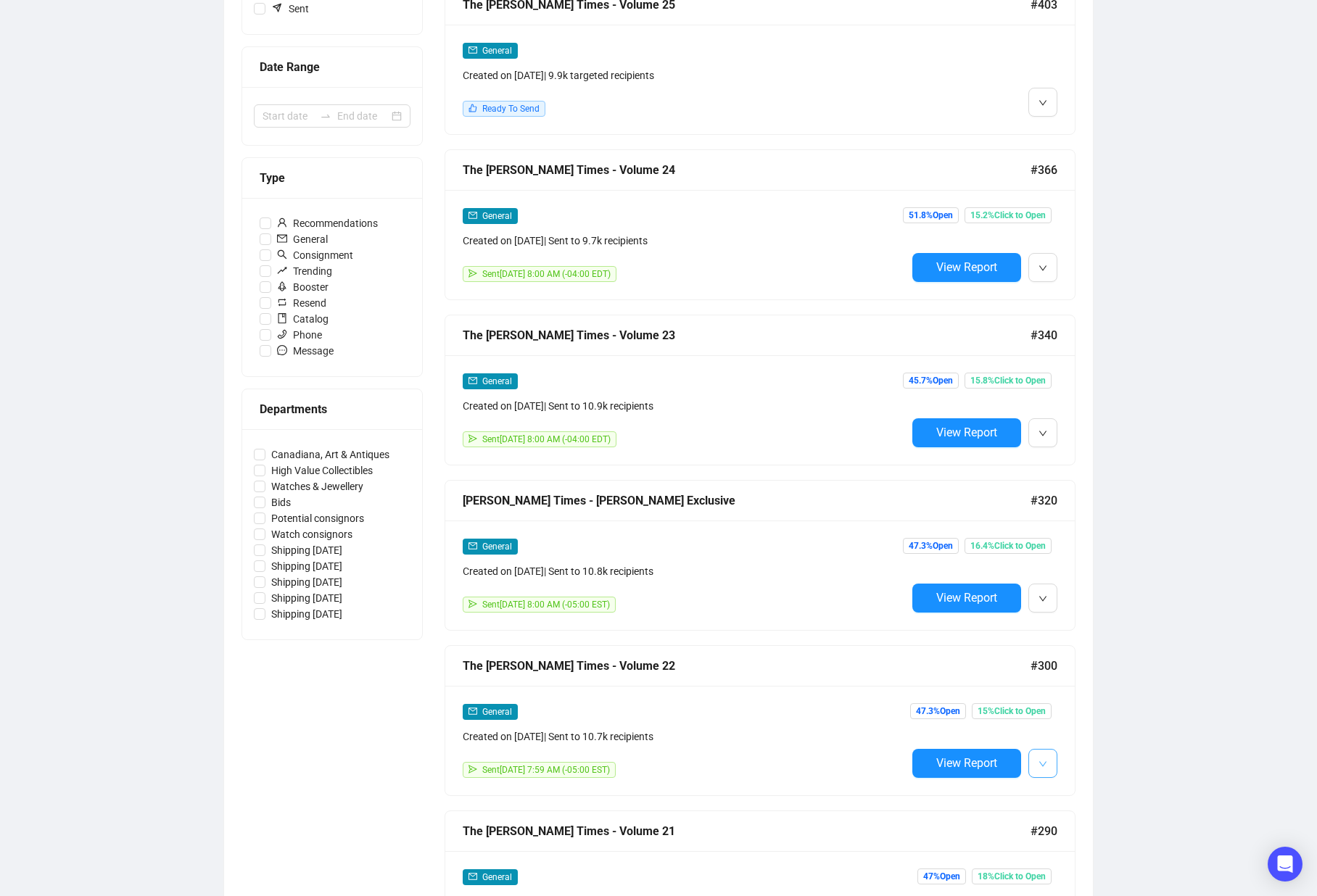
click at [1040, 767] on icon "down" at bounding box center [1043, 763] width 9 height 9
click at [1080, 850] on li "Duplicate" at bounding box center [1106, 841] width 149 height 23
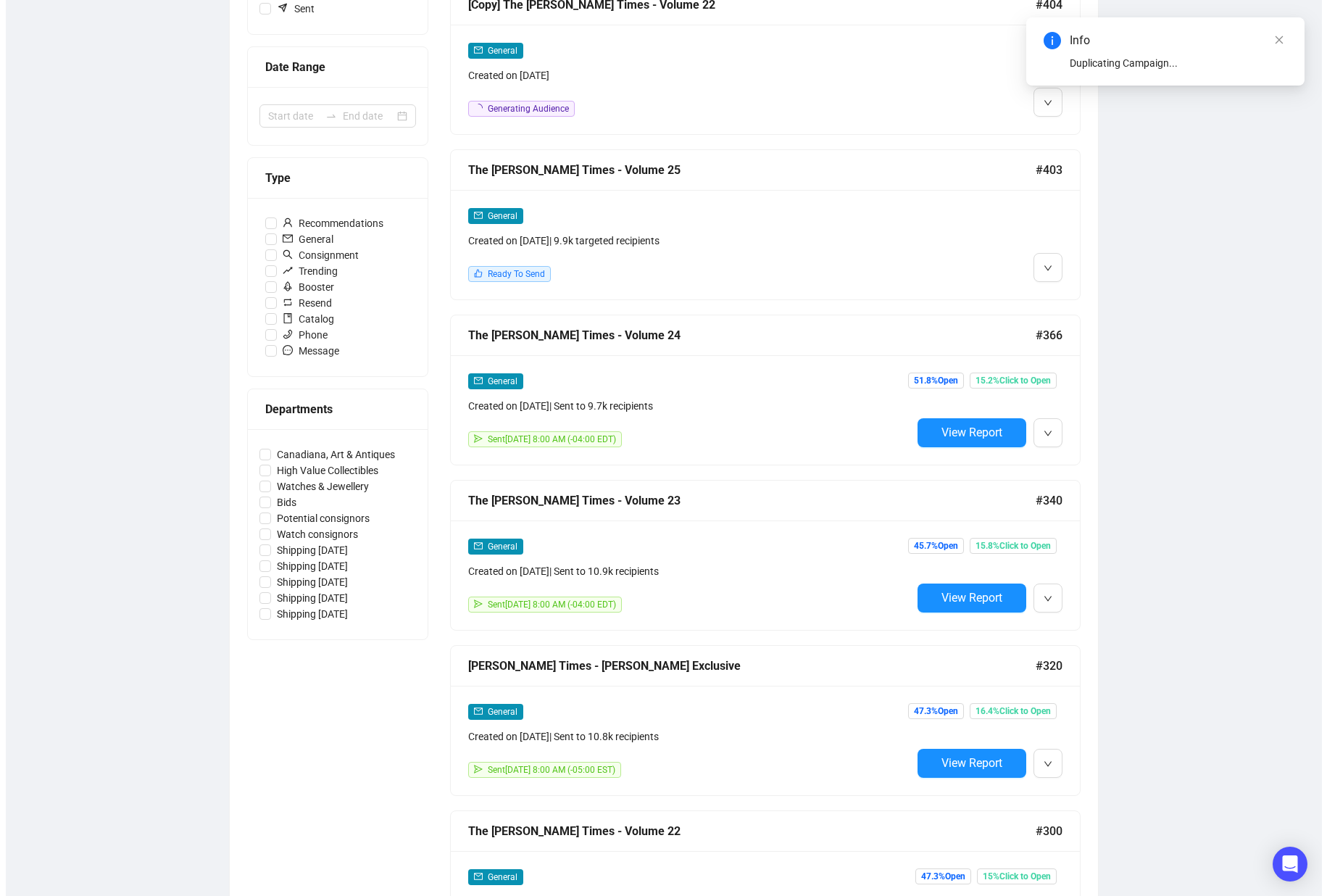
scroll to position [0, 0]
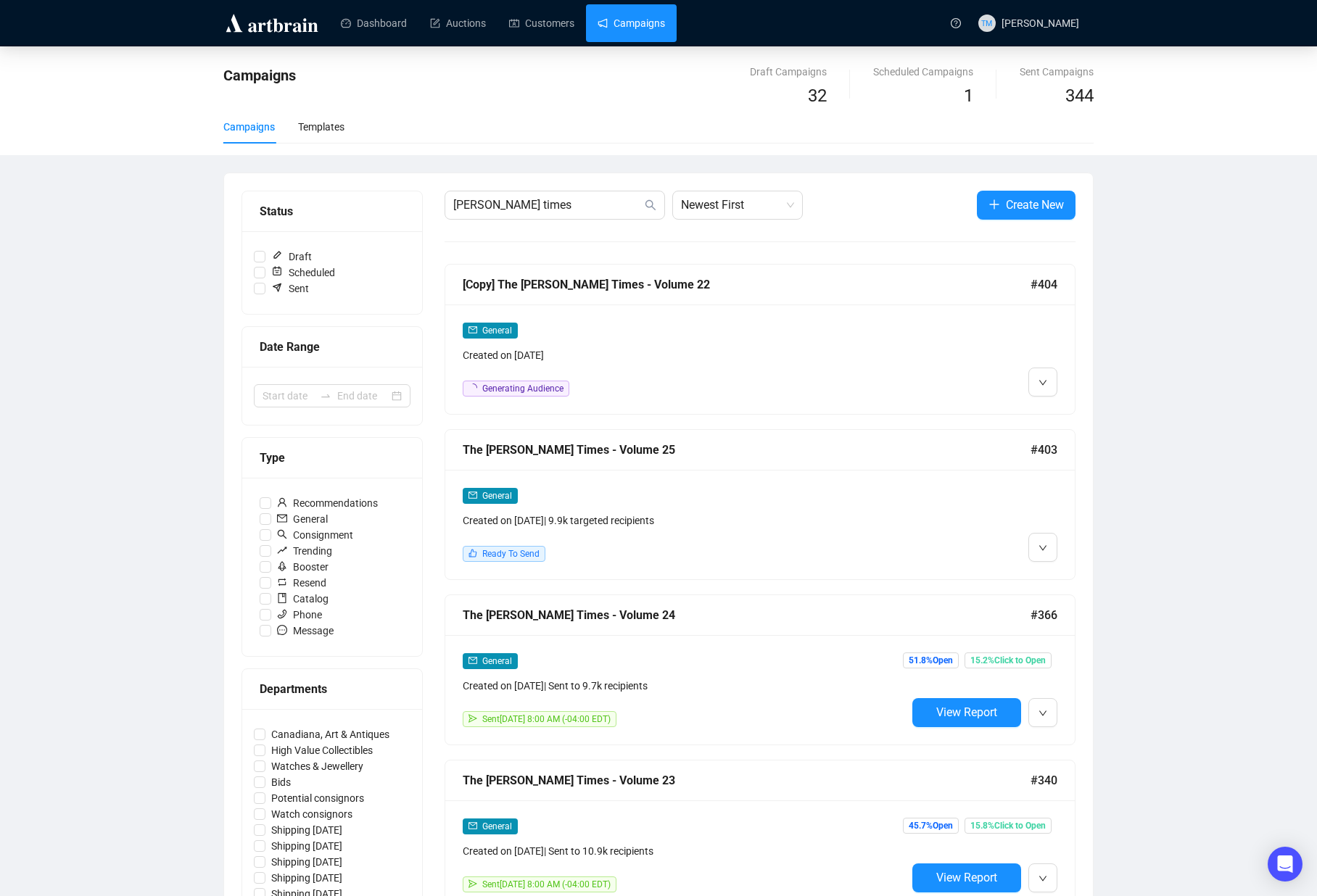
click at [1056, 534] on div at bounding box center [1043, 547] width 29 height 29
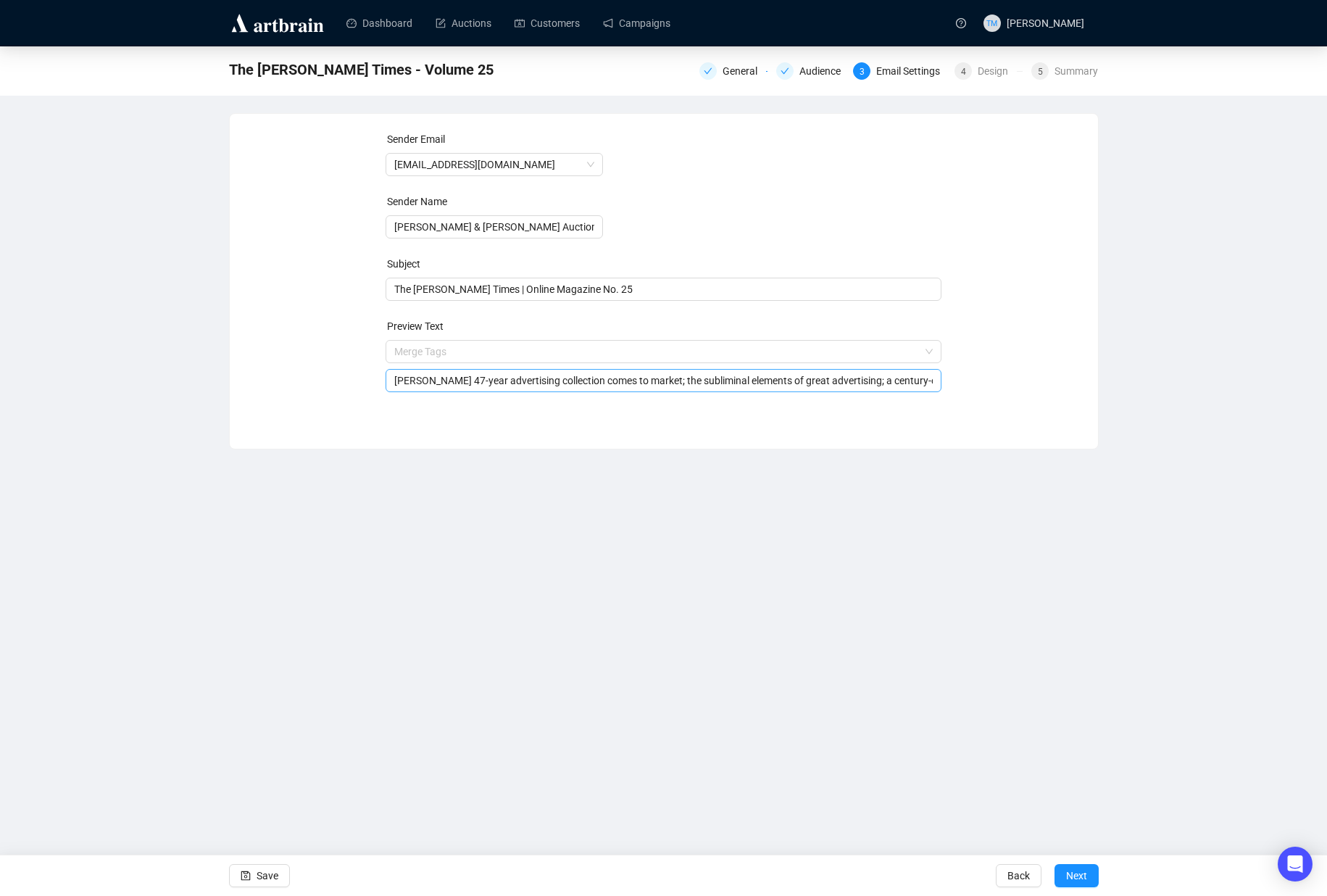
click at [596, 352] on span "Merge Tags [PERSON_NAME] 47-year advertising collection comes to market; the su…" at bounding box center [664, 366] width 556 height 41
click at [596, 352] on input "search" at bounding box center [657, 351] width 526 height 22
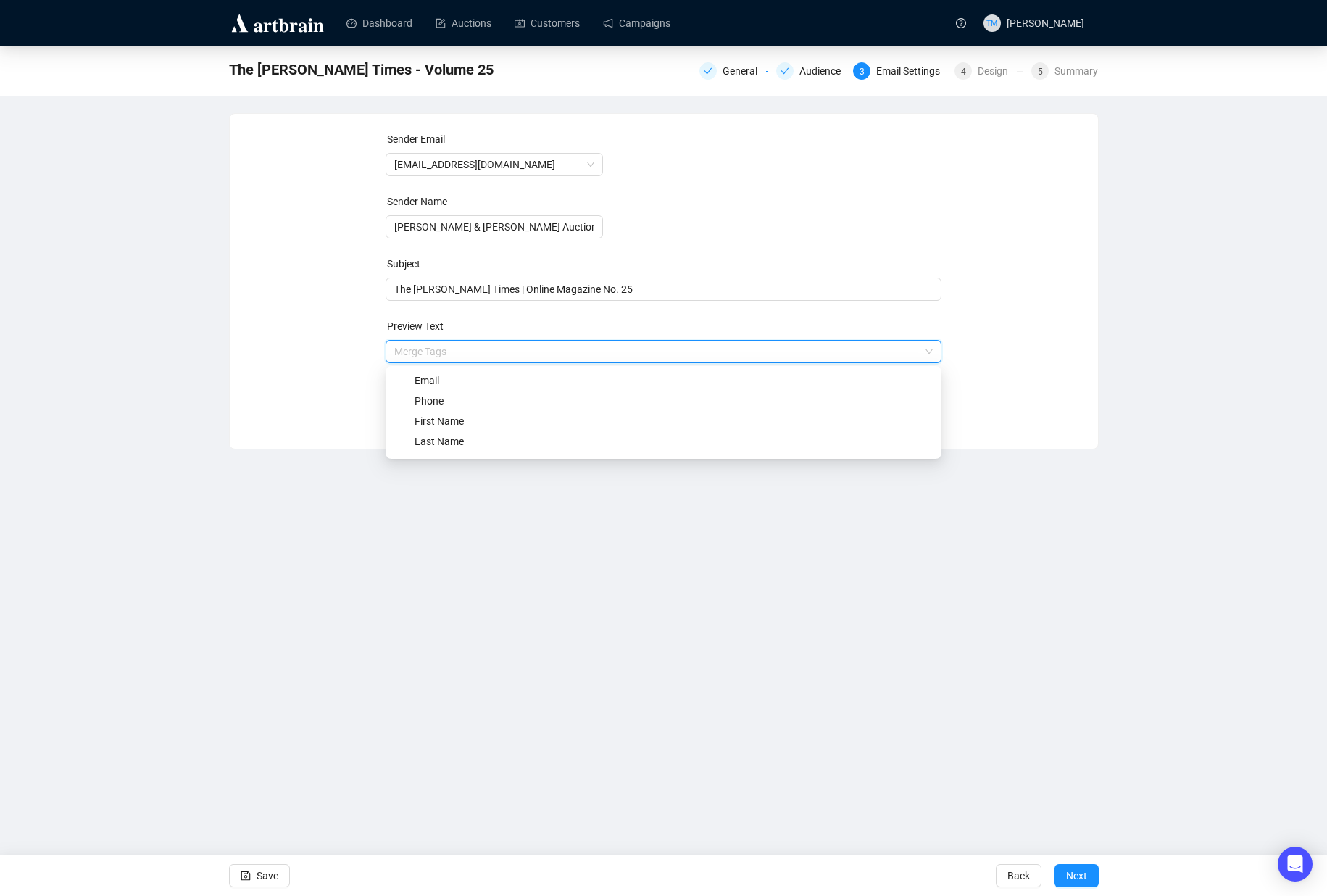
click at [281, 395] on div "Sender Email [EMAIL_ADDRESS][DOMAIN_NAME] Sender Name [PERSON_NAME] & [PERSON_N…" at bounding box center [664, 270] width 833 height 278
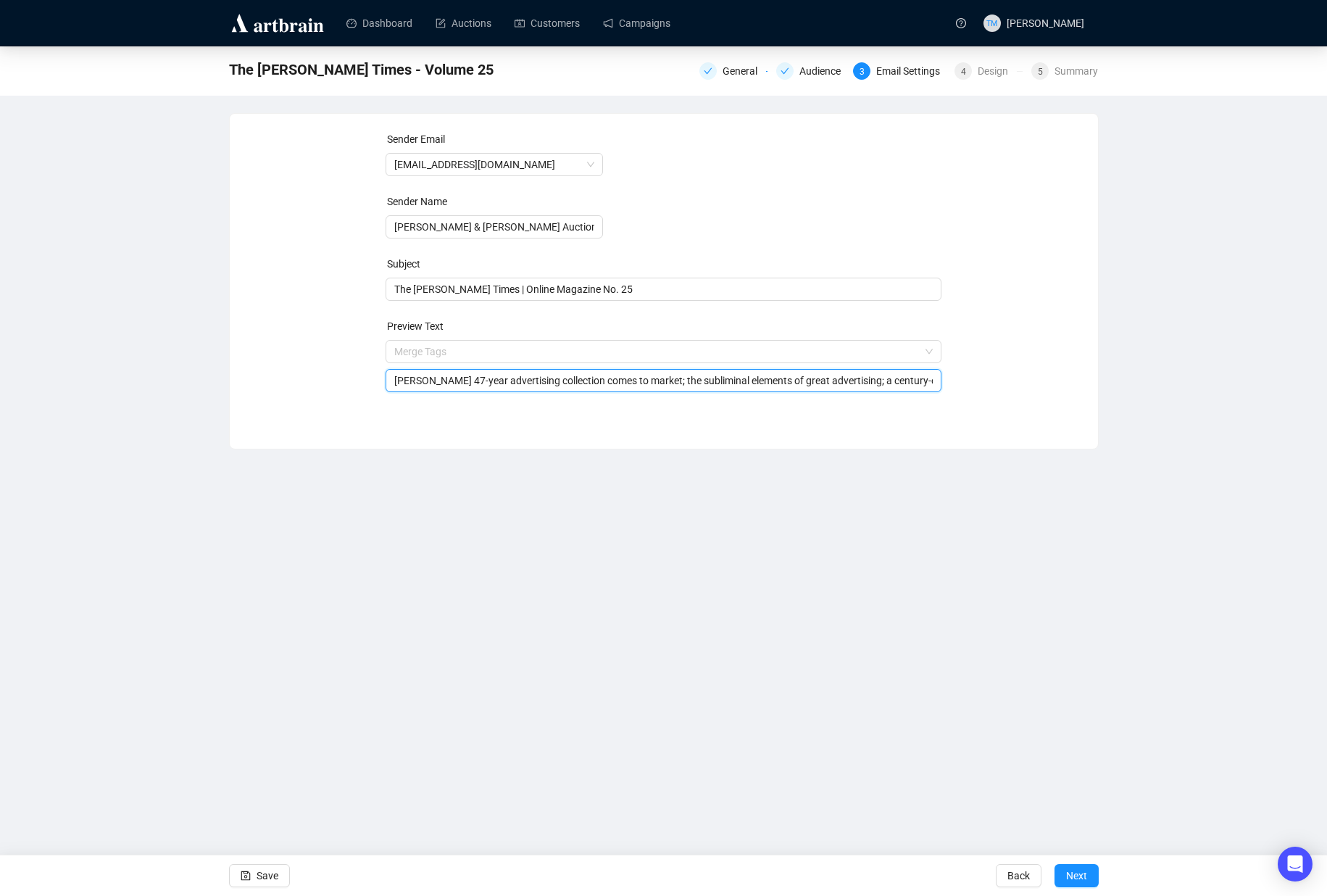
click at [480, 387] on input "[PERSON_NAME] 47-year advertising collection comes to market; the subliminal el…" at bounding box center [664, 381] width 539 height 16
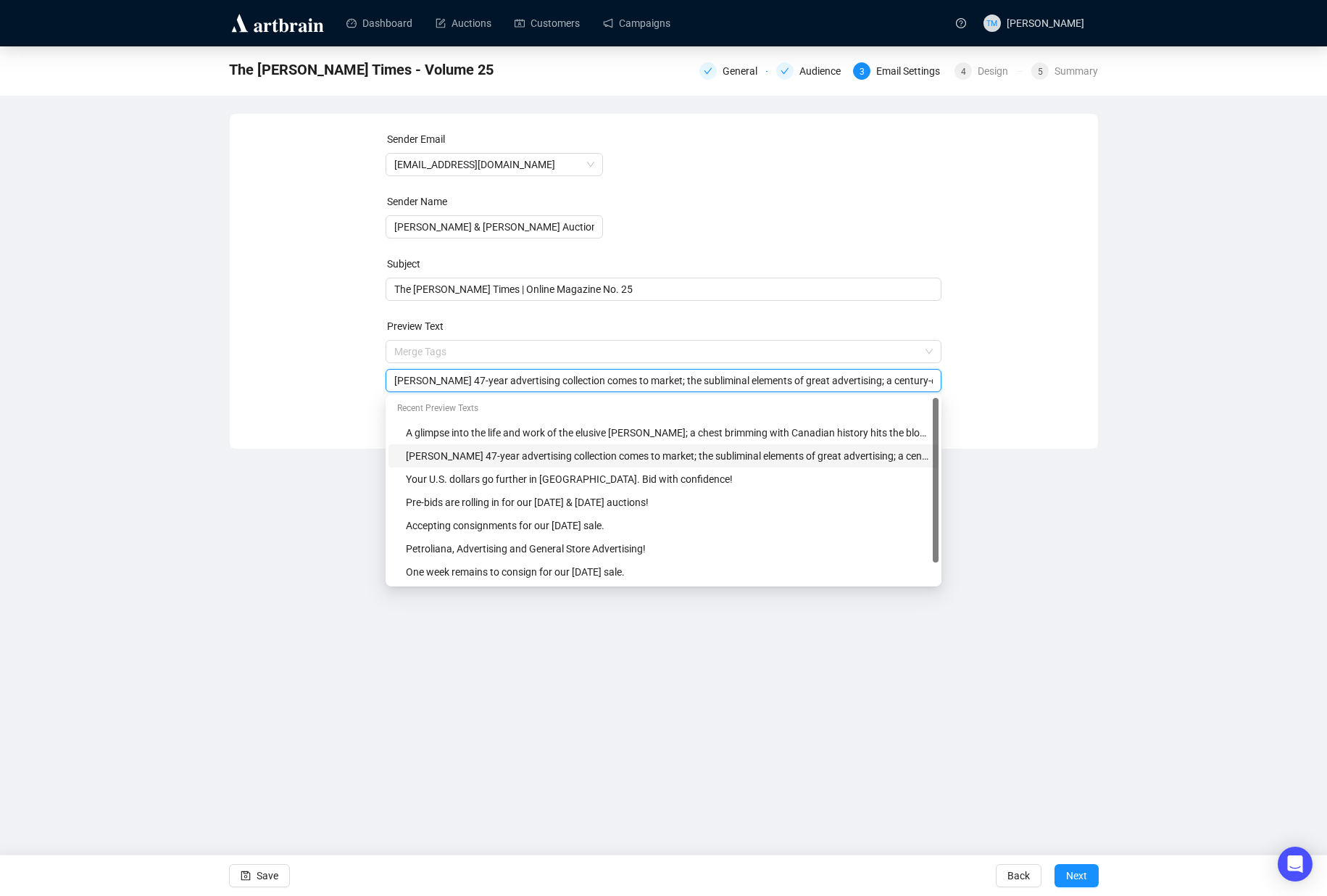
click at [480, 387] on input "[PERSON_NAME] 47-year advertising collection comes to market; the subliminal el…" at bounding box center [664, 381] width 539 height 16
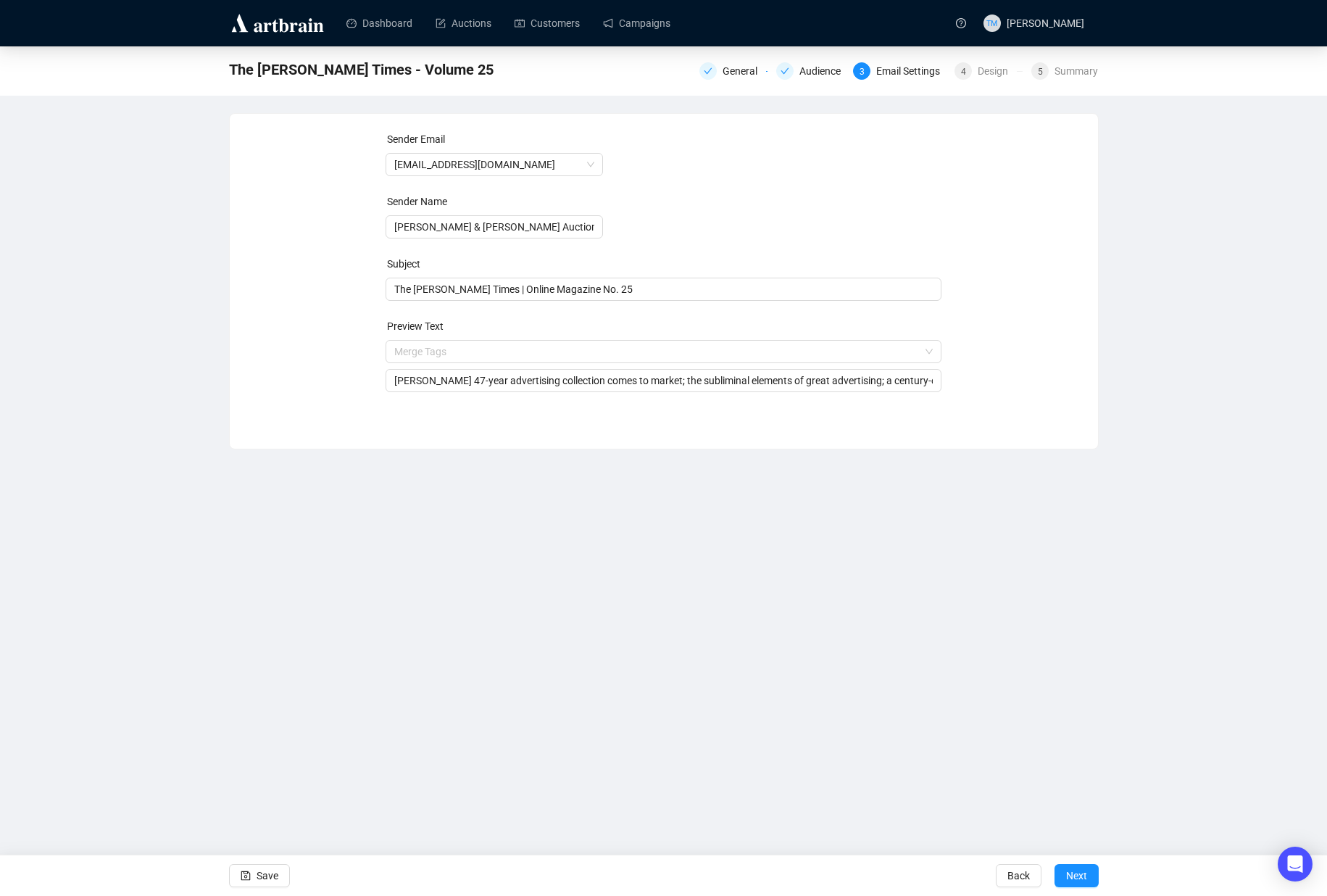
click at [244, 248] on div "Sender Email [EMAIL_ADDRESS][DOMAIN_NAME] Sender Name [PERSON_NAME] & [PERSON_N…" at bounding box center [664, 271] width 868 height 313
click at [645, 23] on link "Campaigns" at bounding box center [637, 23] width 68 height 38
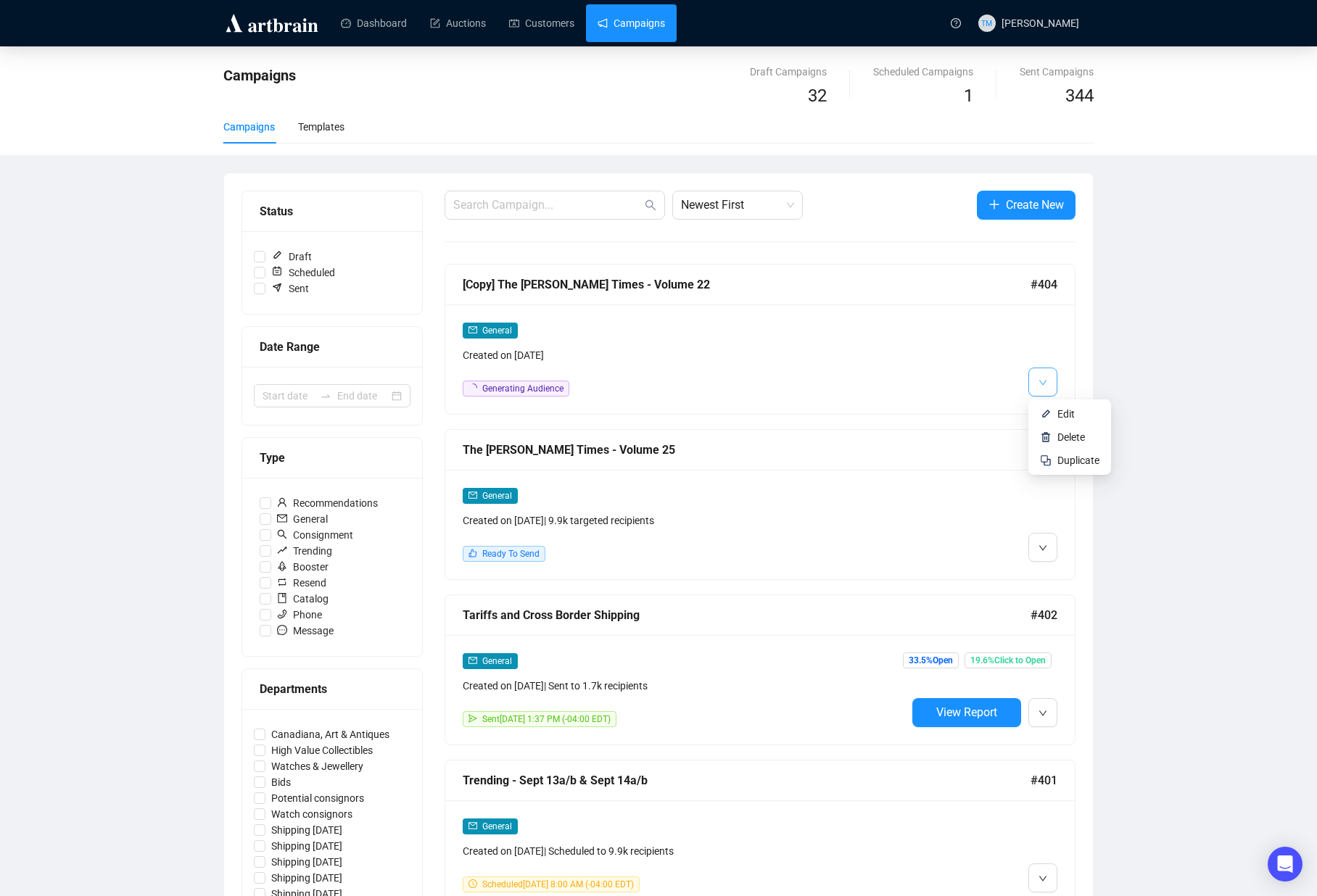
click at [1036, 383] on button "button" at bounding box center [1043, 382] width 29 height 29
click at [1058, 409] on span "Edit" at bounding box center [1066, 414] width 18 height 11
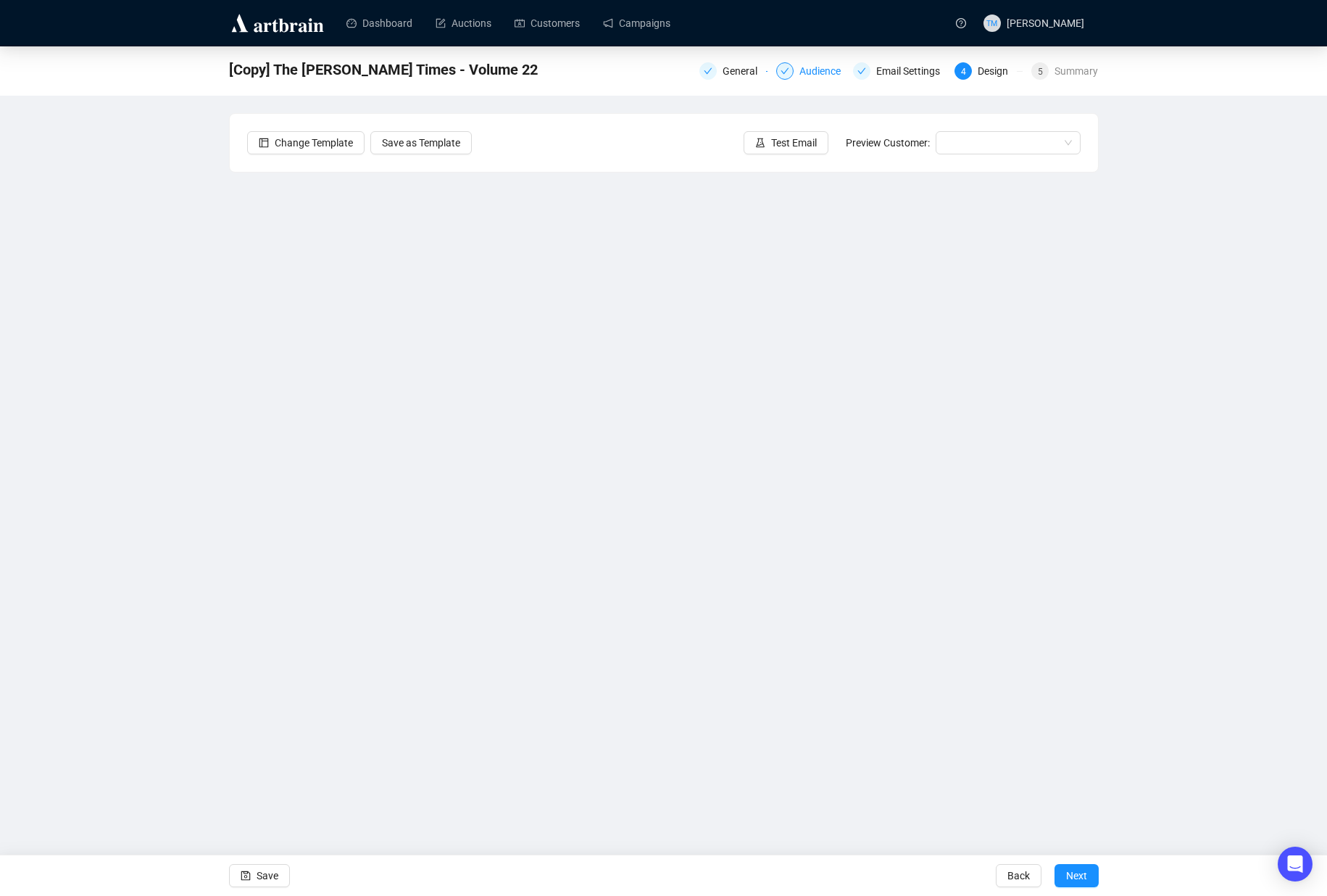
click at [809, 73] on div "Audience" at bounding box center [825, 72] width 50 height 18
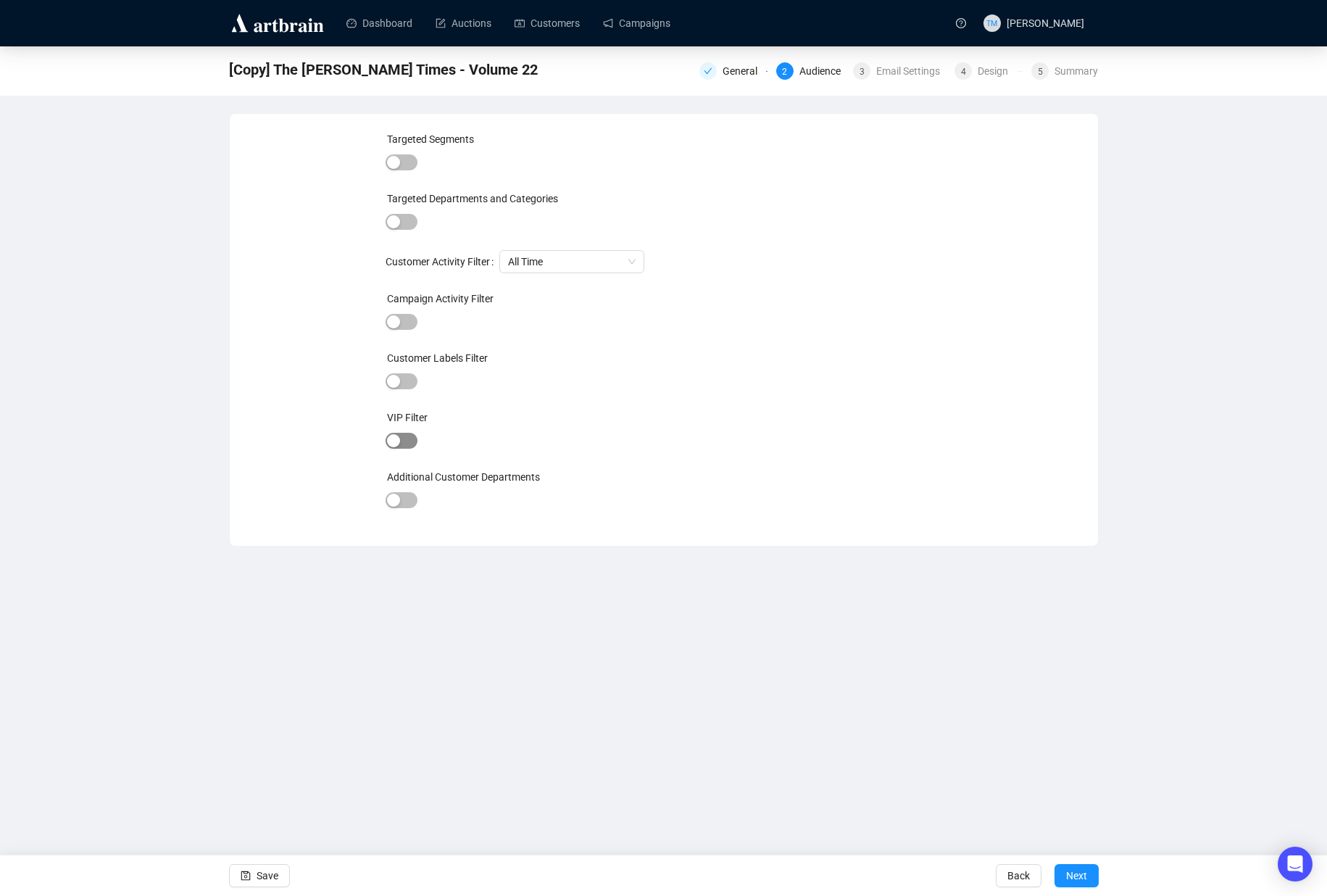
click at [409, 444] on span "button" at bounding box center [402, 440] width 32 height 16
click at [884, 70] on div "Email Settings" at bounding box center [912, 72] width 72 height 18
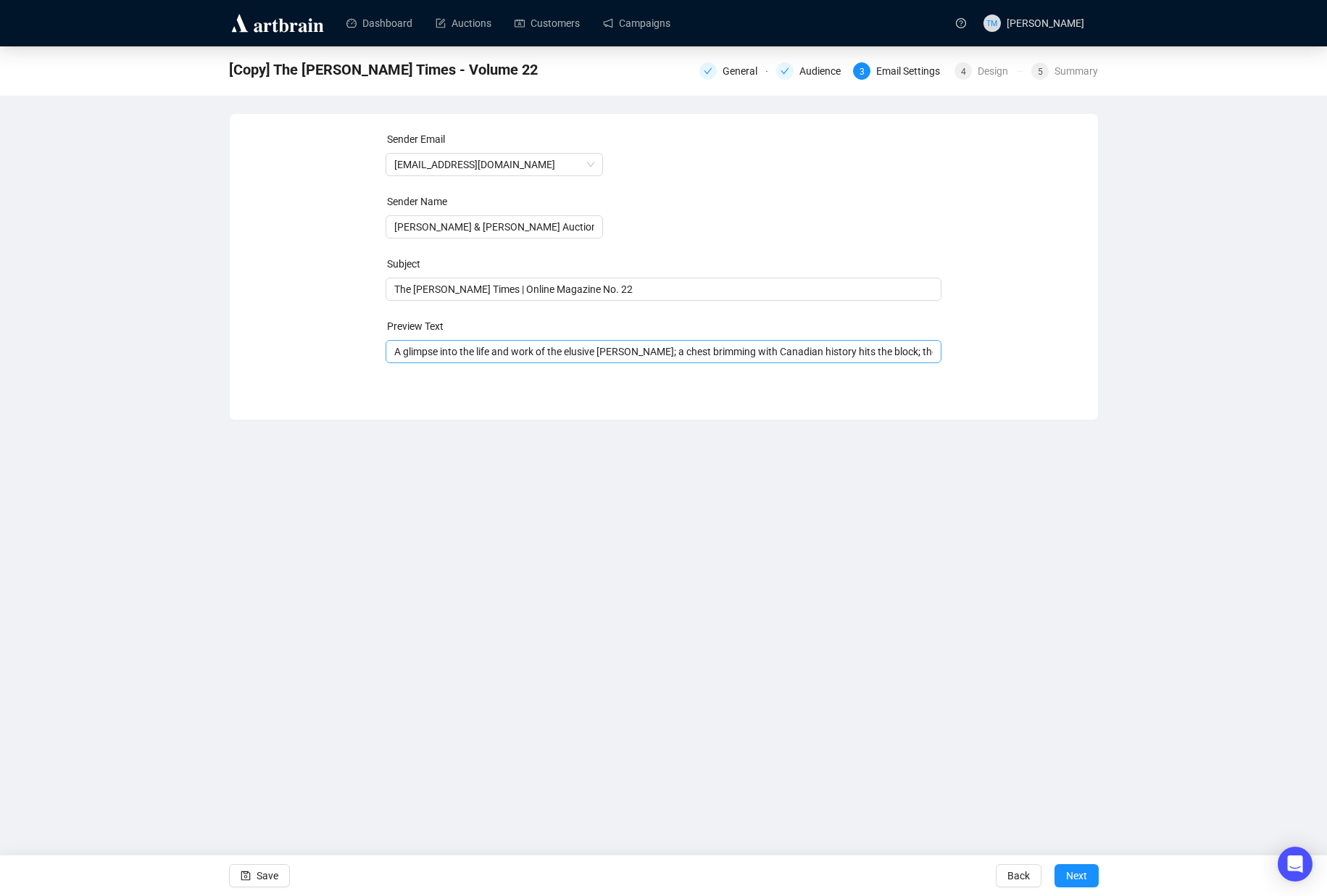
click at [620, 342] on div "A glimpse into the life and work of the elusive [PERSON_NAME]; a chest brimming…" at bounding box center [664, 351] width 556 height 23
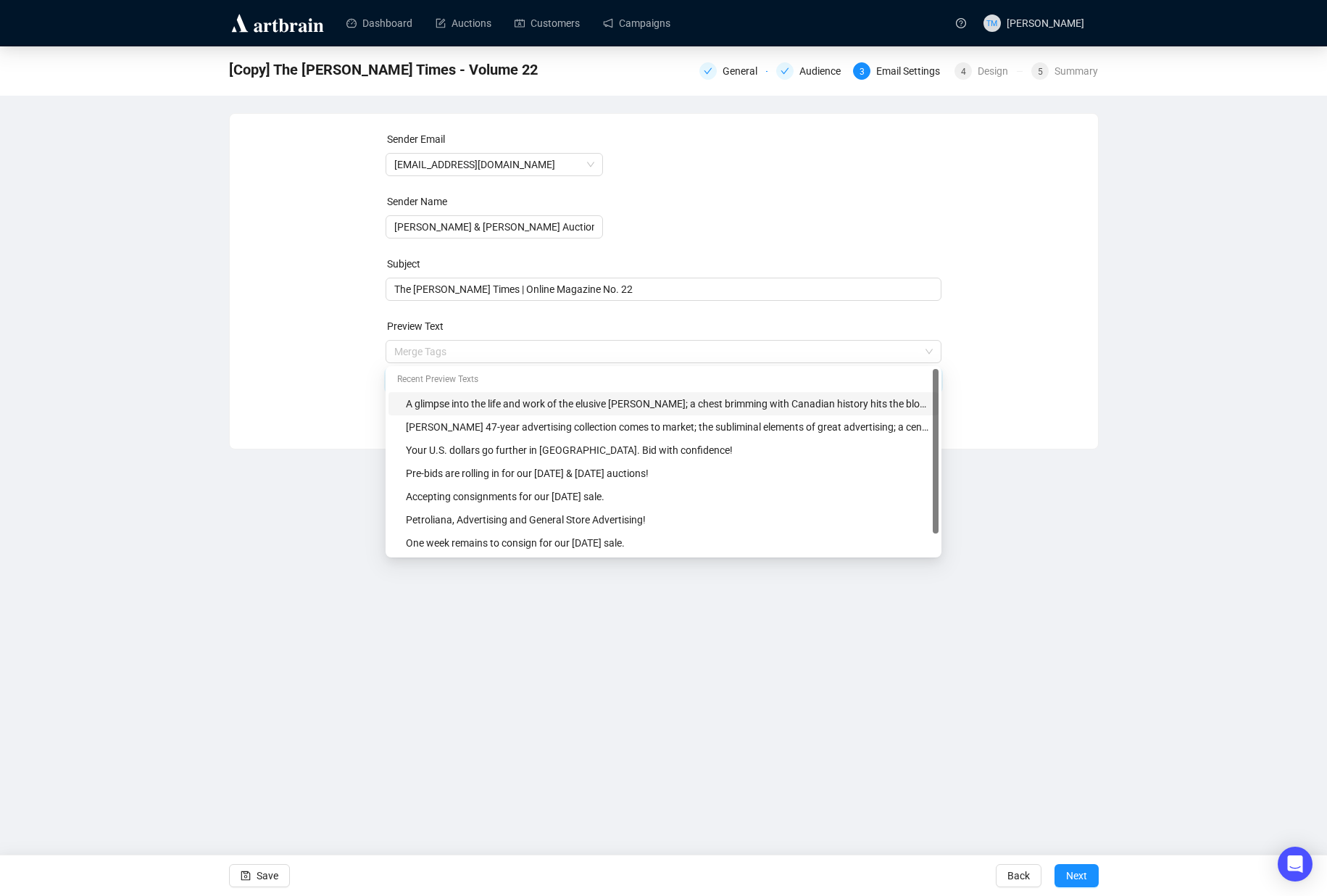
click at [620, 342] on input "search" at bounding box center [657, 351] width 526 height 22
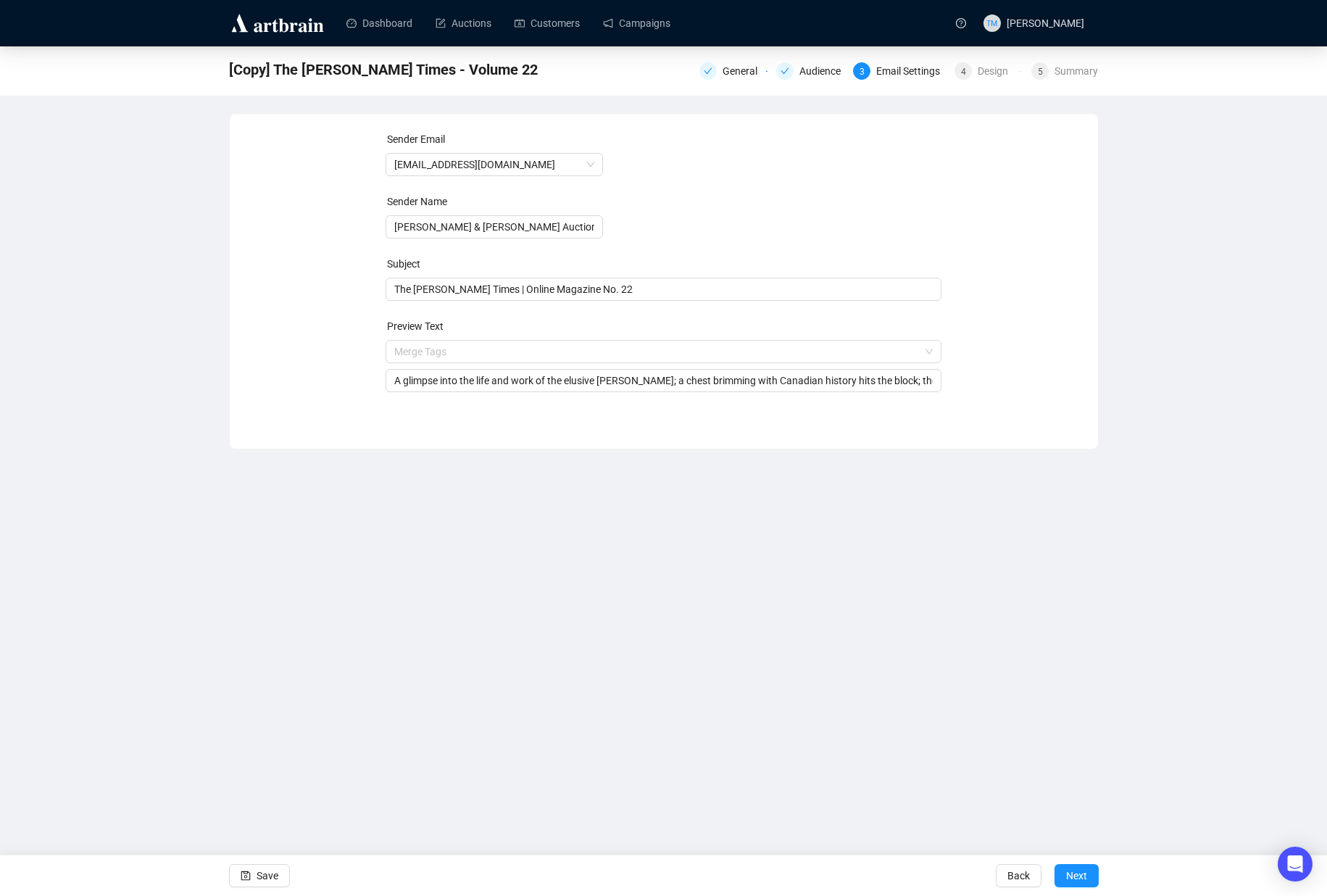
click at [331, 366] on div "Sender Email [EMAIL_ADDRESS][DOMAIN_NAME] Sender Name [PERSON_NAME] & [PERSON_N…" at bounding box center [664, 270] width 833 height 278
click at [428, 382] on input "A glimpse into the life and work of the elusive [PERSON_NAME]; a chest brimming…" at bounding box center [664, 381] width 539 height 16
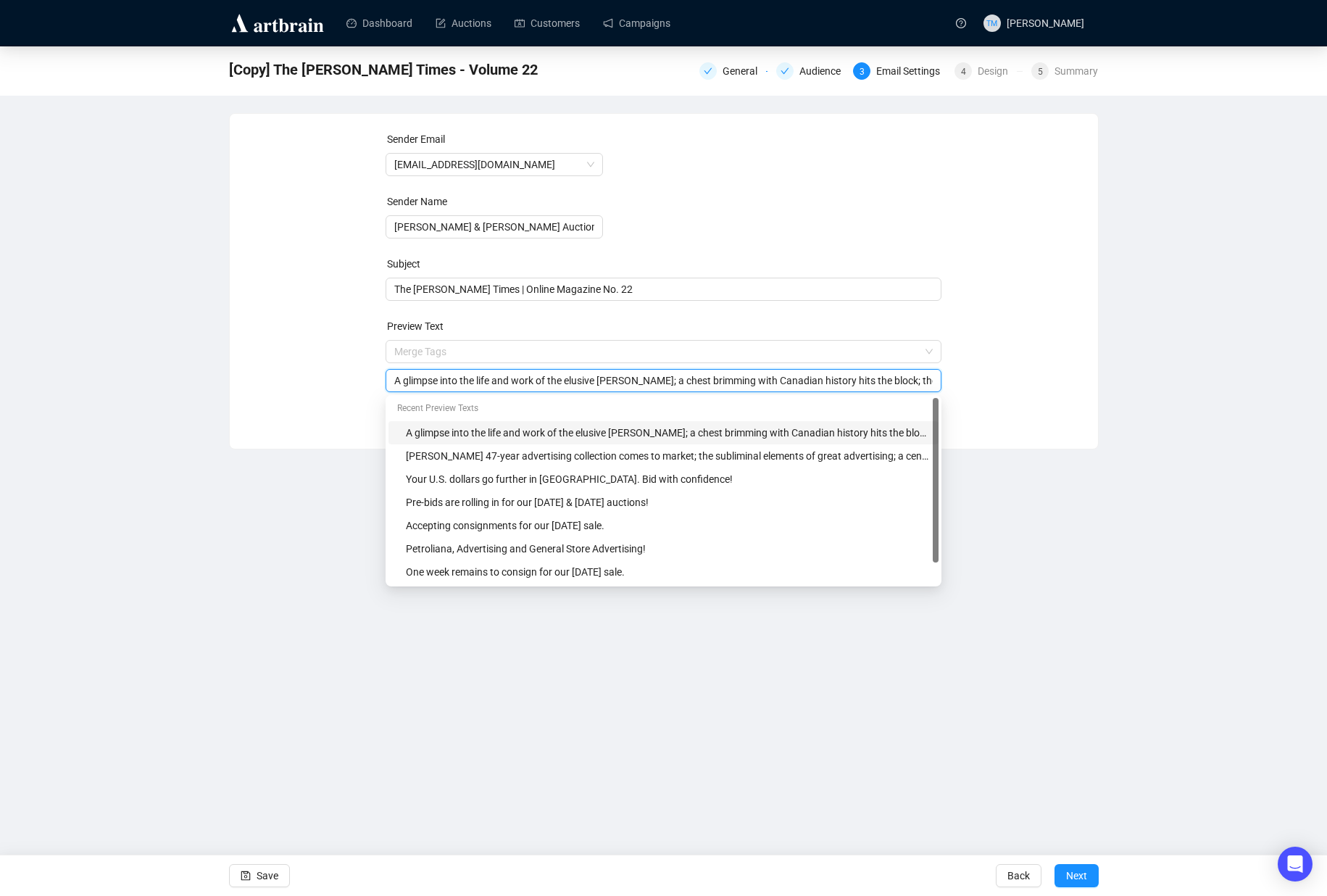
click at [428, 382] on input "A glimpse into the life and work of the elusive [PERSON_NAME]; a chest brimming…" at bounding box center [664, 381] width 539 height 16
paste input "[PERSON_NAME] 47-year advertising collection comes to market; the subliminal el…"
type input "[PERSON_NAME] 47-year advertising collection comes to market; the subliminal el…"
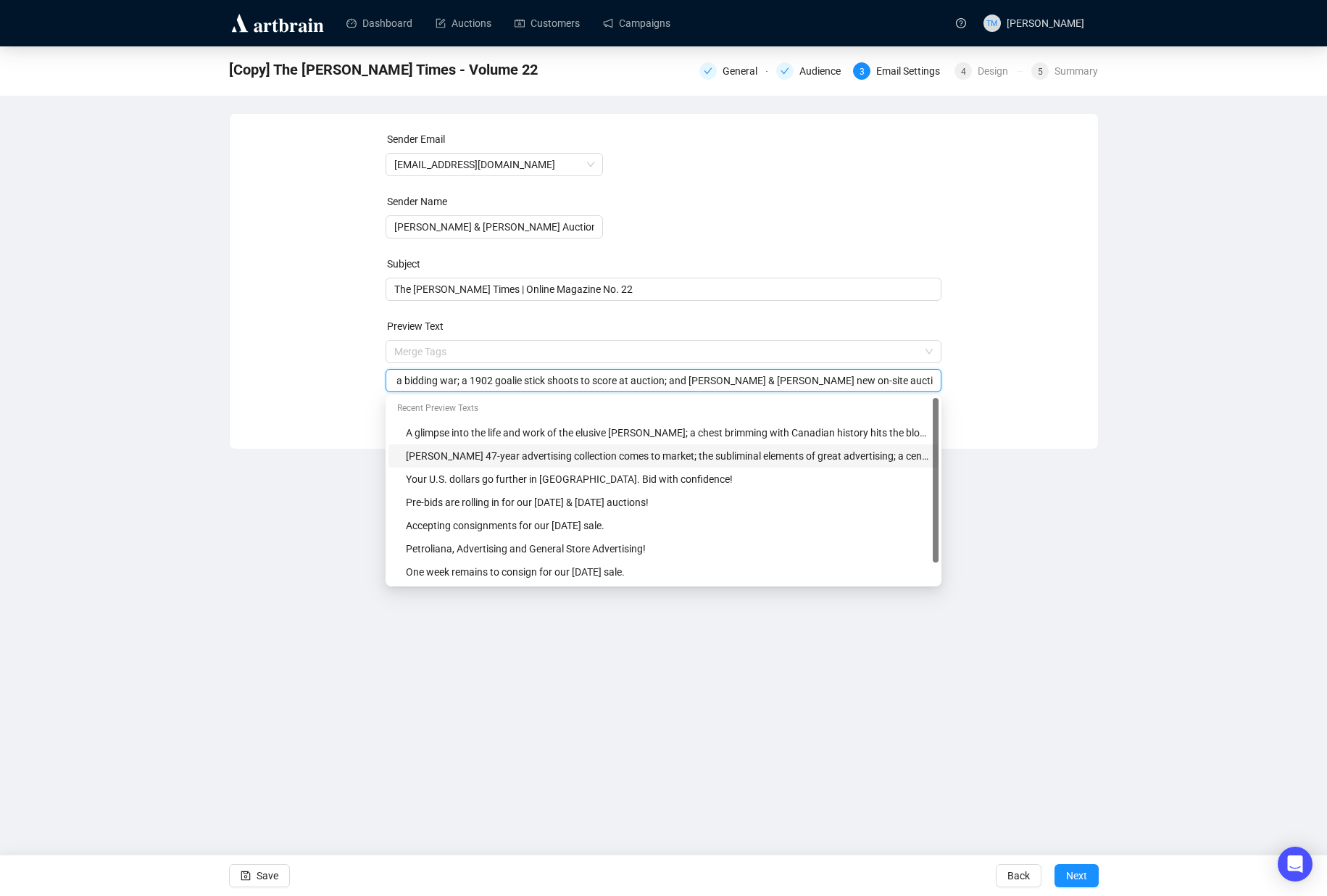
click at [240, 467] on div "Dashboard Auctions Customers Campaigns TM [PERSON_NAME] [Copy] The [PERSON_NAME…" at bounding box center [663, 448] width 1327 height 896
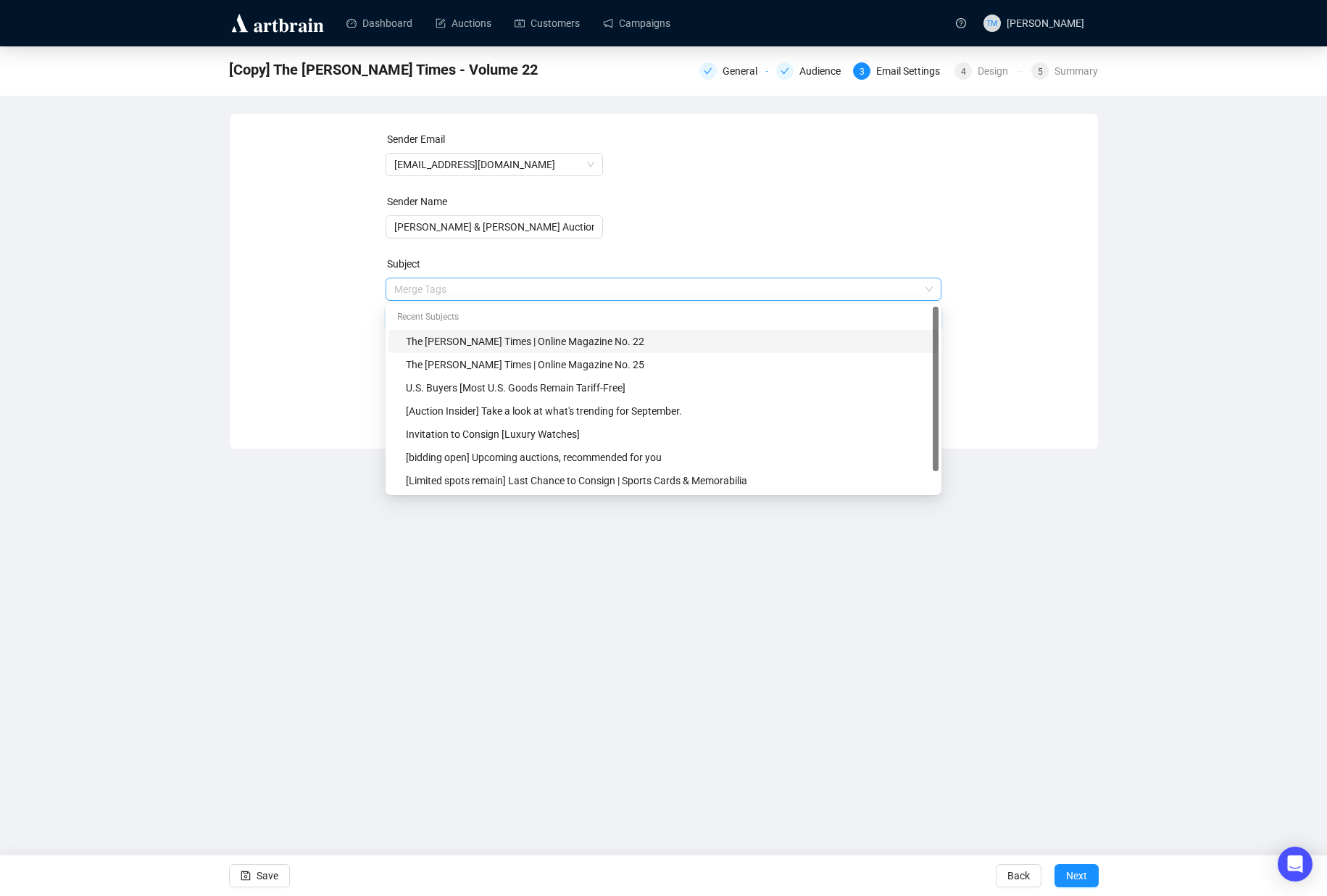
drag, startPoint x: 586, startPoint y: 288, endPoint x: 594, endPoint y: 289, distance: 8.1
click at [594, 289] on span "Merge Tags The [PERSON_NAME] Times | Online Magazine No. 22" at bounding box center [664, 304] width 556 height 41
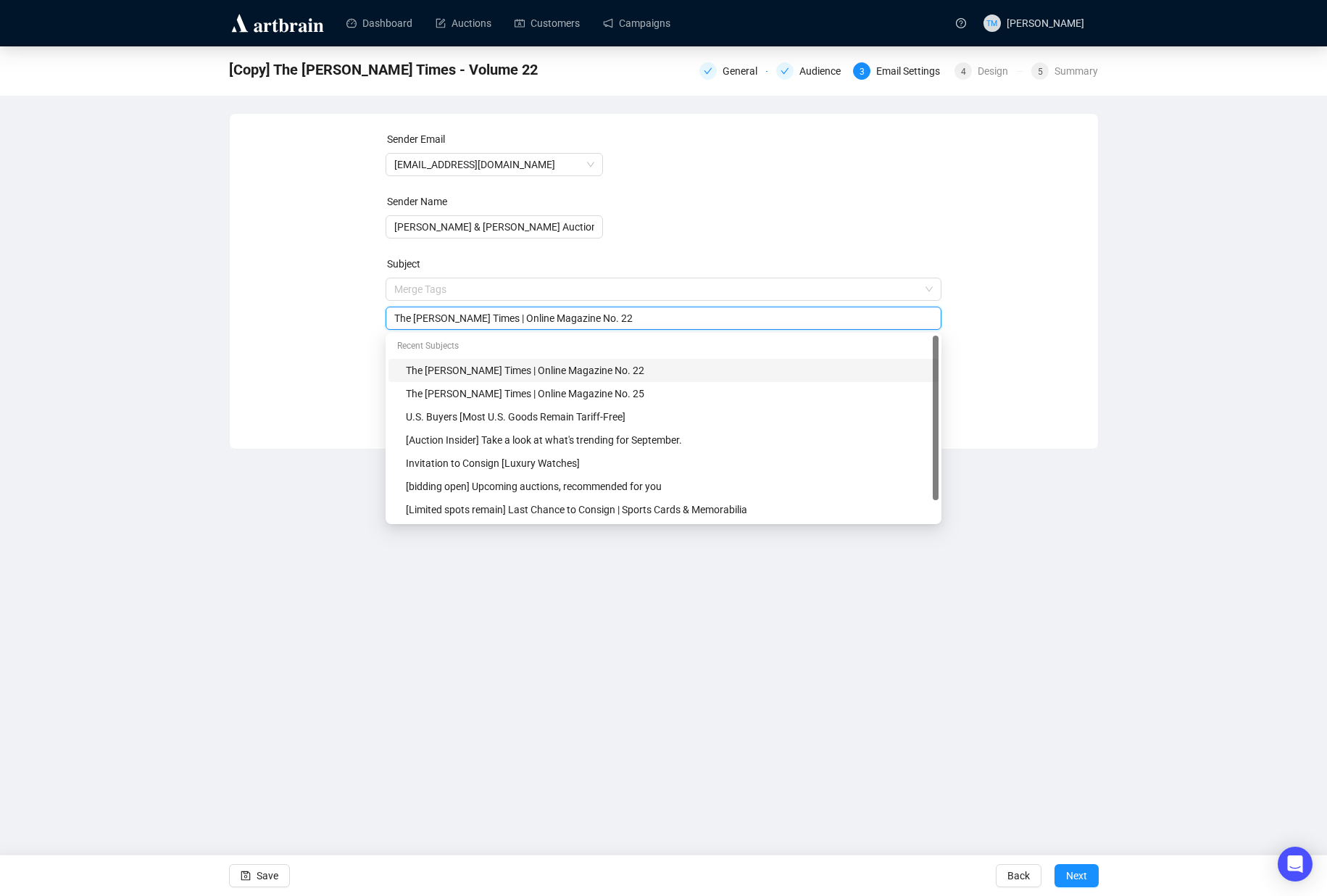
click at [632, 321] on input "The [PERSON_NAME] Times | Online Magazine No. 22" at bounding box center [664, 318] width 539 height 16
type input "The [PERSON_NAME] Times | Online Magazine No. 25"
click at [414, 635] on div "Dashboard Auctions Customers Campaigns TM [PERSON_NAME] [Copy] The [PERSON_NAME…" at bounding box center [663, 448] width 1327 height 896
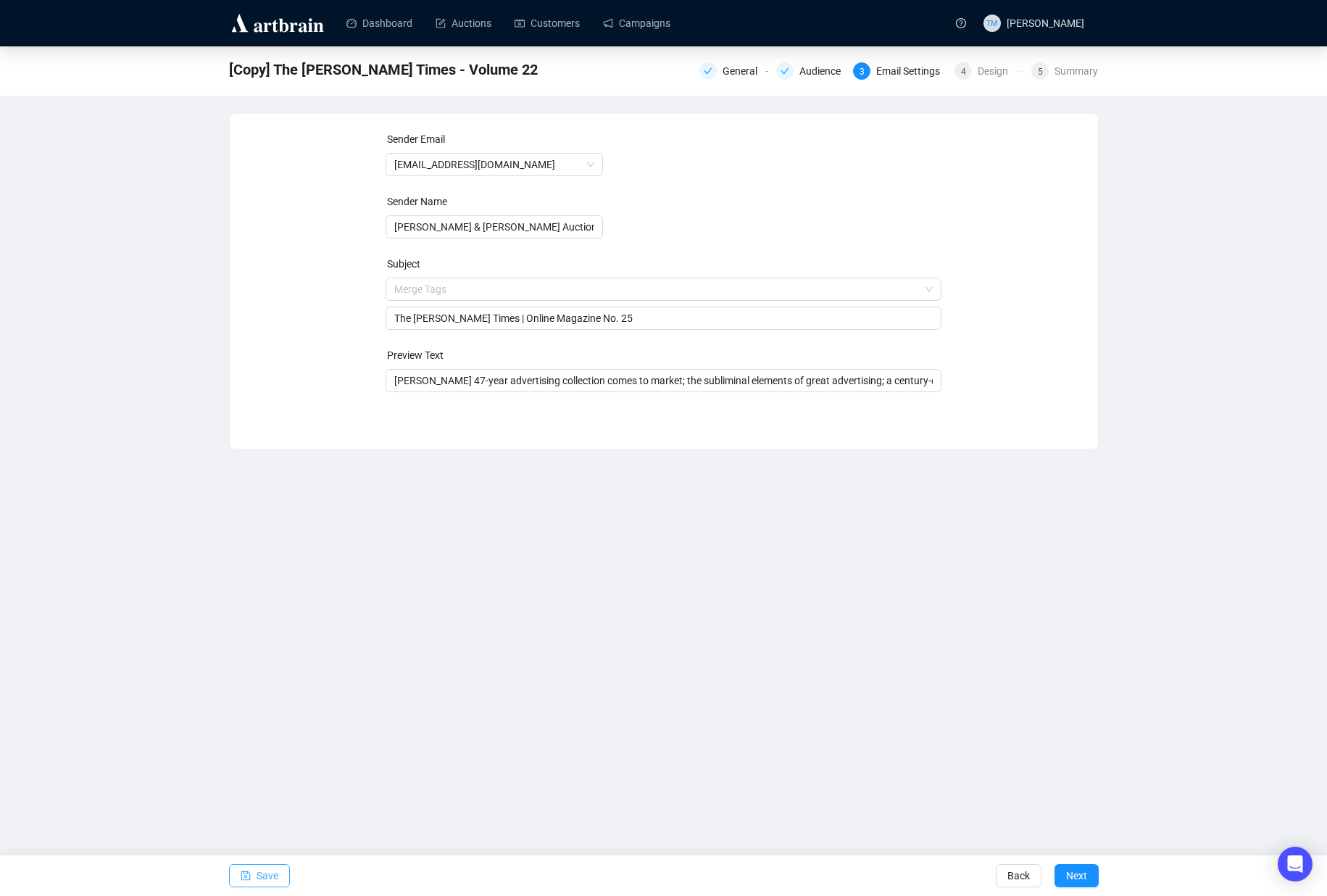
click at [259, 869] on span "Save" at bounding box center [267, 875] width 22 height 41
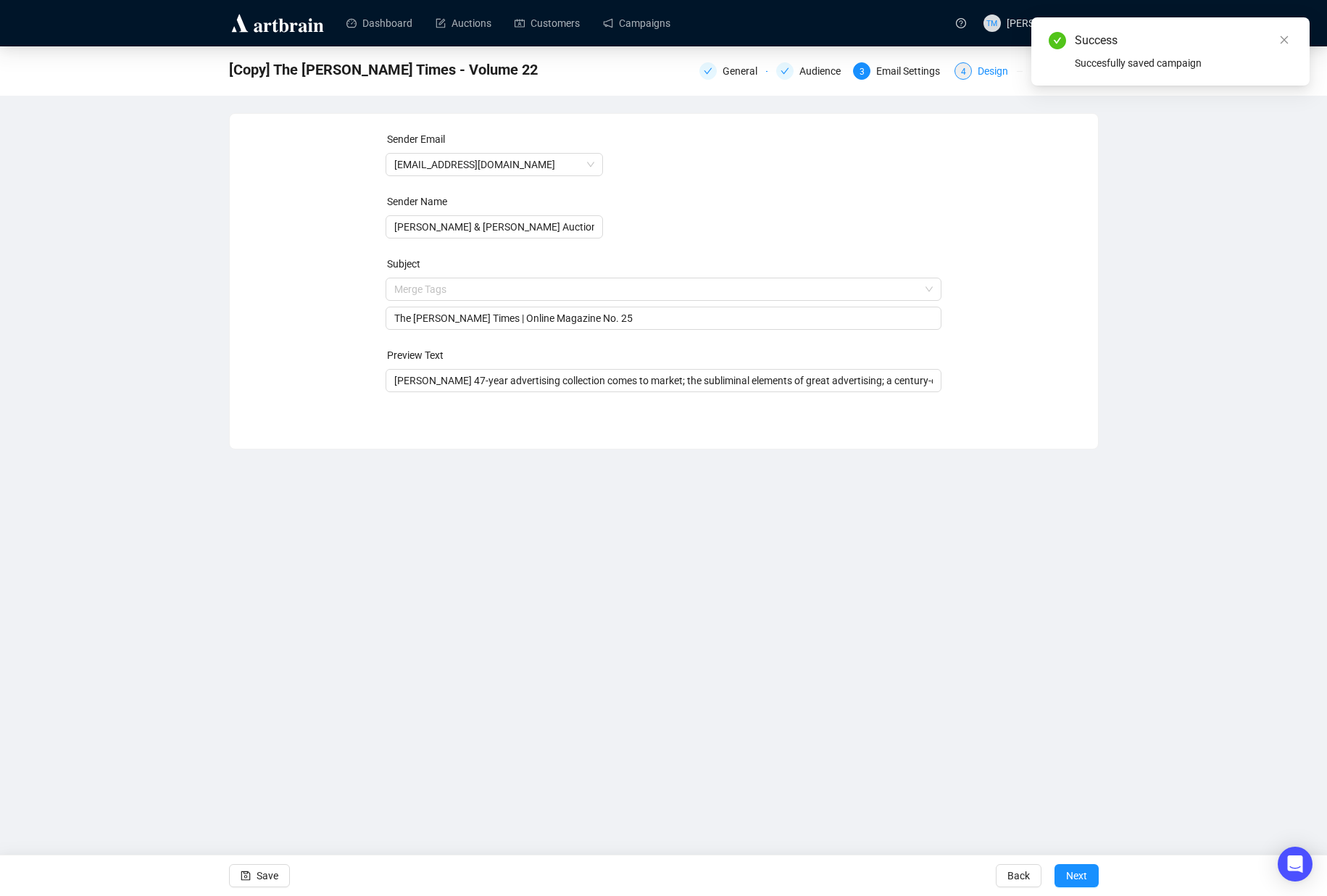
click at [989, 72] on div "Design" at bounding box center [997, 72] width 39 height 18
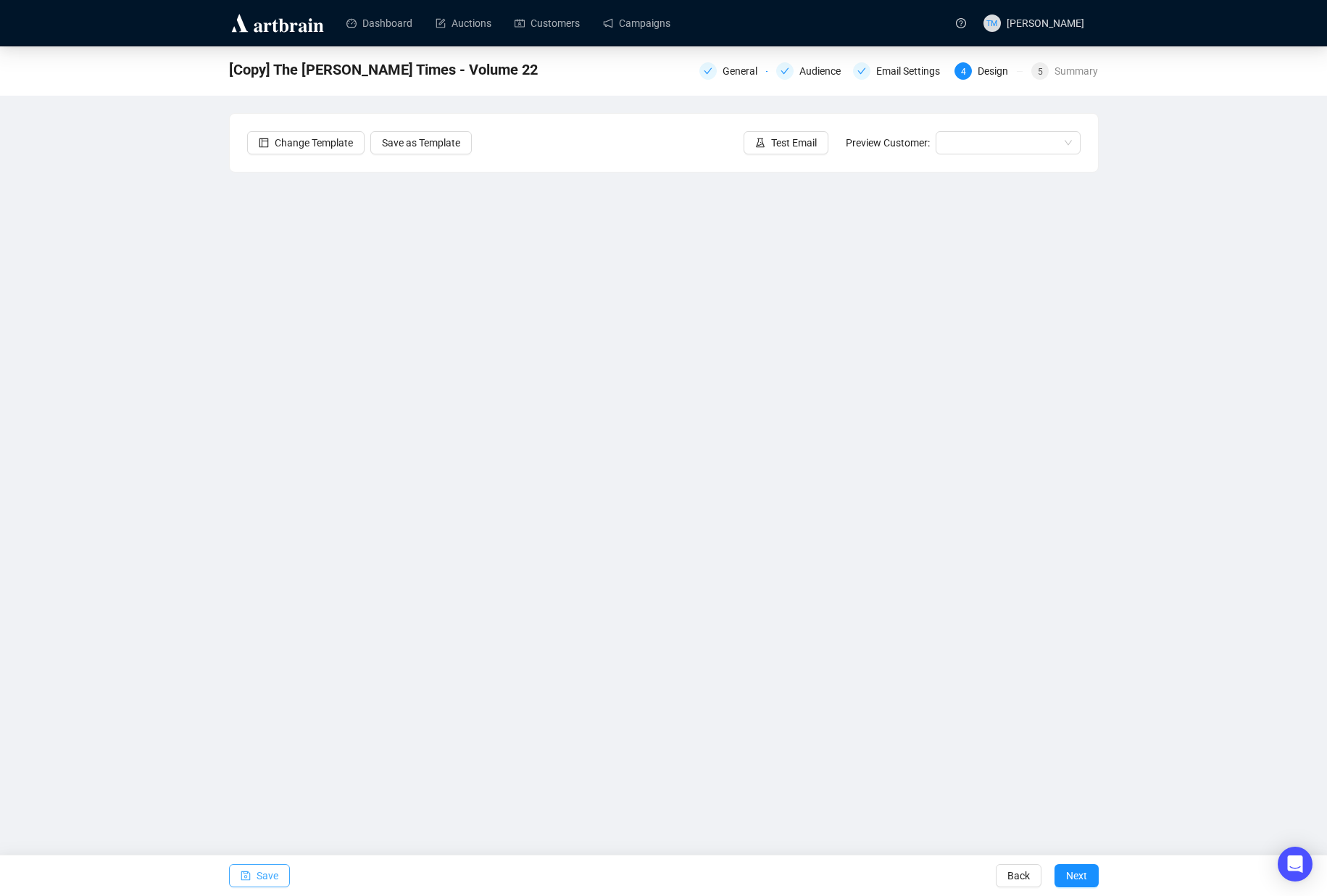
click at [251, 882] on button "Save" at bounding box center [260, 875] width 61 height 23
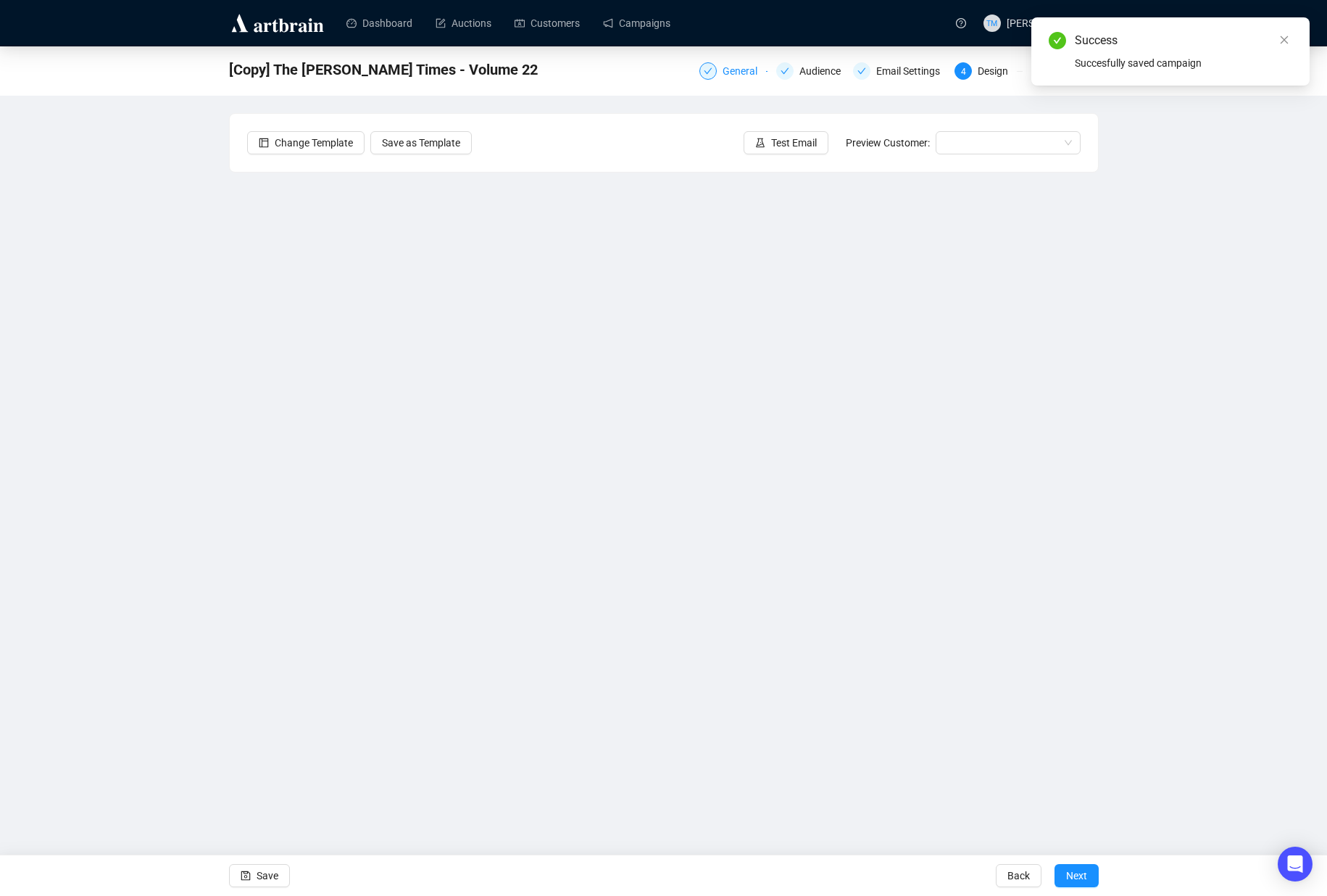
click at [723, 72] on div "General" at bounding box center [744, 72] width 43 height 18
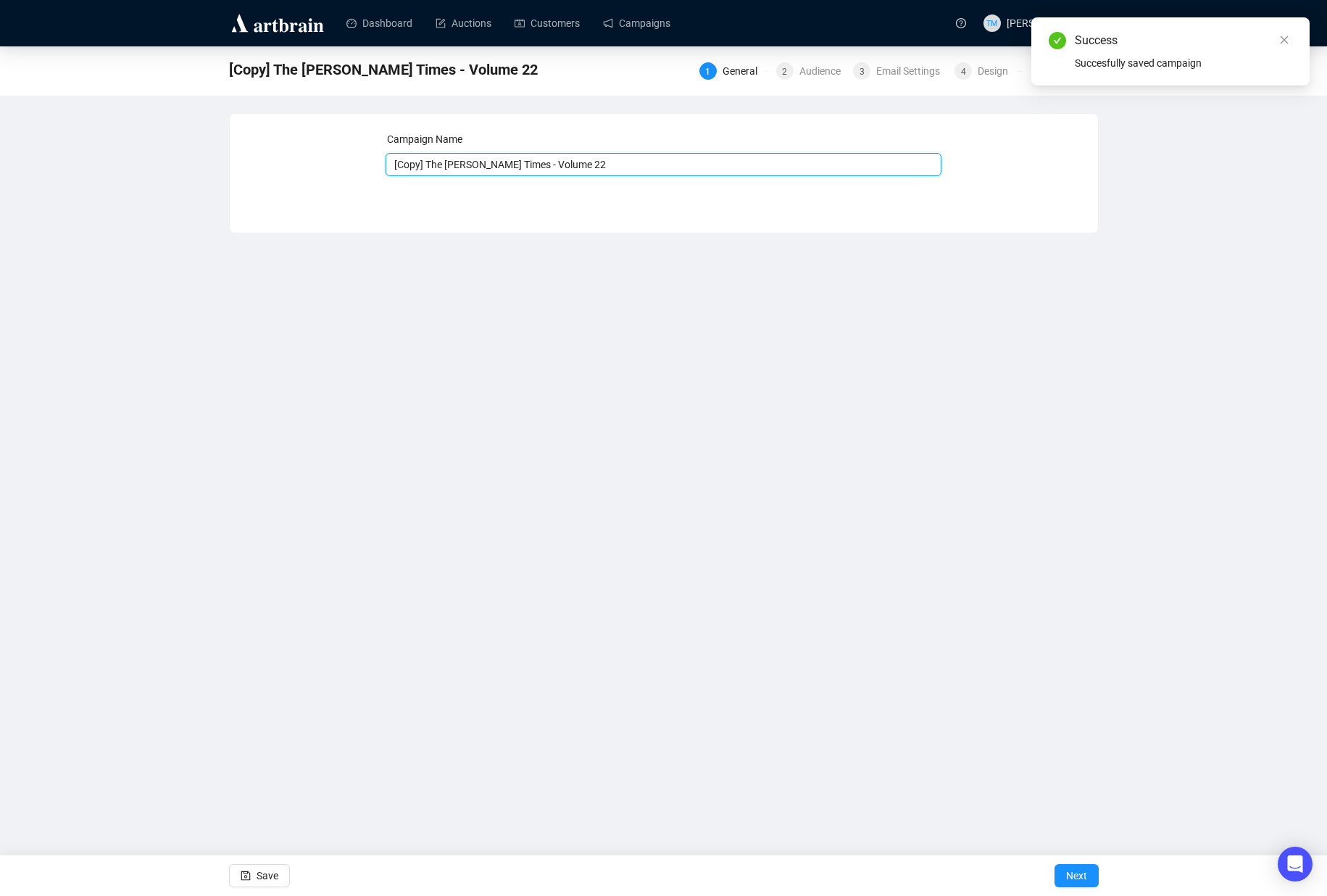
drag, startPoint x: 430, startPoint y: 163, endPoint x: 362, endPoint y: 160, distance: 68.1
click at [362, 160] on div "Campaign Name [Copy] The [PERSON_NAME] Times - Volume 22 Save Next" at bounding box center [664, 162] width 833 height 63
click at [550, 172] on input "The [PERSON_NAME] Times - Volume 22" at bounding box center [664, 164] width 556 height 23
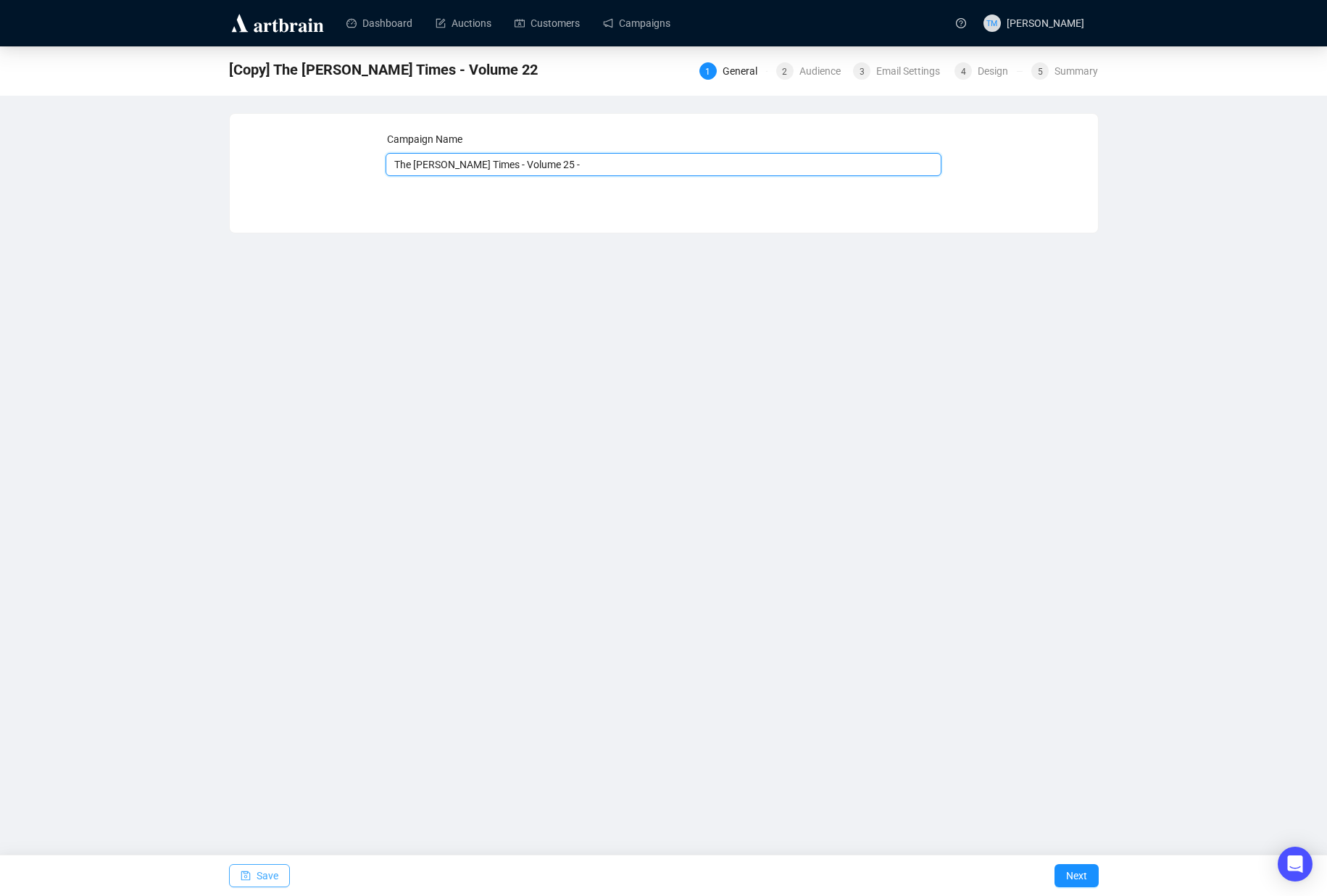
type input "The [PERSON_NAME] Times - Volume 25 -"
click at [260, 865] on span "Save" at bounding box center [267, 875] width 22 height 41
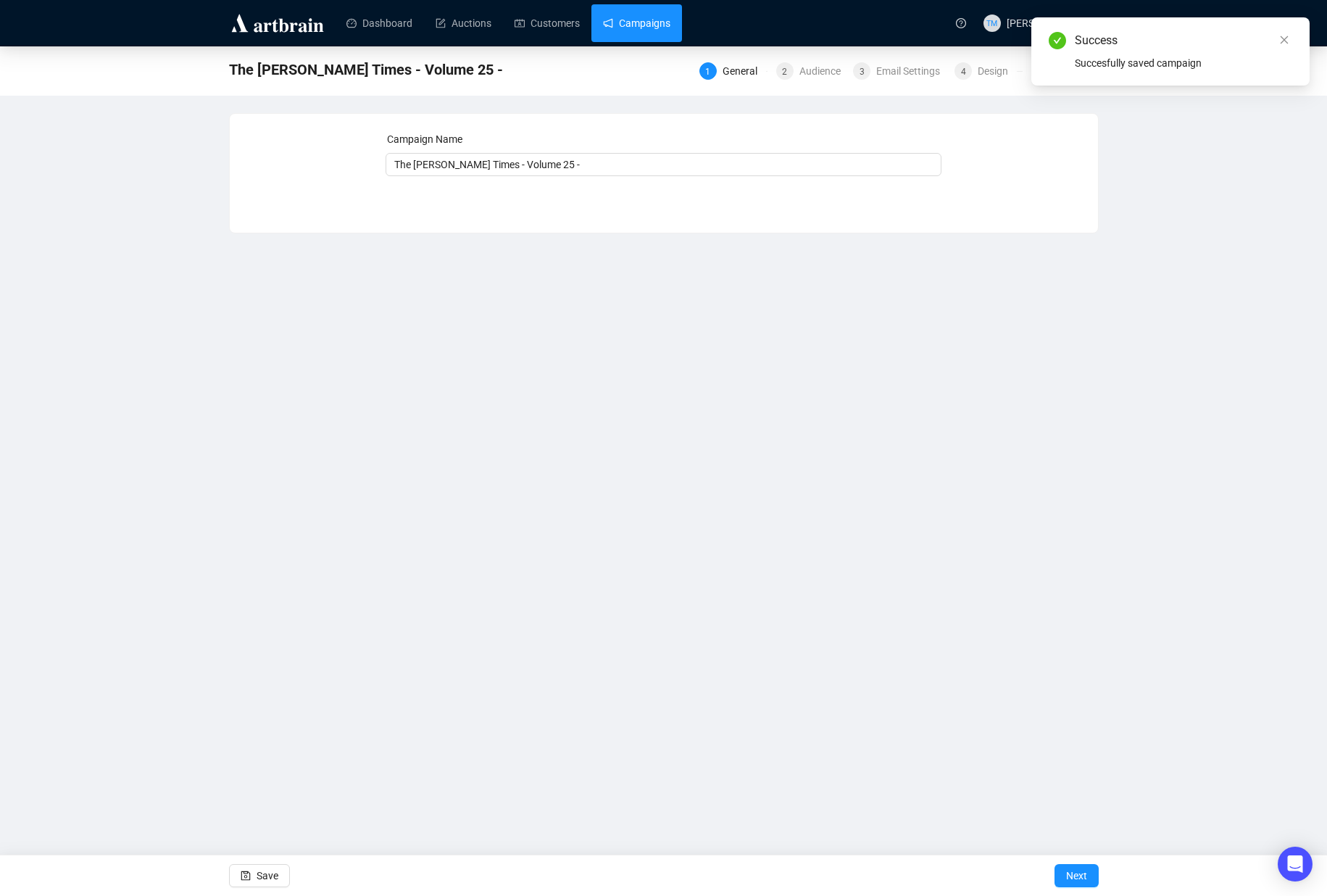
click at [649, 35] on link "Campaigns" at bounding box center [637, 23] width 68 height 38
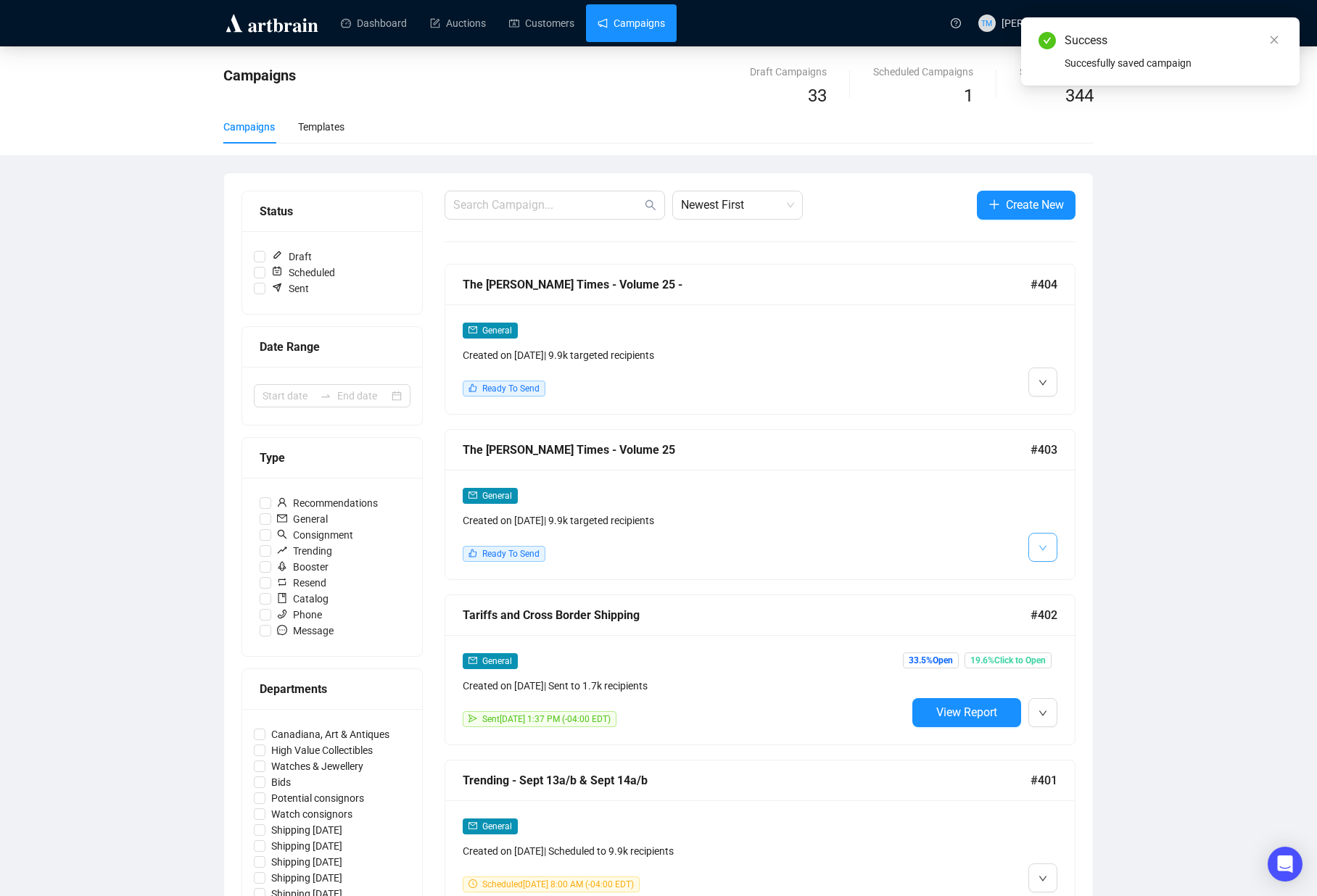
click at [1031, 546] on button "button" at bounding box center [1043, 547] width 29 height 29
click at [1068, 602] on span "Delete" at bounding box center [1071, 602] width 27 height 11
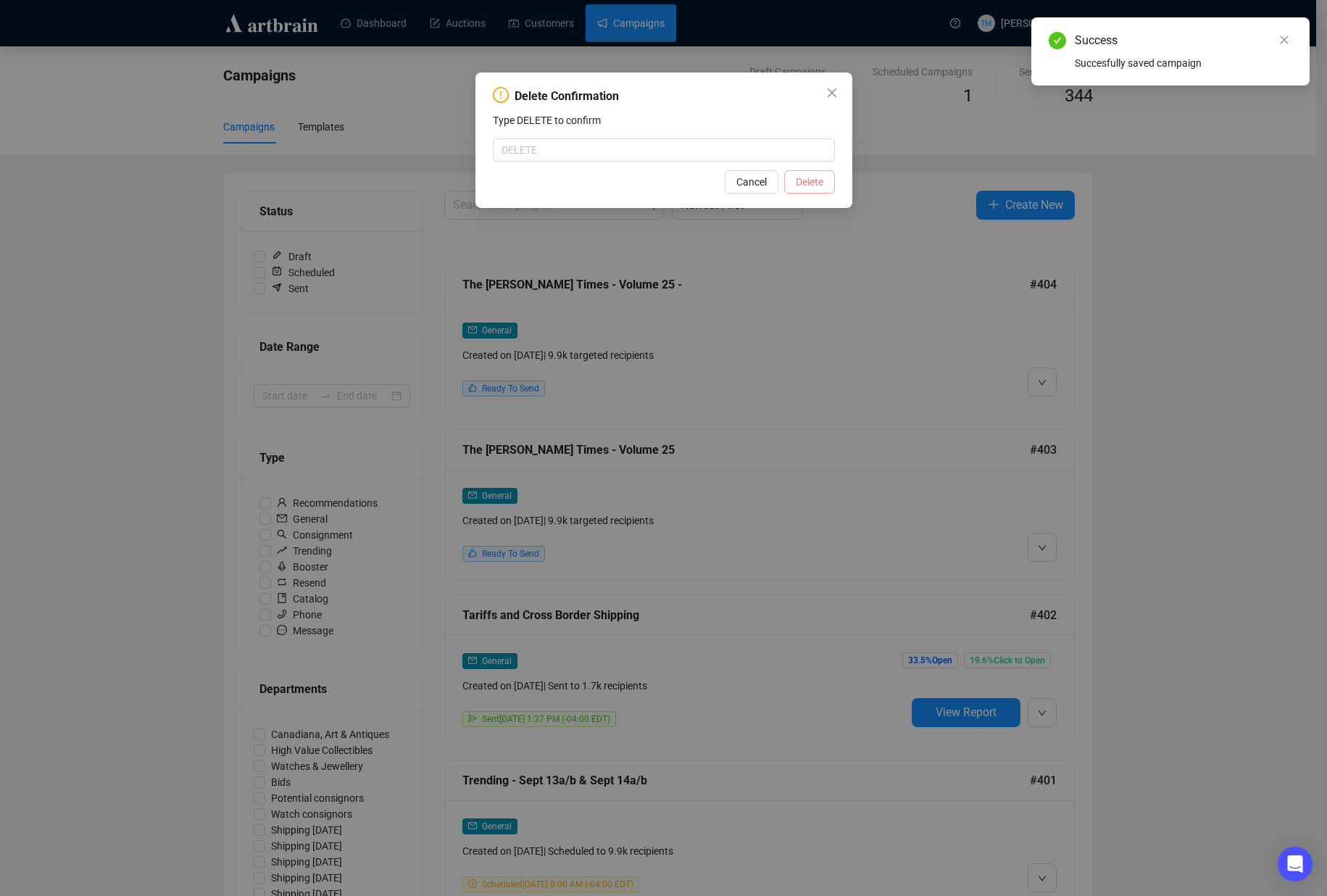
click at [803, 188] on span "Delete" at bounding box center [809, 182] width 27 height 16
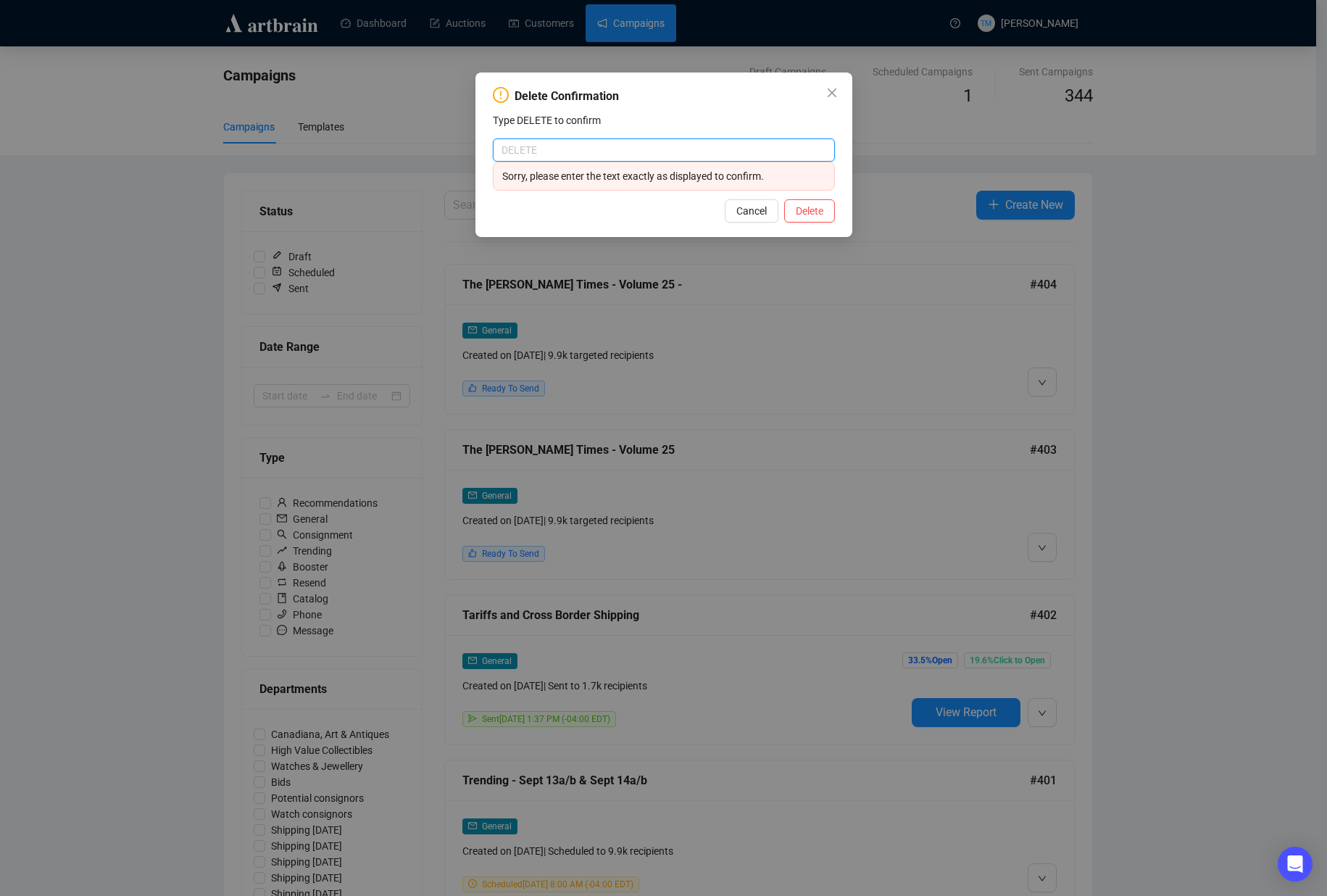
click at [636, 161] on input "text" at bounding box center [664, 149] width 342 height 23
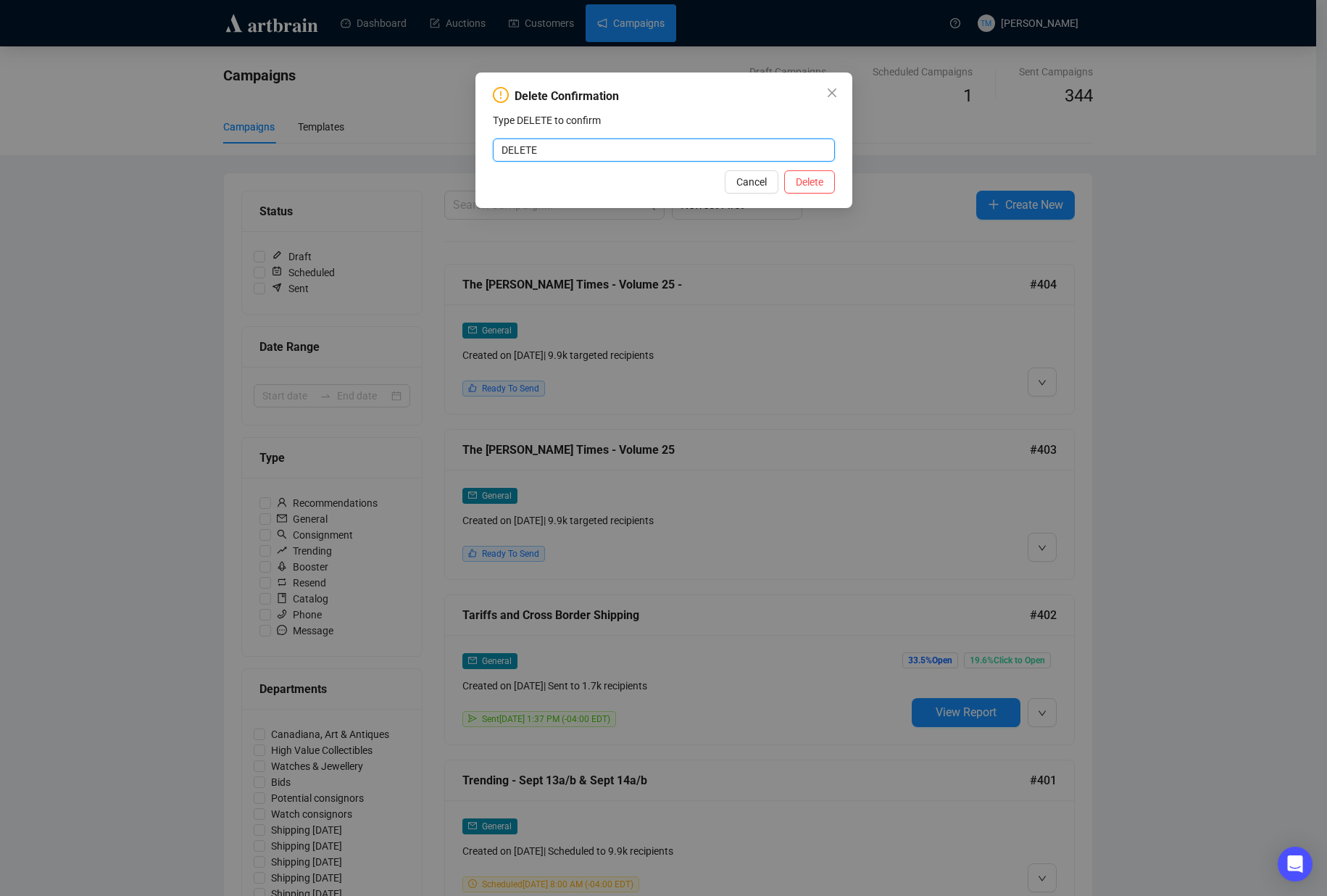
type input "DELETE"
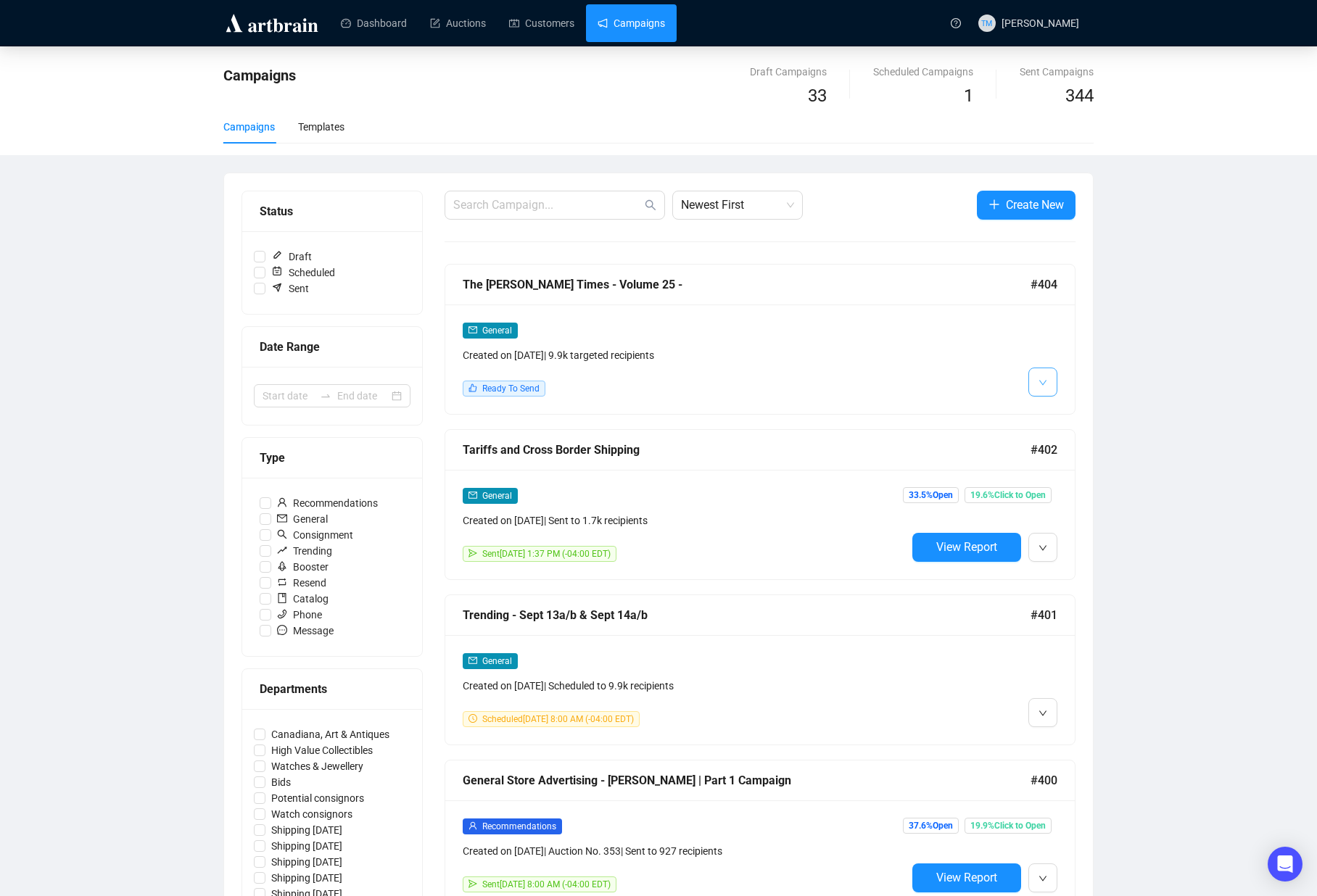
click at [1052, 383] on button "button" at bounding box center [1043, 382] width 29 height 29
click at [1057, 408] on span "Edit" at bounding box center [1066, 414] width 18 height 11
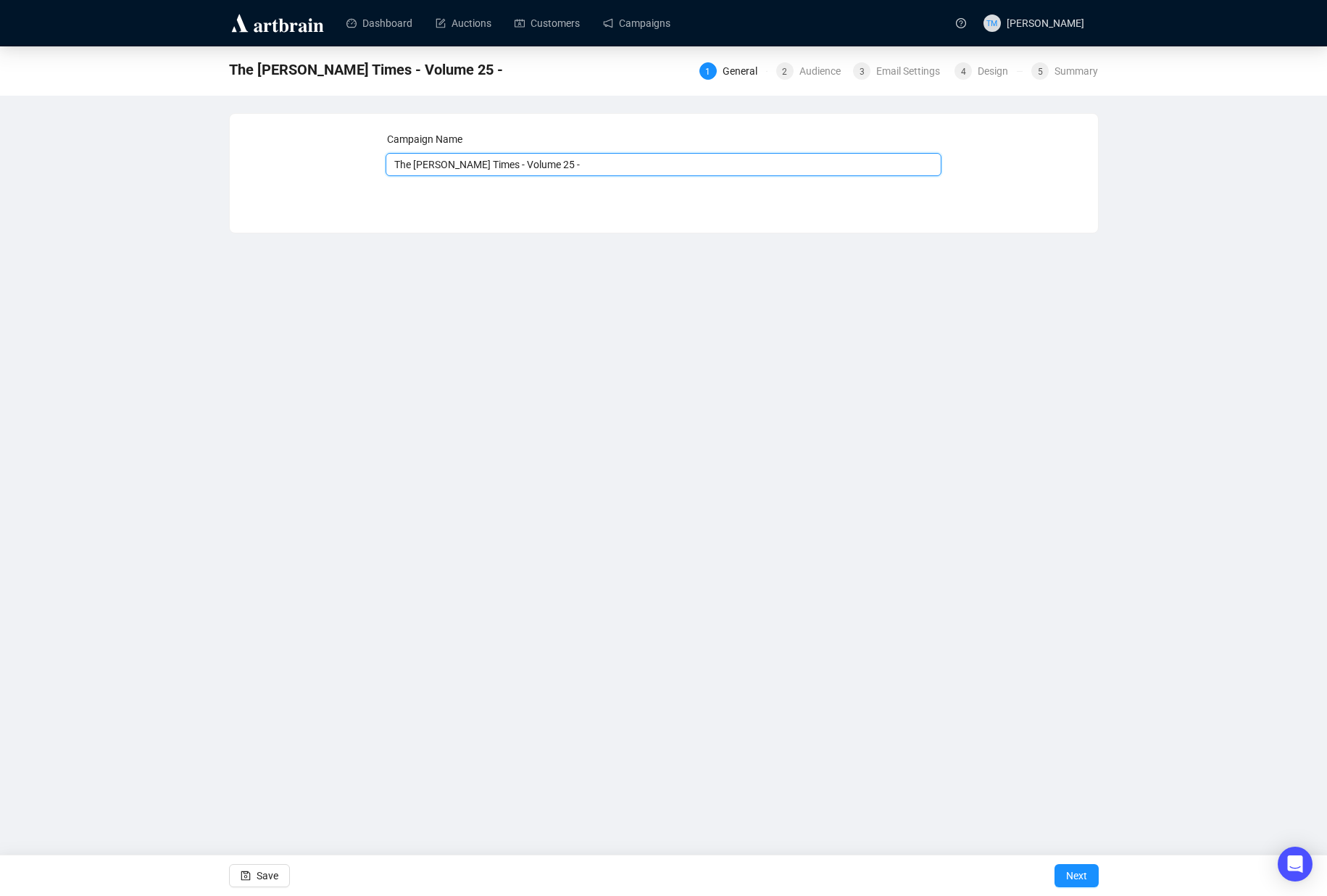
click at [646, 162] on input "The [PERSON_NAME] Times - Volume 25 -" at bounding box center [664, 164] width 556 height 23
type input "The [PERSON_NAME] Times - Volume 25"
click at [802, 71] on div "Audience" at bounding box center [825, 72] width 50 height 18
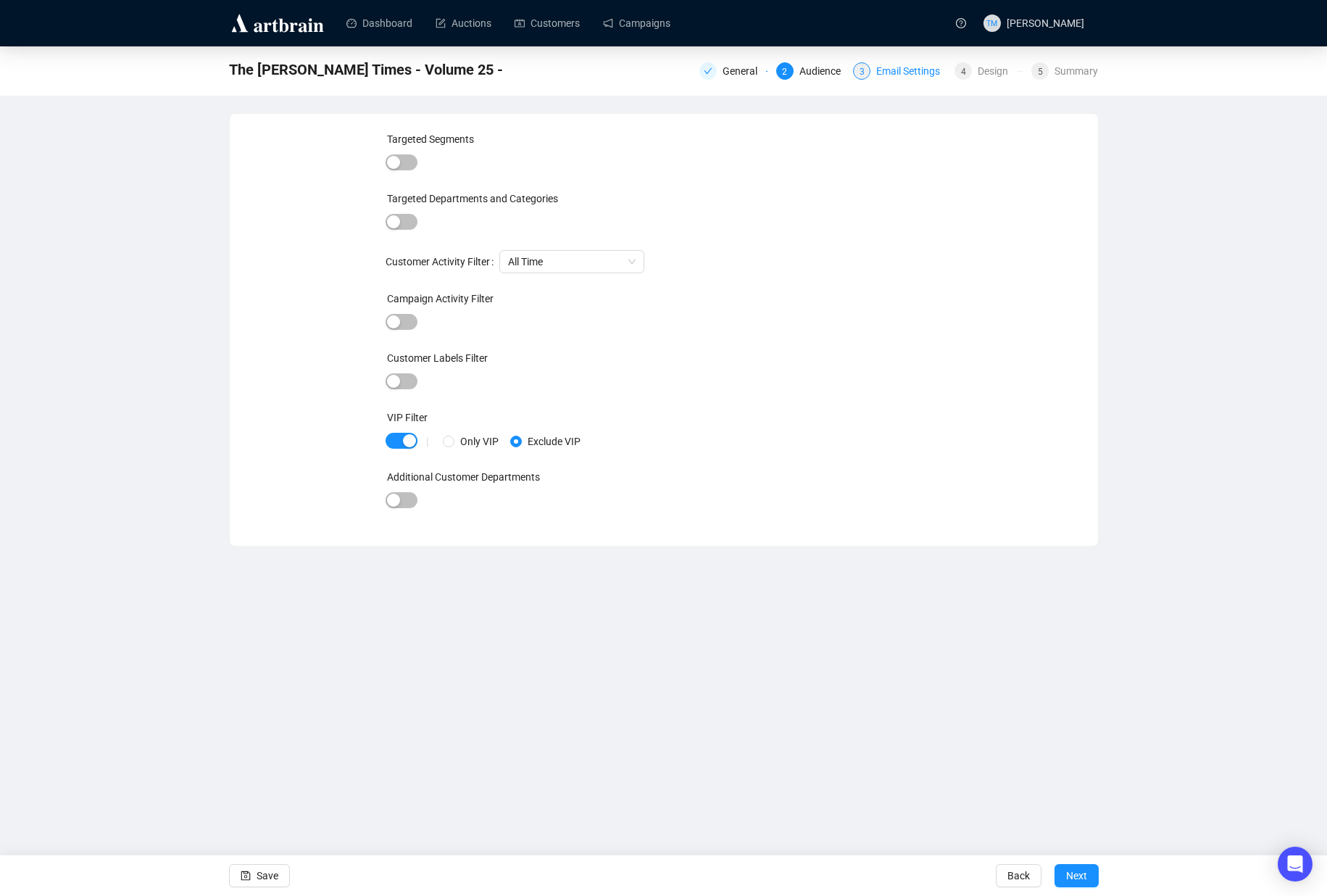
click at [876, 67] on div "Email Settings" at bounding box center [912, 72] width 72 height 18
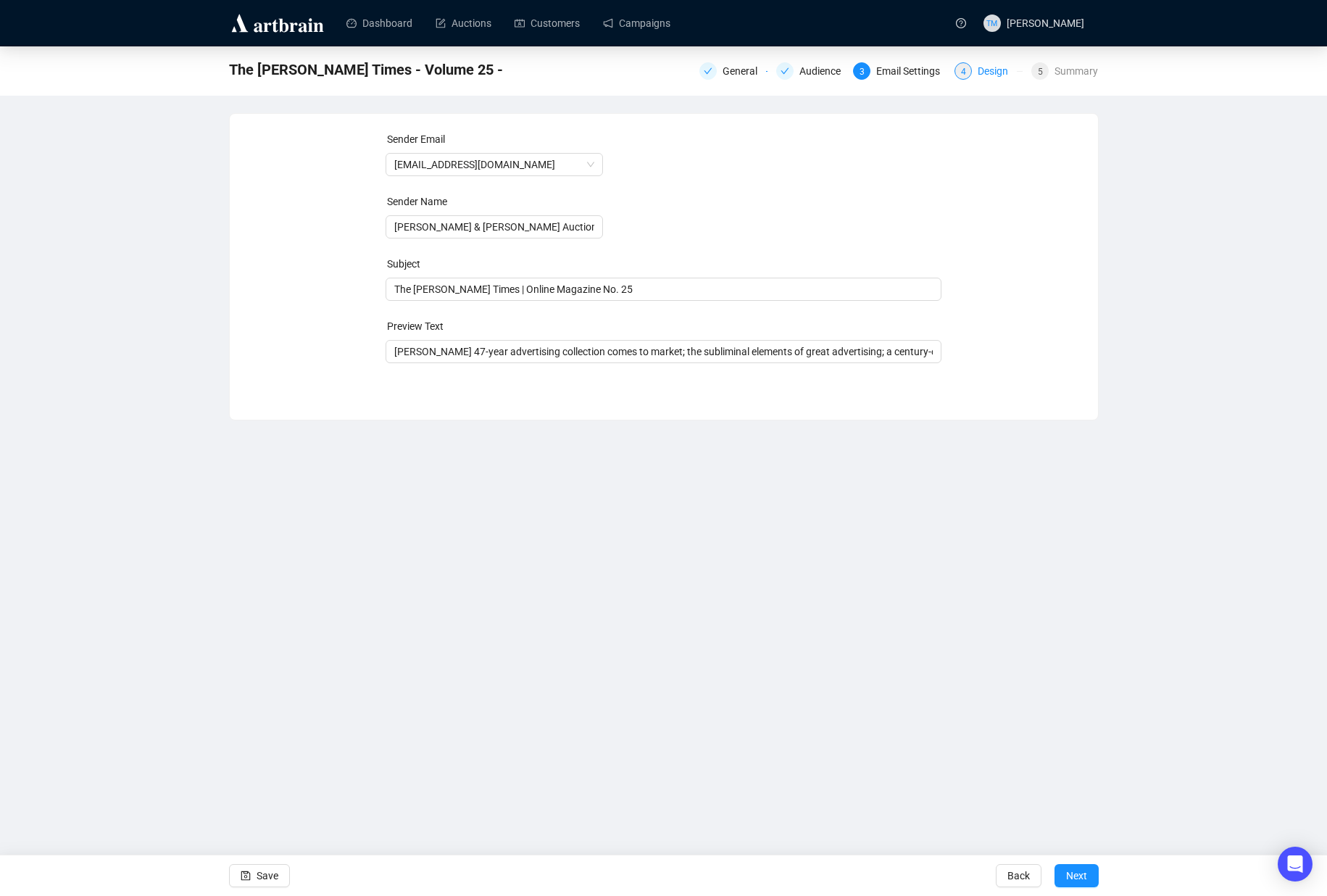
click at [989, 78] on div "Design" at bounding box center [997, 72] width 39 height 18
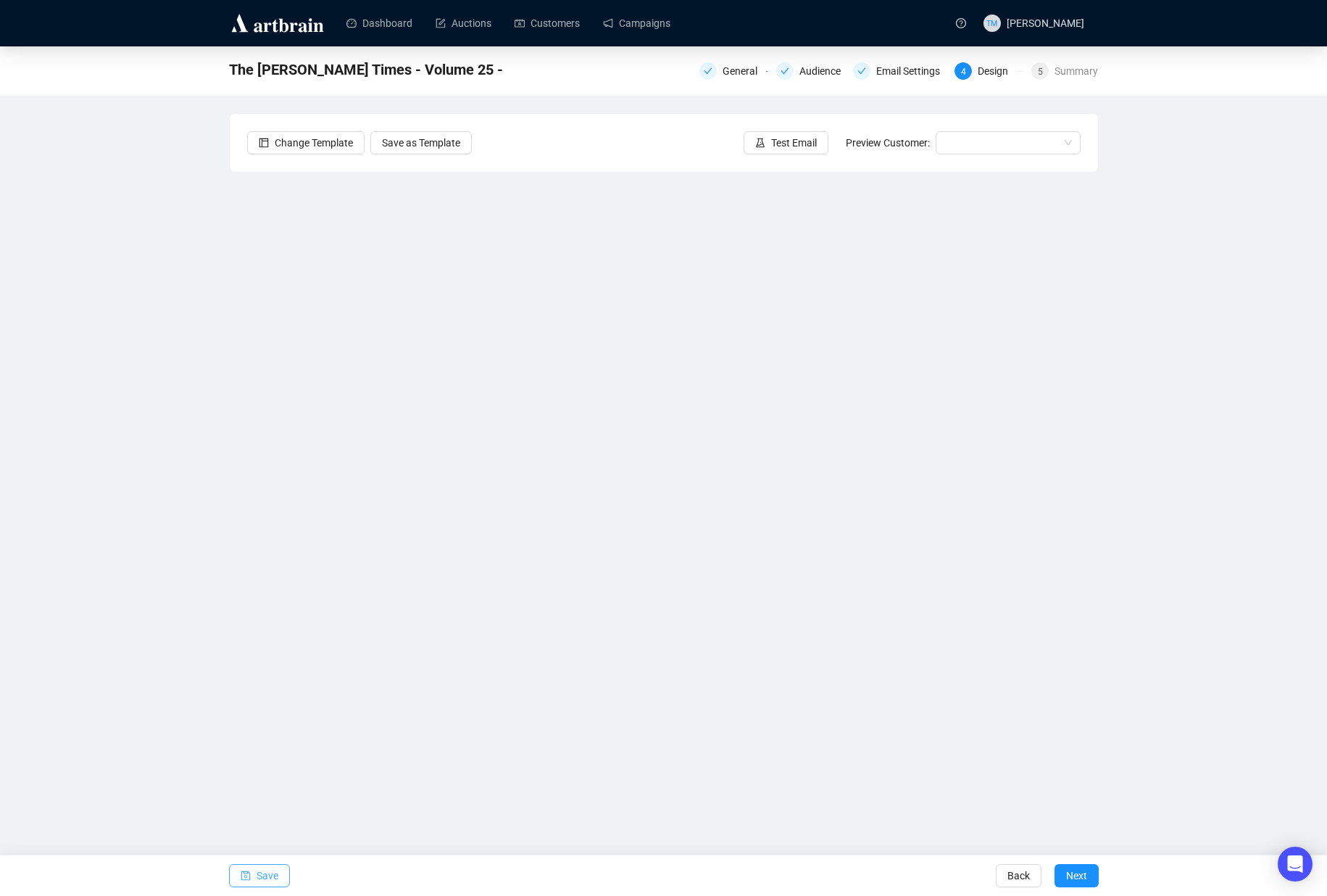
click at [258, 876] on span "Save" at bounding box center [267, 875] width 22 height 41
click at [246, 868] on span "button" at bounding box center [245, 875] width 10 height 41
